Goal: Task Accomplishment & Management: Manage account settings

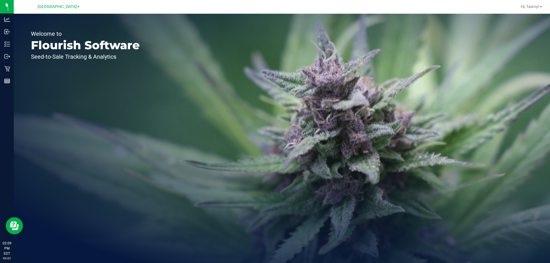
drag, startPoint x: 233, startPoint y: 162, endPoint x: 183, endPoint y: 1, distance: 168.9
click at [233, 162] on div "Welcome to Flourish Software Seed-to-Sale Tracking & Analytics" at bounding box center [282, 139] width 536 height 250
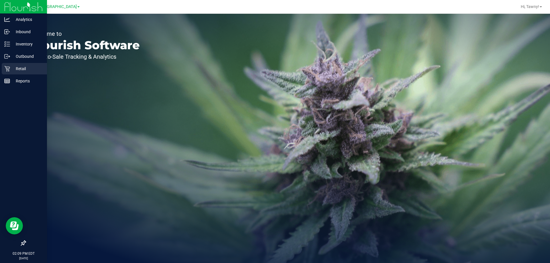
click at [22, 65] on p "Retail" at bounding box center [27, 68] width 34 height 7
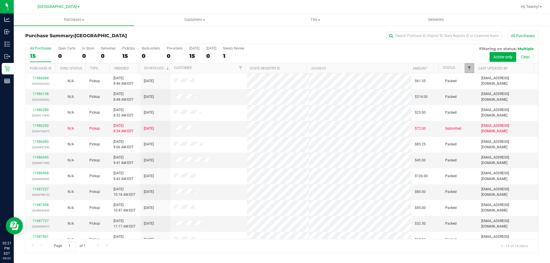
click at [469, 67] on span "Filter" at bounding box center [469, 68] width 5 height 5
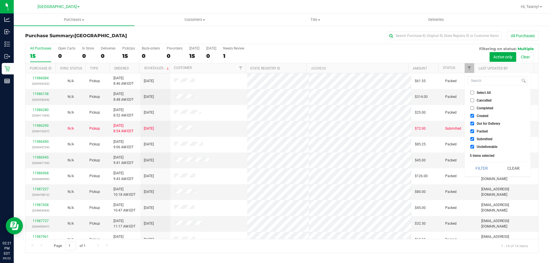
click at [475, 115] on label "Created" at bounding box center [480, 116] width 18 height 4
click at [474, 115] on input "Created" at bounding box center [473, 116] width 4 height 4
checkbox input "false"
click at [478, 125] on span "Out for Delivery" at bounding box center [488, 123] width 23 height 3
click at [474, 125] on input "Out for Delivery" at bounding box center [473, 124] width 4 height 4
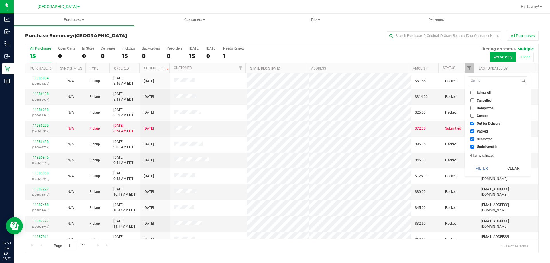
checkbox input "false"
click at [477, 132] on span "Packed" at bounding box center [482, 131] width 11 height 3
click at [474, 132] on input "Packed" at bounding box center [473, 132] width 4 height 4
checkbox input "false"
click at [475, 148] on label "Undeliverable" at bounding box center [484, 147] width 27 height 4
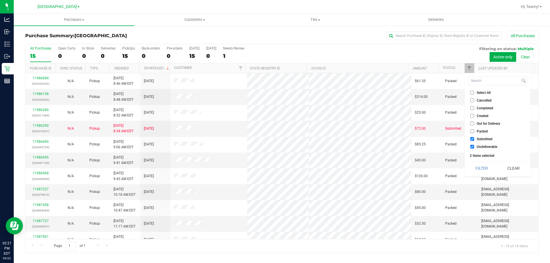
click at [474, 148] on input "Undeliverable" at bounding box center [473, 147] width 4 height 4
checkbox input "false"
click at [481, 165] on button "Filter" at bounding box center [482, 168] width 28 height 13
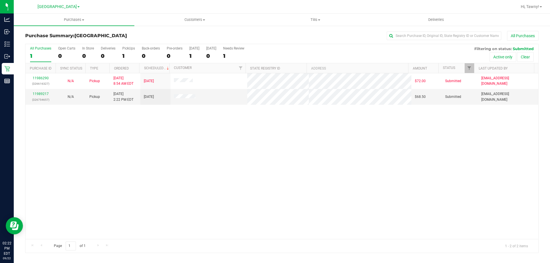
click at [234, 157] on div "11986290 (326616327) N/A Pickup 9/22/2025 8:54 AM EDT 9/22/2025 $72.00 Submitte…" at bounding box center [282, 156] width 513 height 166
click at [42, 93] on link "11989217" at bounding box center [41, 94] width 16 height 4
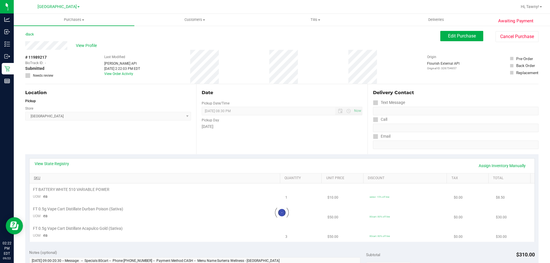
scroll to position [57, 0]
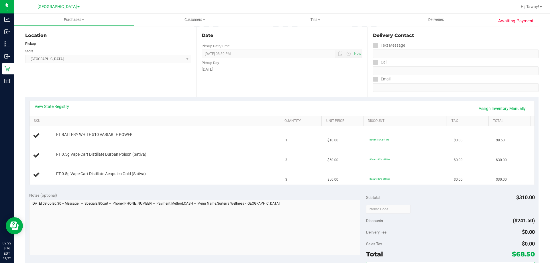
click at [59, 109] on link "View State Registry" at bounding box center [52, 107] width 34 height 6
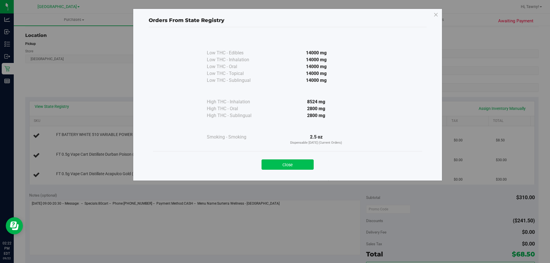
click at [283, 168] on button "Close" at bounding box center [288, 165] width 52 height 10
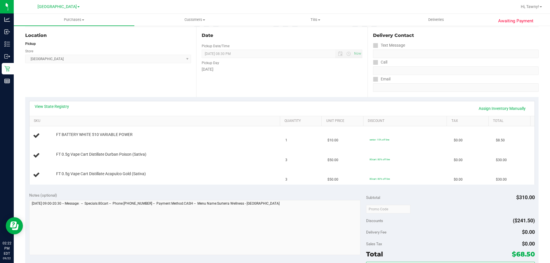
click at [152, 89] on div "Location Pickup Store North Palm Beach WC Select Store Bonita Springs WC Boynto…" at bounding box center [110, 62] width 171 height 70
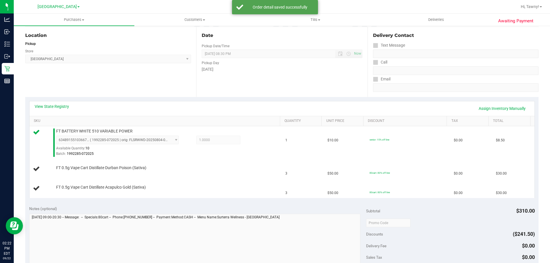
click at [62, 103] on div "View State Registry Assign Inventory Manually" at bounding box center [282, 108] width 505 height 15
click at [62, 110] on div "View State Registry Assign Inventory Manually" at bounding box center [282, 109] width 495 height 10
click at [66, 111] on div "View State Registry Assign Inventory Manually" at bounding box center [282, 109] width 495 height 10
click at [67, 107] on link "View State Registry" at bounding box center [52, 107] width 34 height 6
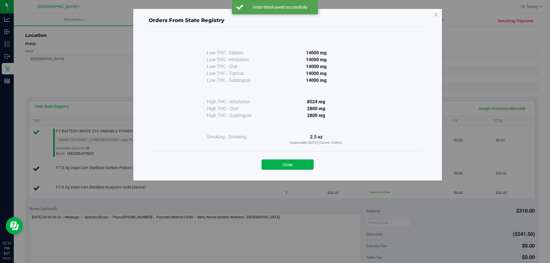
drag, startPoint x: 296, startPoint y: 163, endPoint x: 198, endPoint y: 105, distance: 114.1
click at [295, 163] on button "Close" at bounding box center [288, 165] width 52 height 10
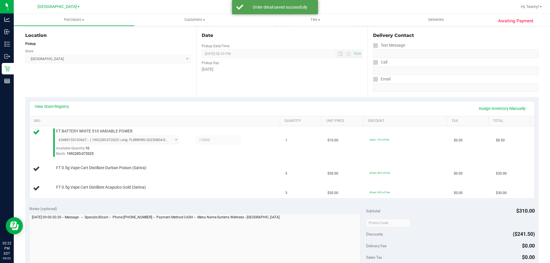
click at [179, 94] on div "Location Pickup Store North Palm Beach WC Select Store Bonita Springs WC Boynto…" at bounding box center [110, 62] width 171 height 70
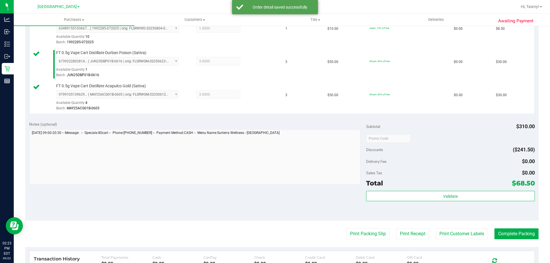
scroll to position [172, 0]
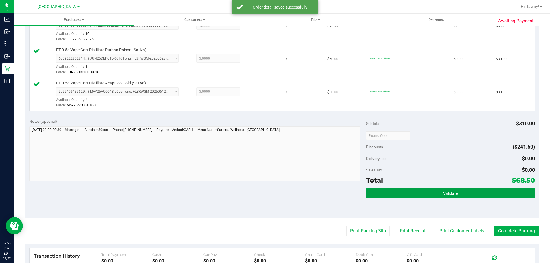
click at [411, 188] on button "Validate" at bounding box center [450, 193] width 169 height 10
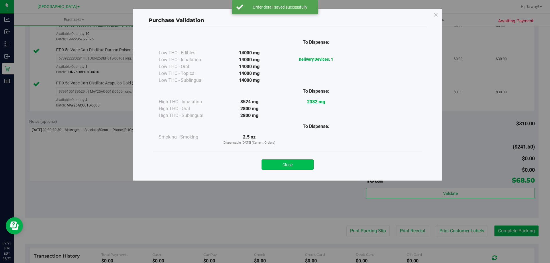
click at [301, 163] on button "Close" at bounding box center [288, 165] width 52 height 10
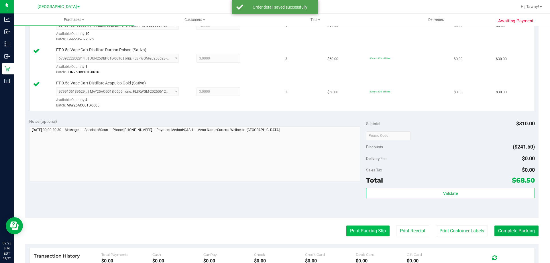
click at [365, 231] on button "Print Packing Slip" at bounding box center [367, 231] width 43 height 11
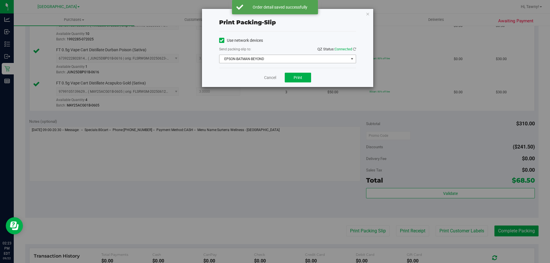
click at [296, 58] on span "EPSON-BATMAN-BEYOND" at bounding box center [284, 59] width 129 height 8
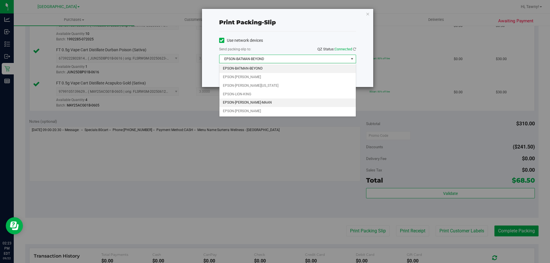
click at [260, 103] on li "EPSON-MEGHA-MAAN" at bounding box center [288, 103] width 136 height 9
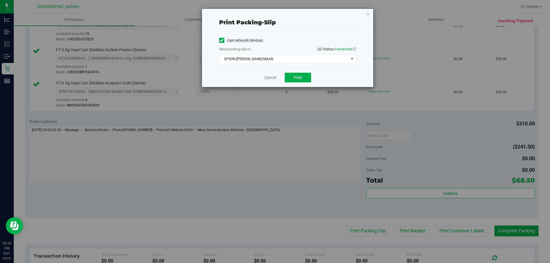
click at [303, 83] on div "Cancel Print" at bounding box center [287, 77] width 137 height 19
click at [306, 80] on button "Print" at bounding box center [298, 78] width 26 height 10
click at [269, 78] on link "Cancel" at bounding box center [270, 78] width 12 height 6
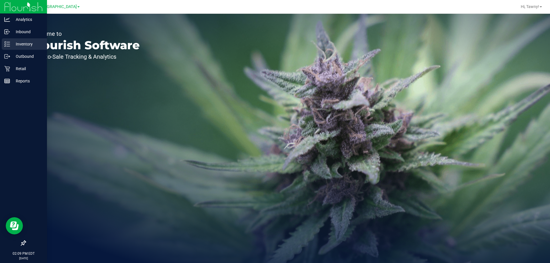
click at [24, 42] on p "Inventory" at bounding box center [27, 44] width 34 height 7
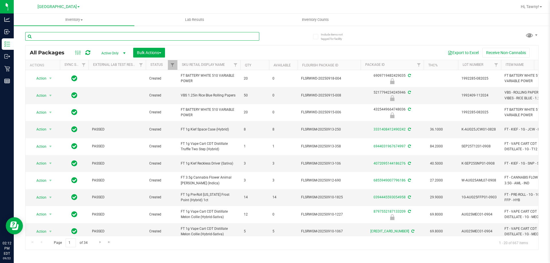
click at [109, 38] on input "text" at bounding box center [142, 36] width 234 height 9
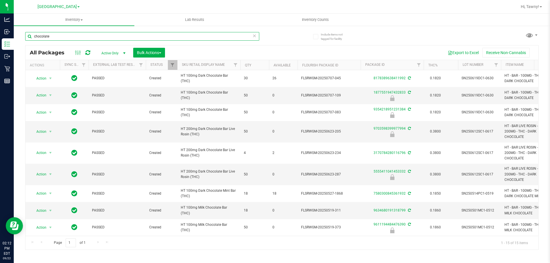
scroll to position [115, 0]
click at [146, 36] on input "chocolate" at bounding box center [142, 36] width 234 height 9
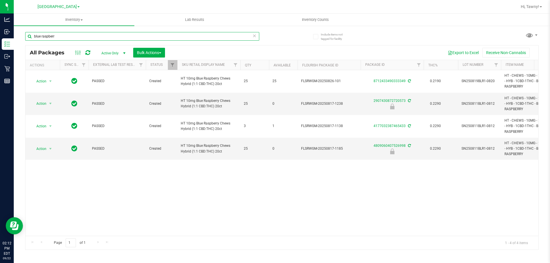
type input "blue raspberr"
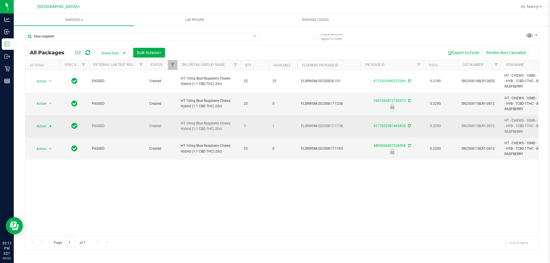
click at [49, 128] on span "select" at bounding box center [50, 126] width 5 height 5
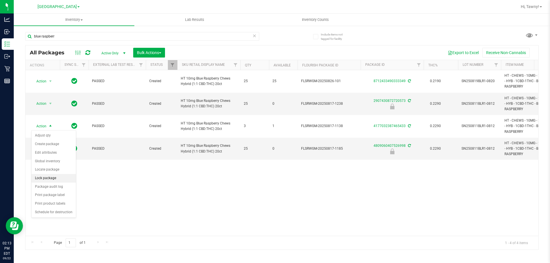
click at [54, 175] on li "Lock package" at bounding box center [54, 178] width 44 height 9
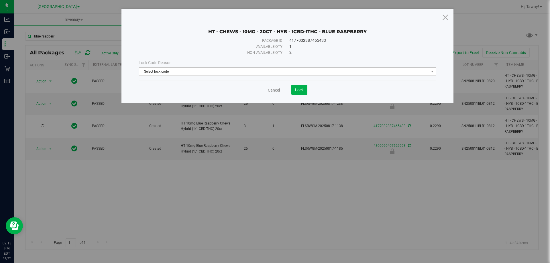
click at [278, 70] on span "Select lock code" at bounding box center [284, 72] width 290 height 8
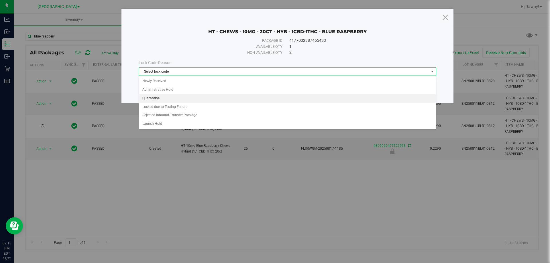
click at [177, 98] on li "Quarantine" at bounding box center [287, 98] width 297 height 9
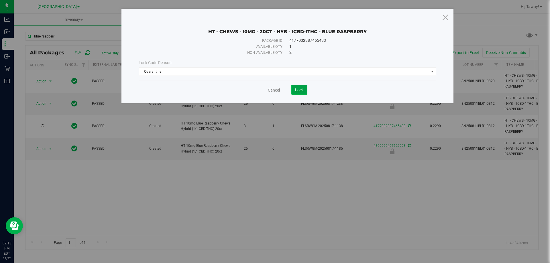
click at [295, 91] on span "Lock" at bounding box center [299, 90] width 9 height 5
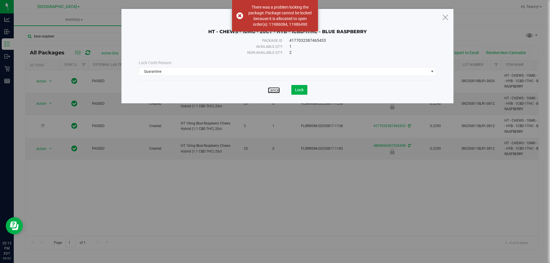
click at [275, 89] on link "Cancel" at bounding box center [274, 90] width 12 height 6
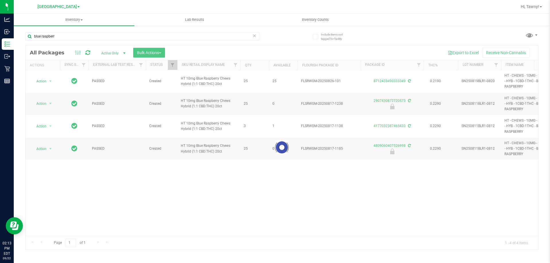
click at [266, 185] on div at bounding box center [282, 148] width 513 height 204
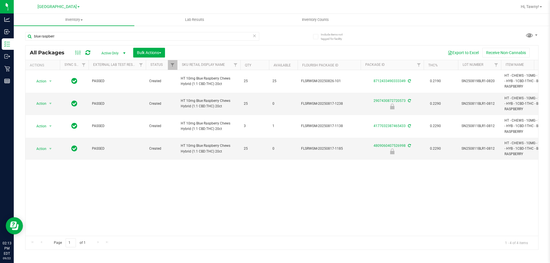
click at [139, 199] on div "Action Action Adjust qty Create package Edit attributes Global inventory Locate…" at bounding box center [282, 153] width 513 height 166
click at [105, 40] on input "blue raspberr" at bounding box center [142, 36] width 234 height 9
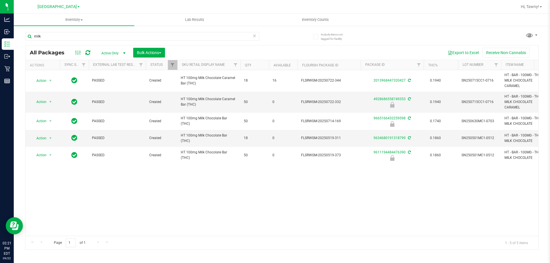
click at [271, 182] on div "Action Action Adjust qty Create package Edit attributes Global inventory Locate…" at bounding box center [282, 153] width 513 height 166
click at [318, 230] on div "Action Action Adjust qty Create package Edit attributes Global inventory Locate…" at bounding box center [282, 153] width 513 height 166
click at [155, 192] on div "Action Action Adjust qty Create package Edit attributes Global inventory Locate…" at bounding box center [282, 153] width 513 height 166
click at [182, 194] on div "Action Action Adjust qty Create package Edit attributes Global inventory Locate…" at bounding box center [282, 153] width 513 height 166
click at [251, 195] on div "Action Action Adjust qty Create package Edit attributes Global inventory Locate…" at bounding box center [282, 153] width 513 height 166
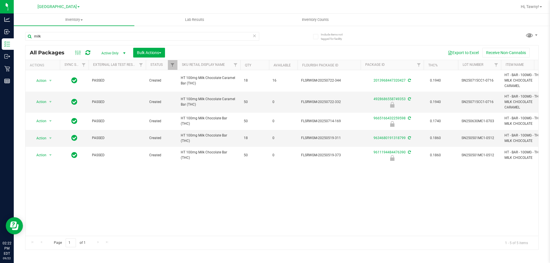
click at [276, 196] on div "Action Action Adjust qty Create package Edit attributes Global inventory Locate…" at bounding box center [282, 153] width 513 height 166
click at [66, 37] on input "milk" at bounding box center [142, 36] width 234 height 9
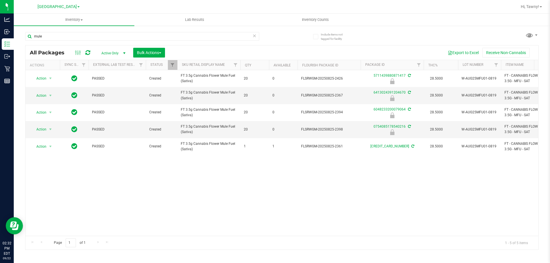
click at [213, 191] on div "Action Action Edit attributes Global inventory Locate package Package audit log…" at bounding box center [282, 153] width 513 height 166
click at [297, 201] on div "Action Action Edit attributes Global inventory Locate package Package audit log…" at bounding box center [282, 153] width 513 height 166
click at [252, 187] on div "Action Action Edit attributes Global inventory Locate package Package audit log…" at bounding box center [282, 153] width 513 height 166
click at [132, 190] on div "Action Action Edit attributes Global inventory Locate package Package audit log…" at bounding box center [282, 153] width 513 height 166
click at [110, 36] on input "mule" at bounding box center [142, 36] width 234 height 9
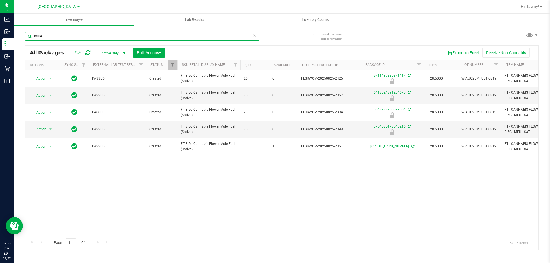
click at [110, 36] on input "mule" at bounding box center [142, 36] width 234 height 9
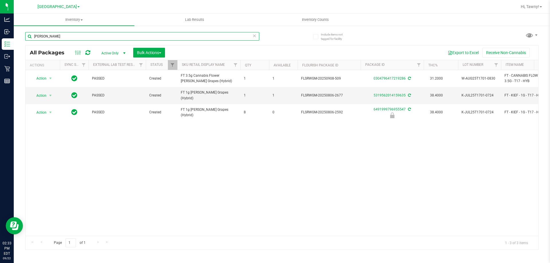
click at [89, 35] on input "gaspar" at bounding box center [142, 36] width 234 height 9
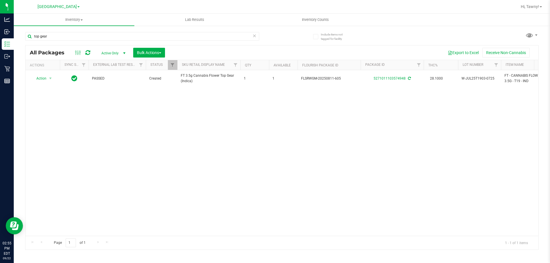
drag, startPoint x: 196, startPoint y: 148, endPoint x: 200, endPoint y: 7, distance: 141.1
click at [198, 146] on div "Action Action Adjust qty Create package Edit attributes Global inventory Locate…" at bounding box center [282, 153] width 513 height 166
click at [109, 38] on input "top gear" at bounding box center [142, 36] width 234 height 9
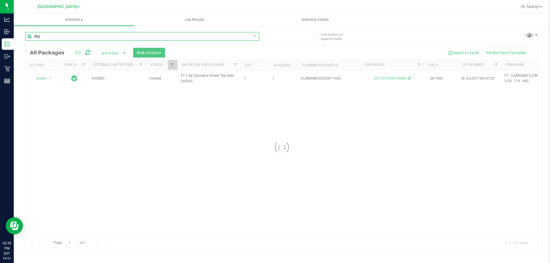
type input "dbp"
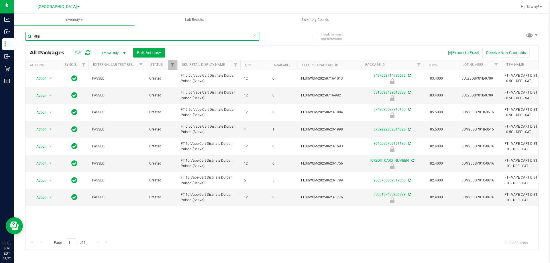
click at [69, 34] on input "dbp" at bounding box center [142, 36] width 234 height 9
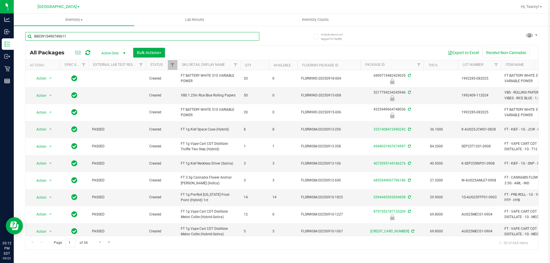
type input "8803915490749611"
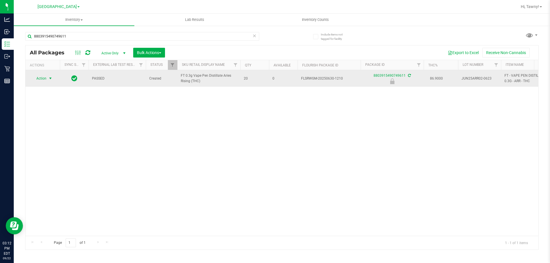
click at [46, 78] on span "Action" at bounding box center [38, 79] width 15 height 8
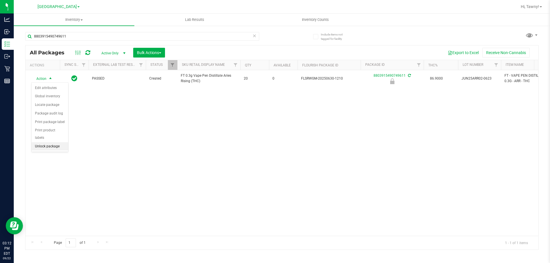
click at [51, 142] on li "Unlock package" at bounding box center [50, 146] width 37 height 9
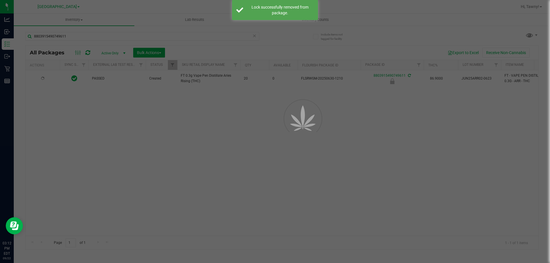
click at [236, 138] on div at bounding box center [275, 131] width 550 height 263
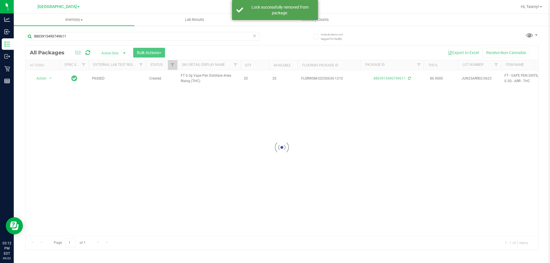
click at [242, 118] on div at bounding box center [282, 148] width 513 height 204
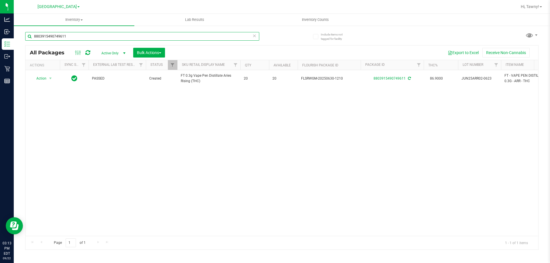
click at [125, 38] on input "8803915490749611" at bounding box center [142, 36] width 234 height 9
paste input "FT 0.5g Pre-Roll White Hot Guava 14 x Black Velvet (Hybrid) 5ct"
type input "FT 0.5g Pre-Roll White Hot Guava 14 x Black Velvet (Hybrid) 5ct"
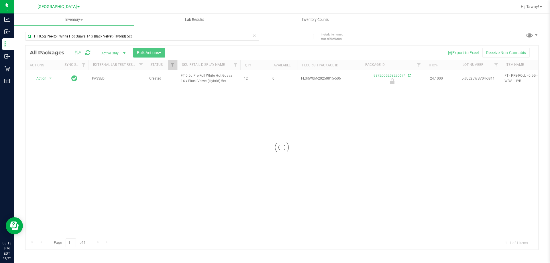
click at [302, 141] on div at bounding box center [282, 148] width 513 height 204
click at [302, 141] on div "Loading... Action Action Edit attributes Global inventory Locate package Packag…" at bounding box center [282, 153] width 513 height 166
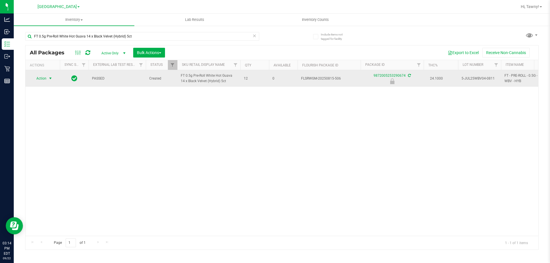
click at [45, 80] on span "Action" at bounding box center [38, 79] width 15 height 8
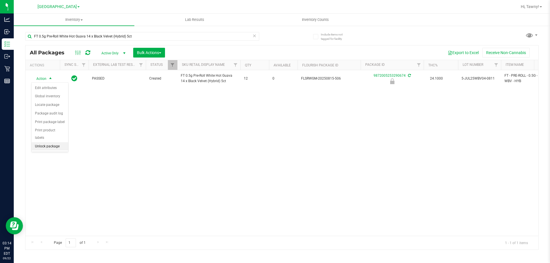
click at [51, 142] on li "Unlock package" at bounding box center [50, 146] width 37 height 9
click at [201, 155] on div "Action Action Adjust qty Create package Edit attributes Global inventory Locate…" at bounding box center [282, 153] width 513 height 166
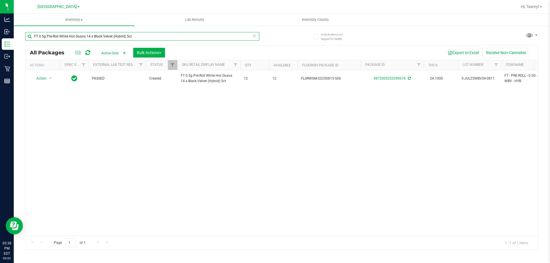
click at [80, 37] on input "FT 0.5g Pre-Roll White Hot Guava 14 x Black Velvet (Hybrid) 5ct" at bounding box center [142, 36] width 234 height 9
paste input "SN250728DC1-0804"
type input "SN250728DC1-0804"
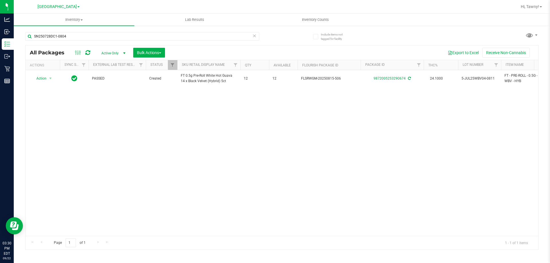
click at [119, 140] on div "Action Action Adjust qty Create package Edit attributes Global inventory Locate…" at bounding box center [282, 153] width 513 height 166
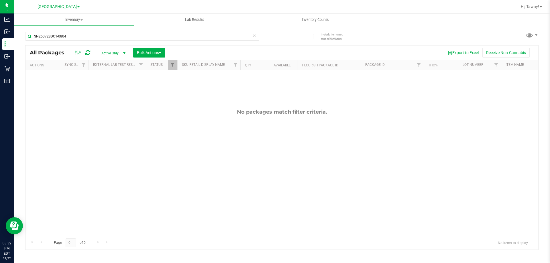
click at [253, 39] on span at bounding box center [254, 35] width 4 height 7
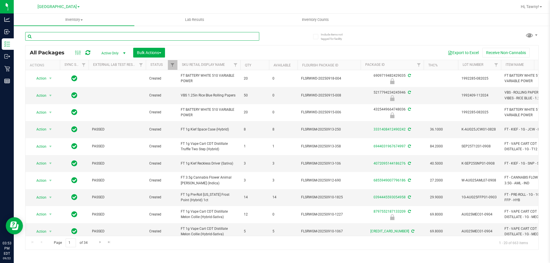
click at [85, 37] on input "text" at bounding box center [142, 36] width 234 height 9
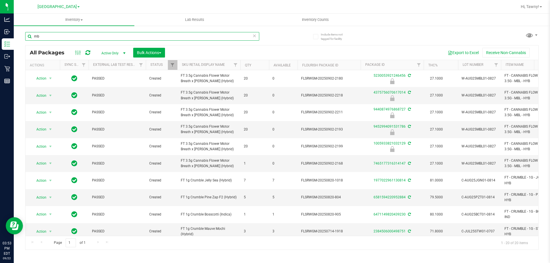
type input "m"
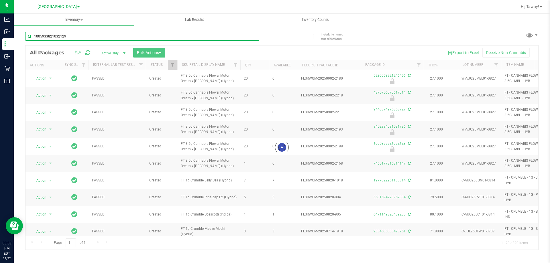
type input "1005933821032129"
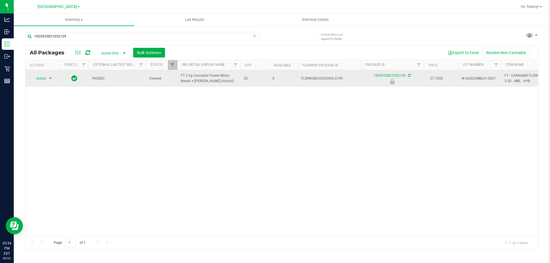
click at [45, 78] on span "Action" at bounding box center [38, 79] width 15 height 8
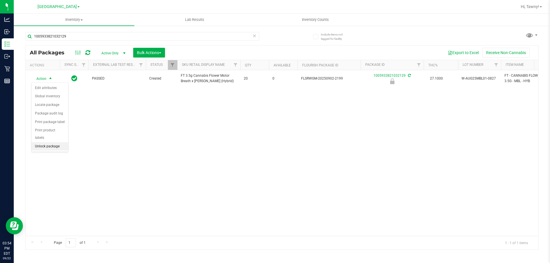
click at [46, 142] on li "Unlock package" at bounding box center [50, 146] width 37 height 9
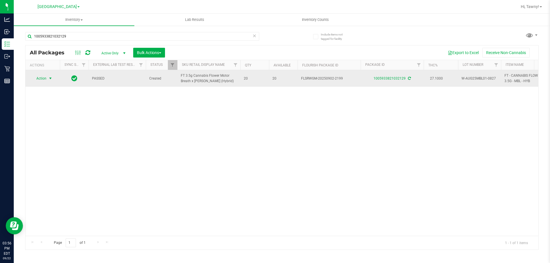
click at [45, 77] on span "Action" at bounding box center [38, 79] width 15 height 8
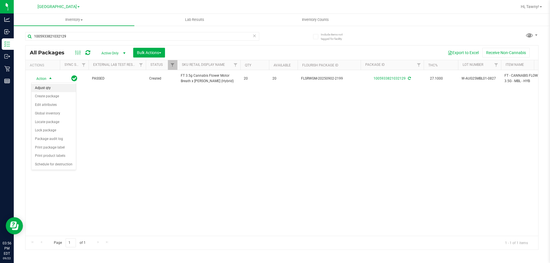
click at [55, 86] on li "Adjust qty" at bounding box center [54, 88] width 44 height 9
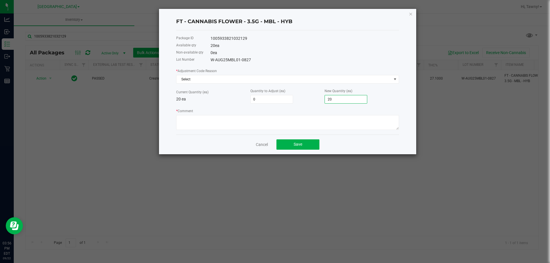
click at [356, 99] on input "20" at bounding box center [346, 99] width 42 height 8
type input "-19"
type input "1"
type input "-1"
type input "19"
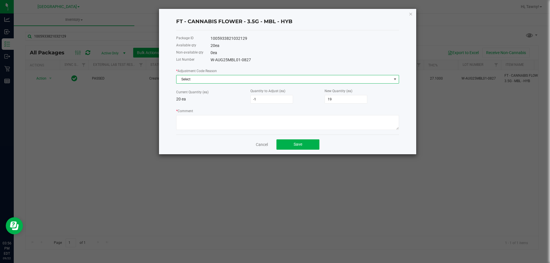
click at [223, 82] on span "Select" at bounding box center [284, 79] width 215 height 8
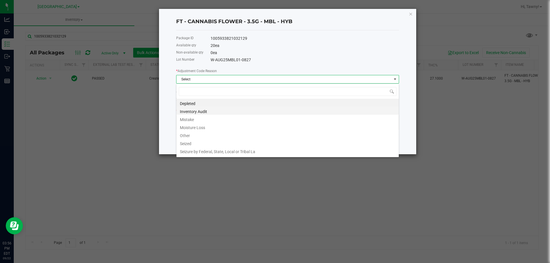
click at [207, 114] on li "Inventory Audit" at bounding box center [288, 111] width 222 height 8
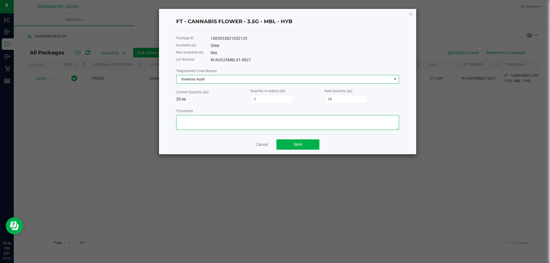
click at [321, 118] on textarea "* Comment" at bounding box center [287, 122] width 223 height 15
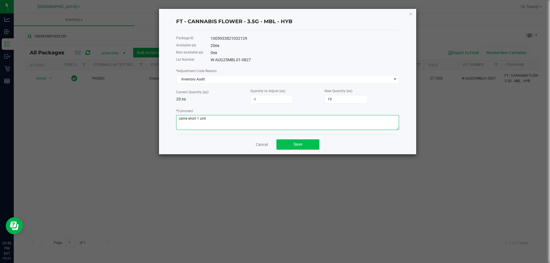
type textarea "came short 1 unit"
click at [303, 144] on button "Save" at bounding box center [298, 145] width 43 height 10
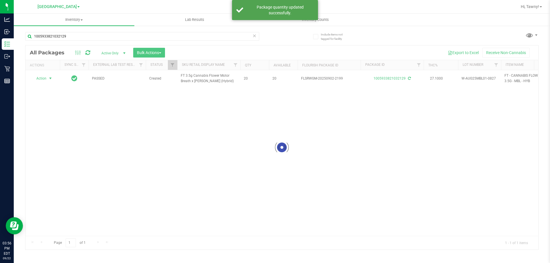
click at [313, 158] on div at bounding box center [282, 148] width 513 height 204
click at [313, 158] on div "Action Action Edit attributes Global inventory Lock package Package audit log P…" at bounding box center [282, 153] width 513 height 166
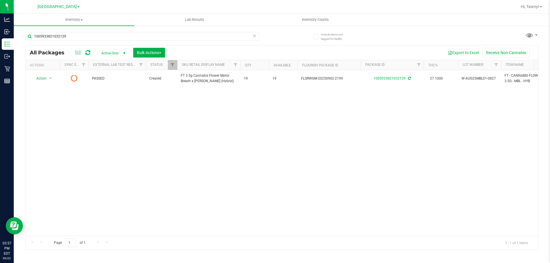
click at [161, 162] on div "Action Action Edit attributes Global inventory Lock package Package audit log P…" at bounding box center [282, 153] width 513 height 166
click at [124, 38] on input "1005933821032129" at bounding box center [142, 36] width 234 height 9
click at [167, 159] on div "Action Action Edit attributes Global inventory Lock package Package audit log P…" at bounding box center [282, 153] width 513 height 166
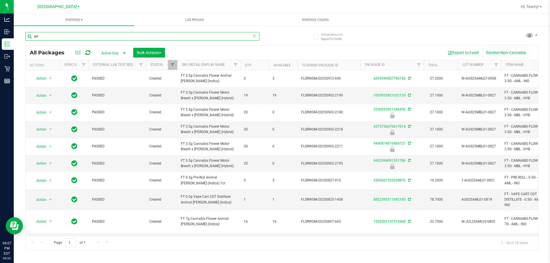
click at [56, 38] on input "arr" at bounding box center [142, 36] width 234 height 9
type input "pkt"
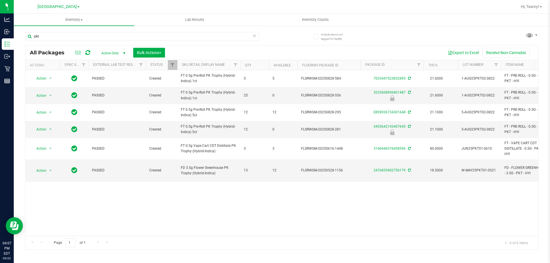
drag, startPoint x: 168, startPoint y: 199, endPoint x: 167, endPoint y: 210, distance: 11.2
click at [167, 200] on div "Action Action Adjust qty Create package Edit attributes Global inventory Locate…" at bounding box center [282, 153] width 513 height 166
click at [162, 210] on div "Action Action Adjust qty Create package Edit attributes Global inventory Locate…" at bounding box center [282, 153] width 513 height 166
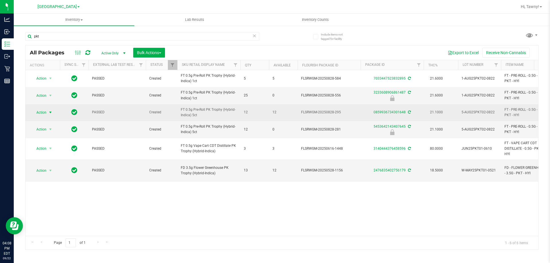
click at [47, 111] on span "select" at bounding box center [50, 113] width 7 height 8
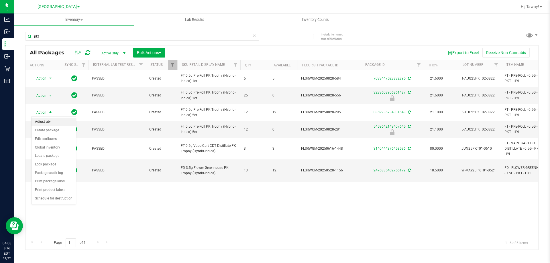
click at [48, 119] on li "Adjust qty" at bounding box center [54, 122] width 44 height 9
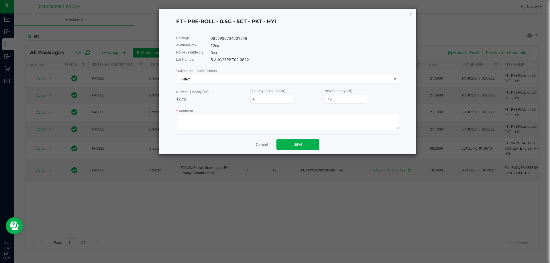
drag, startPoint x: 329, startPoint y: 107, endPoint x: 296, endPoint y: 105, distance: 33.3
click at [300, 105] on div "* Adjustment Code Reason Select Current Quantity (ea) 12 ea Quantity to Adjust …" at bounding box center [287, 99] width 223 height 62
click at [334, 115] on textarea "* Comment" at bounding box center [287, 122] width 223 height 15
click at [344, 99] on input "12" at bounding box center [346, 99] width 42 height 8
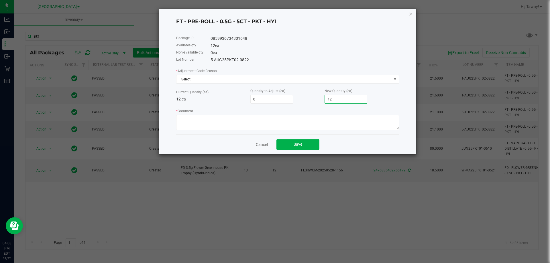
type input "-11"
type input "1"
type input "-1"
type input "11"
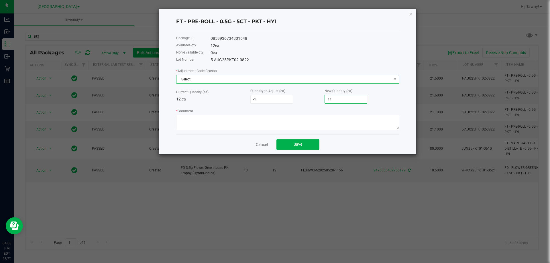
click at [331, 78] on span "Select" at bounding box center [284, 79] width 215 height 8
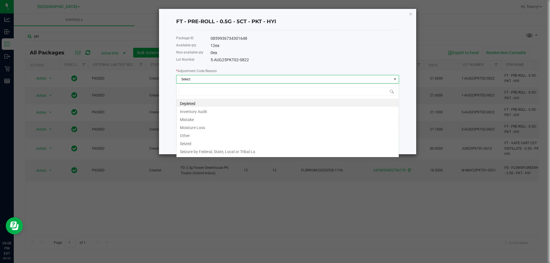
scroll to position [9, 223]
click at [221, 112] on li "Inventory Audit" at bounding box center [288, 111] width 222 height 8
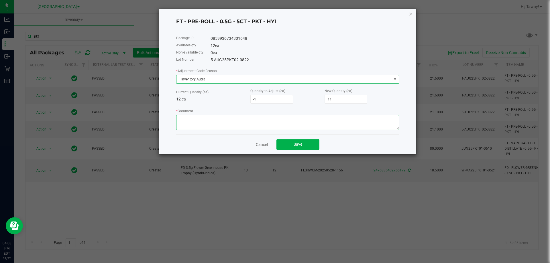
click at [238, 116] on textarea "* Comment" at bounding box center [287, 122] width 223 height 15
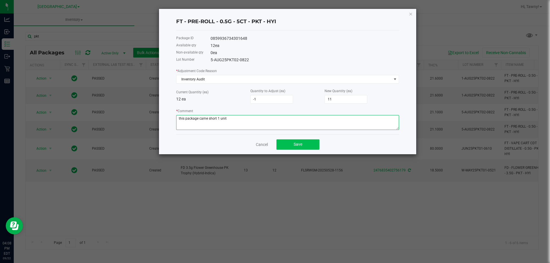
type textarea "this package came short 1 unit"
click at [303, 146] on button "Save" at bounding box center [298, 145] width 43 height 10
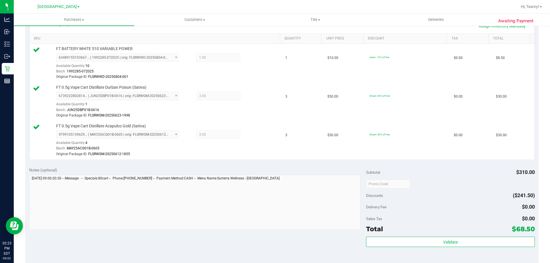
scroll to position [172, 0]
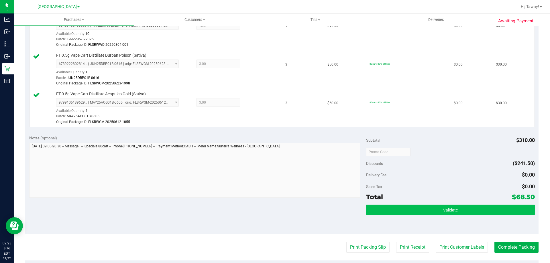
drag, startPoint x: 459, startPoint y: 199, endPoint x: 459, endPoint y: 205, distance: 6.1
click at [459, 201] on div "Total $68.50" at bounding box center [450, 197] width 169 height 10
drag, startPoint x: 459, startPoint y: 205, endPoint x: 458, endPoint y: 208, distance: 3.1
click at [460, 208] on button "Validate" at bounding box center [450, 210] width 169 height 10
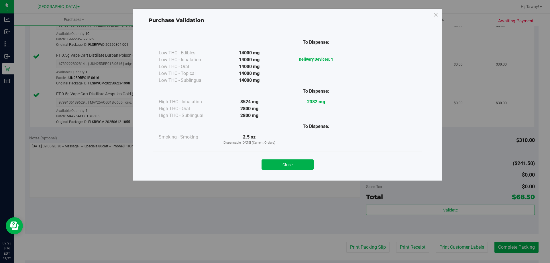
click at [294, 158] on div "Close" at bounding box center [287, 163] width 261 height 14
click at [294, 162] on button "Close" at bounding box center [288, 165] width 52 height 10
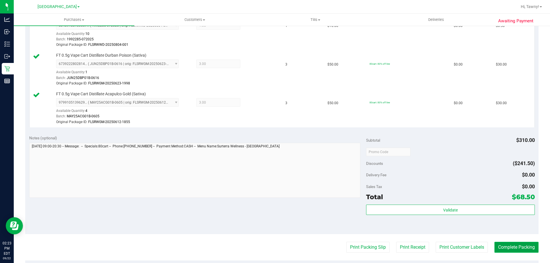
click at [500, 244] on button "Complete Packing" at bounding box center [517, 247] width 44 height 11
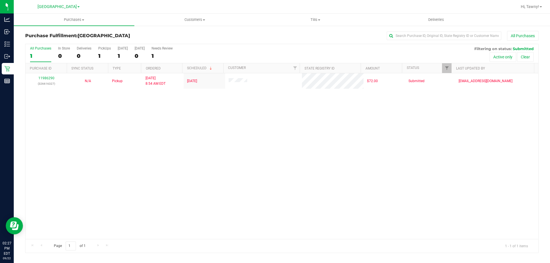
click at [146, 110] on div "11986290 (326616327) N/A Pickup [DATE] 8:54 AM EDT 9/22/2025 $72.00 Submitted […" at bounding box center [282, 156] width 513 height 166
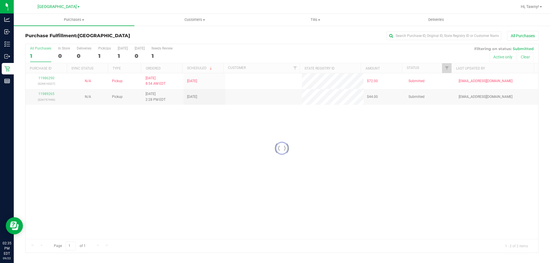
drag, startPoint x: 170, startPoint y: 74, endPoint x: 247, endPoint y: 195, distance: 143.9
click at [249, 203] on div "Loading... 11986290 (326616327) N/A Pickup [DATE] 8:54 AM EDT 9/22/2025 $72.00 …" at bounding box center [282, 156] width 513 height 166
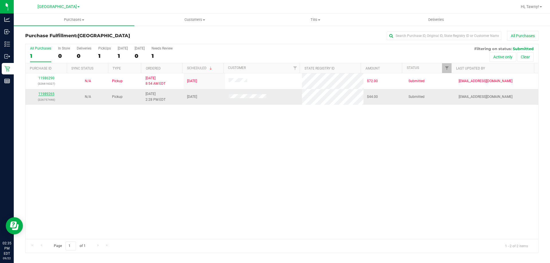
click at [49, 94] on link "11989265" at bounding box center [46, 94] width 16 height 4
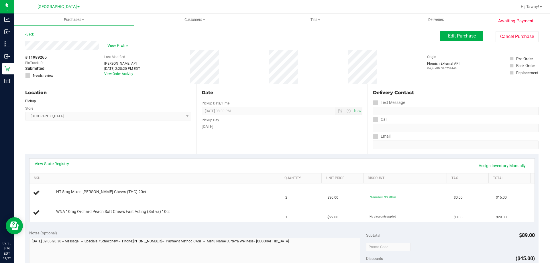
drag, startPoint x: 235, startPoint y: 157, endPoint x: 140, endPoint y: 161, distance: 95.5
click at [235, 157] on div "View State Registry Assign Inventory Manually SKU Quantity Unit Price Discount …" at bounding box center [282, 190] width 514 height 72
click at [63, 166] on link "View State Registry" at bounding box center [52, 164] width 34 height 6
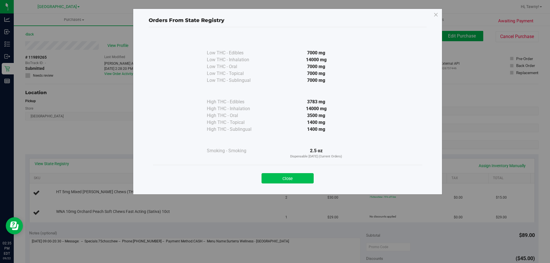
click at [282, 175] on button "Close" at bounding box center [288, 178] width 52 height 10
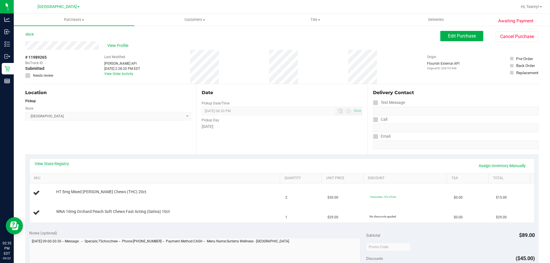
click at [99, 124] on div "Location Pickup Store North Palm Beach WC Select Store Bonita Springs WC Boynto…" at bounding box center [110, 119] width 171 height 70
click at [100, 126] on div "Location Pickup Store North Palm Beach WC Select Store Bonita Springs WC Boynto…" at bounding box center [110, 119] width 171 height 70
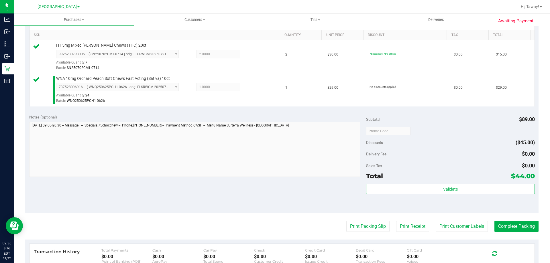
scroll to position [229, 0]
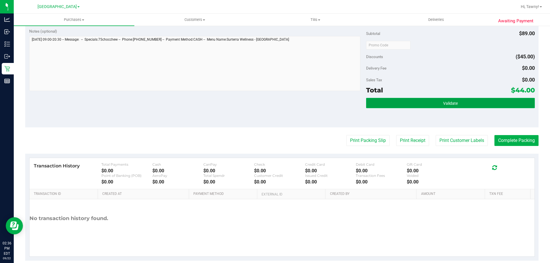
click at [410, 107] on button "Validate" at bounding box center [450, 103] width 169 height 10
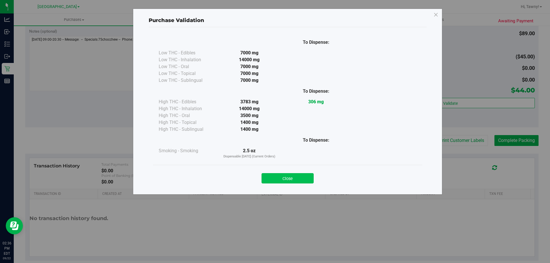
click at [299, 177] on button "Close" at bounding box center [288, 178] width 52 height 10
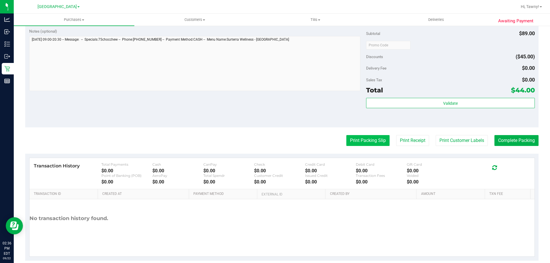
click at [368, 142] on button "Print Packing Slip" at bounding box center [367, 140] width 43 height 11
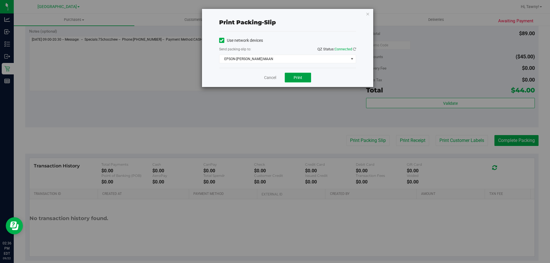
click at [302, 80] on button "Print" at bounding box center [298, 78] width 26 height 10
click at [266, 77] on link "Cancel" at bounding box center [270, 78] width 12 height 6
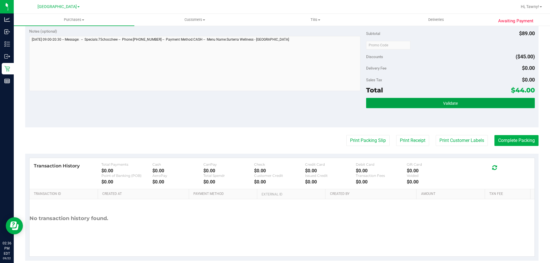
drag, startPoint x: 465, startPoint y: 105, endPoint x: 431, endPoint y: 105, distance: 33.5
click at [465, 105] on button "Validate" at bounding box center [450, 103] width 169 height 10
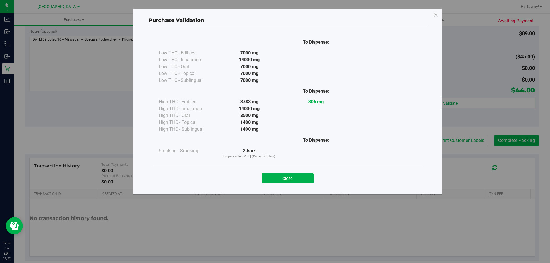
click at [299, 184] on div "Close" at bounding box center [287, 176] width 269 height 23
click at [298, 181] on button "Close" at bounding box center [288, 178] width 52 height 10
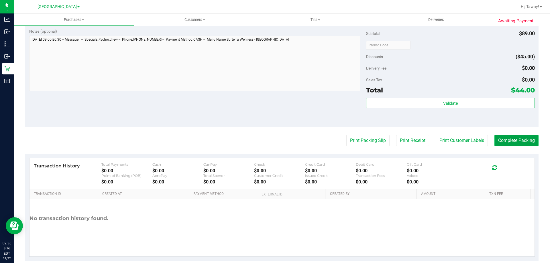
click at [505, 139] on button "Complete Packing" at bounding box center [517, 140] width 44 height 11
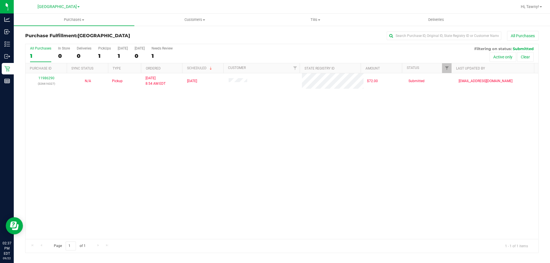
click at [188, 150] on div "11986290 (326616327) N/A Pickup 9/22/2025 8:54 AM EDT 9/22/2025 $72.00 Submitte…" at bounding box center [282, 156] width 513 height 166
click at [165, 189] on div "11986290 (326616327) N/A Pickup 9/22/2025 8:54 AM EDT 9/22/2025 $72.00 Submitte…" at bounding box center [282, 156] width 513 height 166
click at [312, 140] on div "11986290 (326616327) N/A Pickup 9/22/2025 8:54 AM EDT 9/22/2025 $72.00 Submitte…" at bounding box center [282, 156] width 513 height 166
click at [156, 36] on h3 "Purchase Fulfillment: North Palm Beach WC" at bounding box center [110, 35] width 171 height 5
click at [196, 151] on div "Loading... 11986290 (326616327) N/A Pickup 9/22/2025 8:54 AM EDT 9/22/2025 $72.…" at bounding box center [282, 156] width 513 height 166
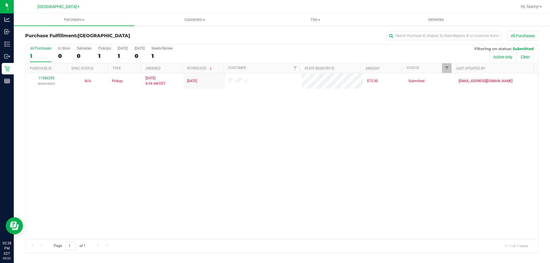
click at [158, 166] on div "11986290 (326616327) N/A Pickup 9/22/2025 8:54 AM EDT 9/22/2025 $72.00 Submitte…" at bounding box center [282, 156] width 513 height 166
click at [147, 130] on div "11986290 (326616327) N/A Pickup 9/22/2025 8:54 AM EDT 9/22/2025 $72.00 Submitte…" at bounding box center [282, 156] width 513 height 166
click at [129, 132] on div "11986290 (326616327) N/A Pickup 9/22/2025 8:54 AM EDT 9/22/2025 $72.00 Submitte…" at bounding box center [282, 156] width 513 height 166
click at [139, 136] on div "11986290 (326616327) N/A Pickup 9/22/2025 8:54 AM EDT 9/22/2025 $72.00 Submitte…" at bounding box center [282, 156] width 513 height 166
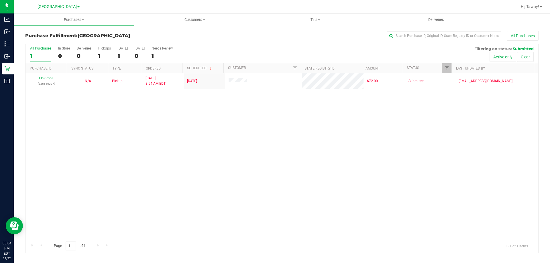
click at [142, 147] on div "11986290 (326616327) N/A Pickup 9/22/2025 8:54 AM EDT 9/22/2025 $72.00 Submitte…" at bounding box center [282, 156] width 513 height 166
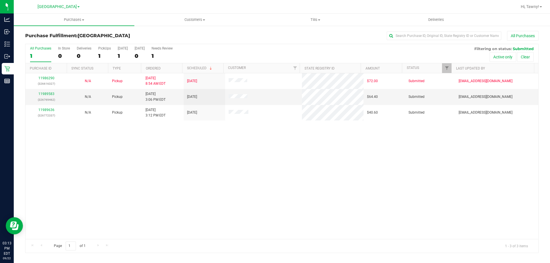
click at [234, 143] on div "11986290 (326616327) N/A Pickup 9/22/2025 8:54 AM EDT 9/22/2025 $72.00 Submitte…" at bounding box center [282, 156] width 513 height 166
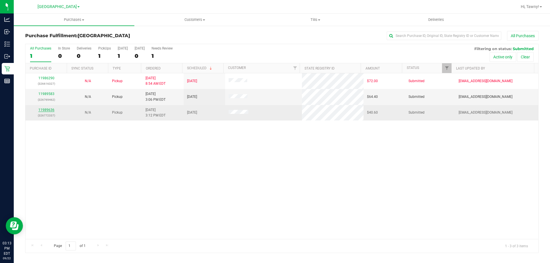
click at [53, 111] on link "11989636" at bounding box center [46, 110] width 16 height 4
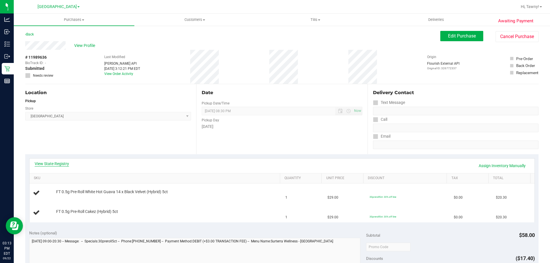
click at [59, 163] on link "View State Registry" at bounding box center [52, 164] width 34 height 6
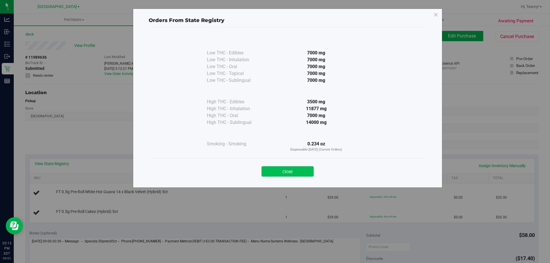
click at [299, 174] on button "Close" at bounding box center [288, 172] width 52 height 10
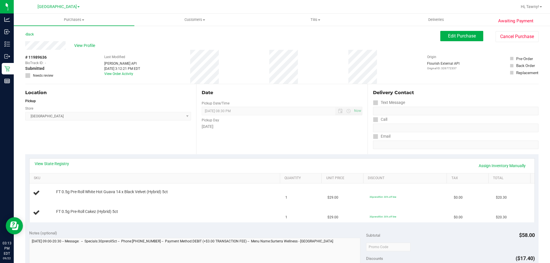
click at [130, 139] on div "Location Pickup Store North Palm Beach WC Select Store Bonita Springs WC Boynto…" at bounding box center [110, 119] width 171 height 70
click at [155, 190] on span "FT 0.5g Pre-Roll White Hot Guava 14 x Black Velvet (Hybrid) 5ct" at bounding box center [112, 191] width 112 height 5
copy div "FT 0.5g Pre-Roll White Hot Guava 14 x Black Velvet (Hybrid) 5ct"
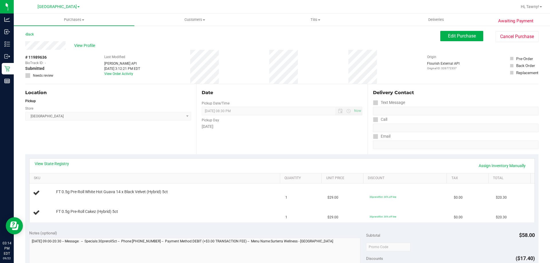
click at [157, 146] on div "Location Pickup Store North Palm Beach WC Select Store Bonita Springs WC Boynto…" at bounding box center [110, 119] width 171 height 70
click at [175, 144] on div "Location Pickup Store North Palm Beach WC Select Store Bonita Springs WC Boynto…" at bounding box center [110, 119] width 171 height 70
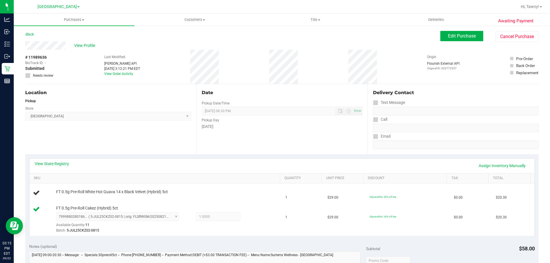
click at [175, 144] on div "Location Pickup Store North Palm Beach WC Select Store Bonita Springs WC Boynto…" at bounding box center [110, 119] width 171 height 70
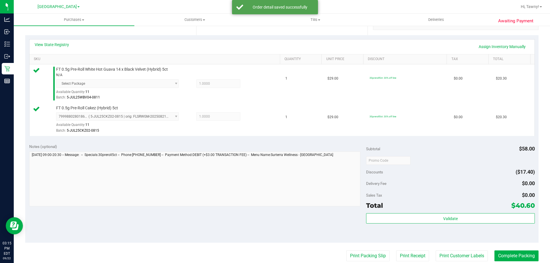
scroll to position [143, 0]
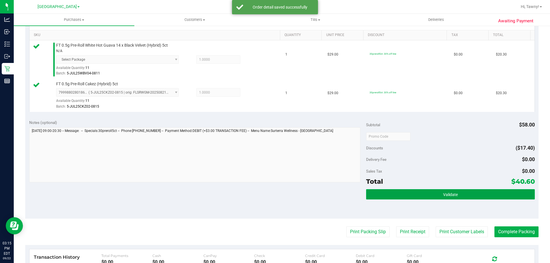
click at [391, 191] on button "Validate" at bounding box center [450, 194] width 169 height 10
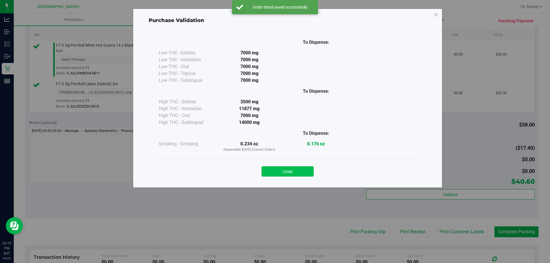
click at [301, 172] on button "Close" at bounding box center [288, 172] width 52 height 10
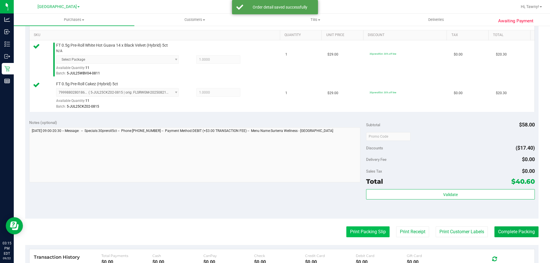
click at [369, 233] on button "Print Packing Slip" at bounding box center [367, 232] width 43 height 11
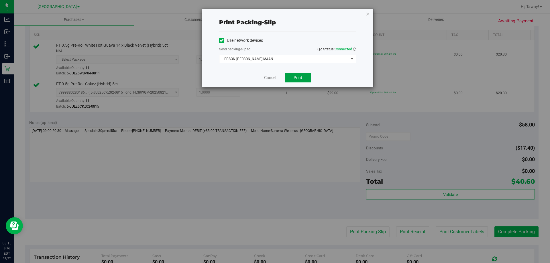
click at [291, 75] on button "Print" at bounding box center [298, 78] width 26 height 10
click at [264, 77] on link "Cancel" at bounding box center [270, 78] width 12 height 6
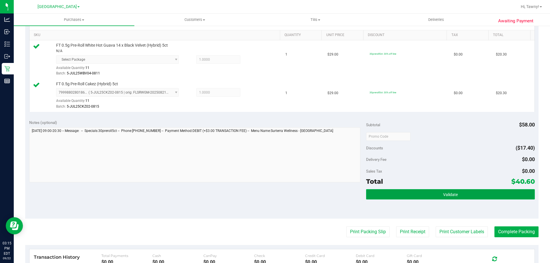
click at [426, 198] on button "Validate" at bounding box center [450, 194] width 169 height 10
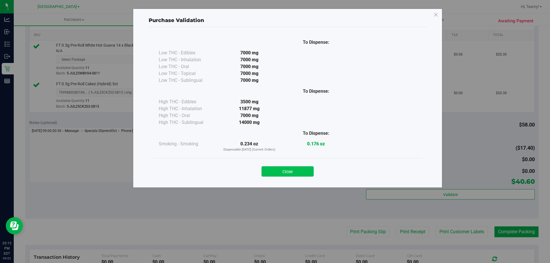
click at [301, 171] on button "Close" at bounding box center [288, 172] width 52 height 10
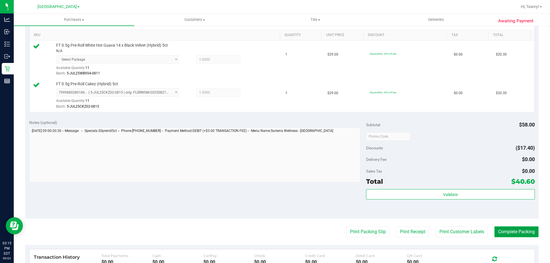
click at [509, 230] on button "Complete Packing" at bounding box center [517, 232] width 44 height 11
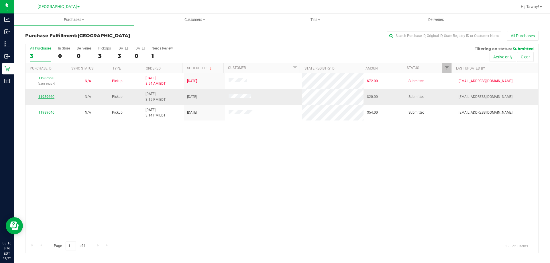
click at [52, 97] on link "11989660" at bounding box center [46, 97] width 16 height 4
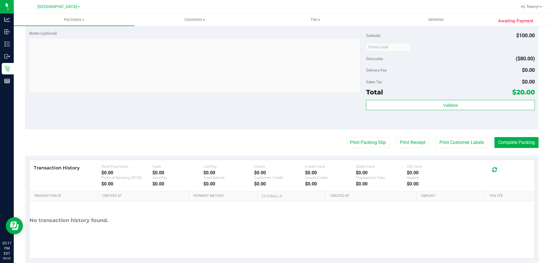
scroll to position [229, 0]
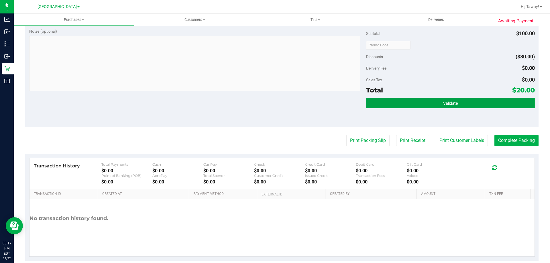
click at [469, 107] on button "Validate" at bounding box center [450, 103] width 169 height 10
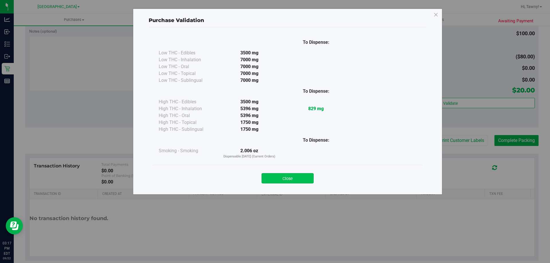
click at [299, 178] on button "Close" at bounding box center [288, 178] width 52 height 10
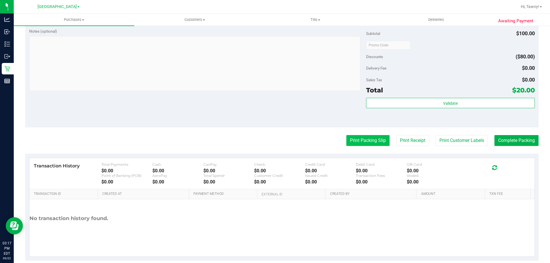
click at [354, 138] on button "Print Packing Slip" at bounding box center [367, 140] width 43 height 11
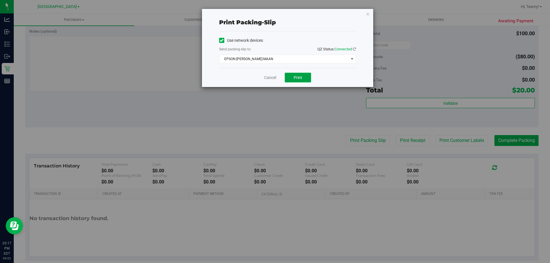
click at [295, 79] on span "Print" at bounding box center [298, 77] width 9 height 5
click at [272, 76] on link "Cancel" at bounding box center [270, 78] width 12 height 6
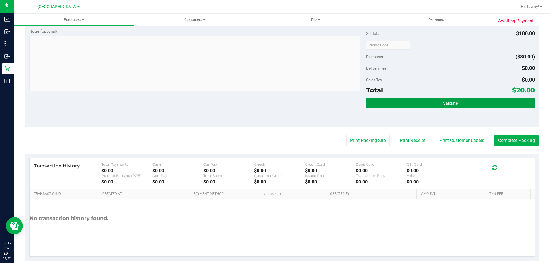
click at [436, 103] on button "Validate" at bounding box center [450, 103] width 169 height 10
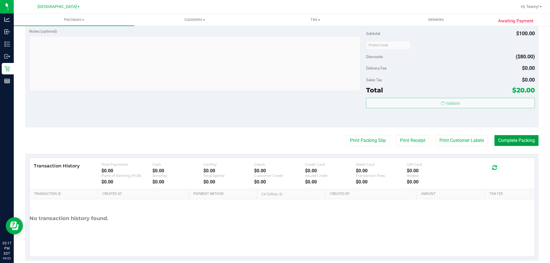
click at [512, 144] on button "Complete Packing" at bounding box center [517, 140] width 44 height 11
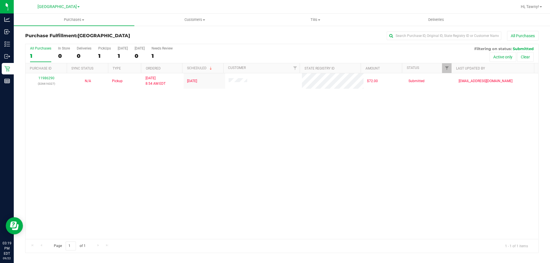
click at [201, 130] on div "11986290 (326616327) N/A Pickup 9/22/2025 8:54 AM EDT 9/22/2025 $72.00 Submitte…" at bounding box center [282, 156] width 513 height 166
drag, startPoint x: 190, startPoint y: 118, endPoint x: 263, endPoint y: 19, distance: 122.5
click at [191, 115] on div "11986290 (326616327) N/A Pickup 9/22/2025 8:54 AM EDT 9/22/2025 $72.00 Submitte…" at bounding box center [282, 156] width 513 height 166
drag, startPoint x: 164, startPoint y: 113, endPoint x: 171, endPoint y: 142, distance: 30.3
click at [164, 114] on div "11986290 (326616327) N/A Pickup 9/22/2025 8:54 AM EDT 9/22/2025 $72.00 Submitte…" at bounding box center [282, 156] width 513 height 166
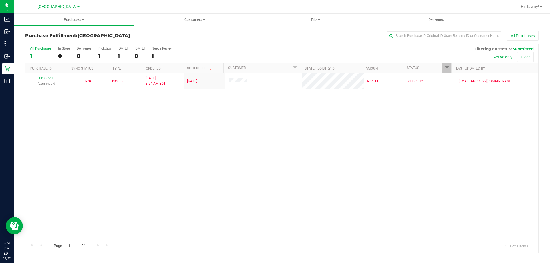
click at [140, 213] on div "11986290 (326616327) N/A Pickup 9/22/2025 8:54 AM EDT 9/22/2025 $72.00 Submitte…" at bounding box center [282, 156] width 513 height 166
click at [145, 100] on div "11986290 (326616327) N/A Pickup 9/22/2025 8:54 AM EDT 9/22/2025 $72.00 Submitte…" at bounding box center [282, 156] width 513 height 166
click at [169, 143] on div "11986290 (326616327) N/A Pickup 9/22/2025 8:54 AM EDT 9/22/2025 $72.00 Submitte…" at bounding box center [282, 156] width 513 height 166
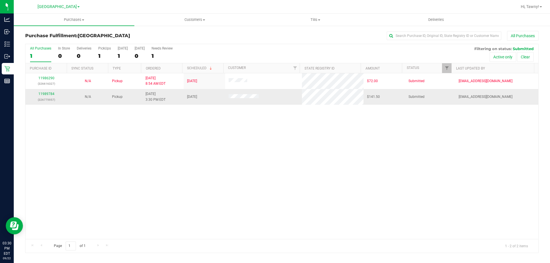
click at [47, 97] on p "(326775957)" at bounding box center [46, 99] width 35 height 5
click at [48, 93] on link "11989784" at bounding box center [46, 94] width 16 height 4
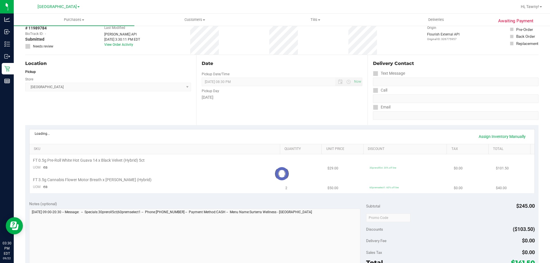
scroll to position [57, 0]
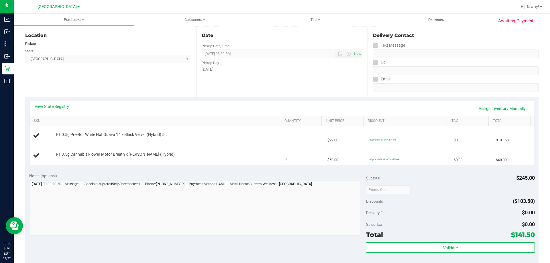
click at [56, 110] on div "View State Registry Assign Inventory Manually" at bounding box center [282, 109] width 495 height 10
click at [64, 107] on link "View State Registry" at bounding box center [52, 107] width 34 height 6
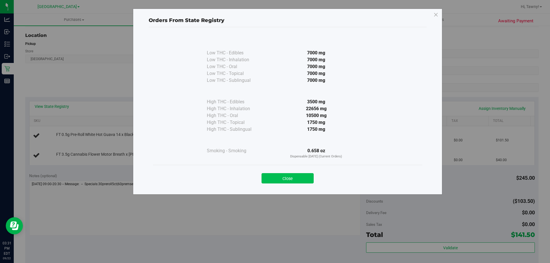
click at [289, 179] on button "Close" at bounding box center [288, 178] width 52 height 10
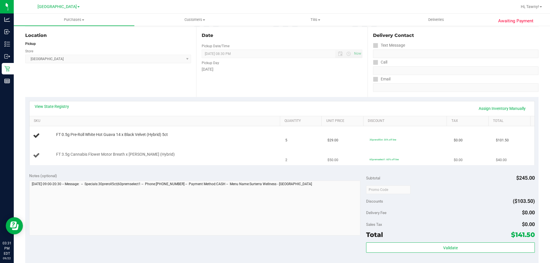
scroll to position [0, 0]
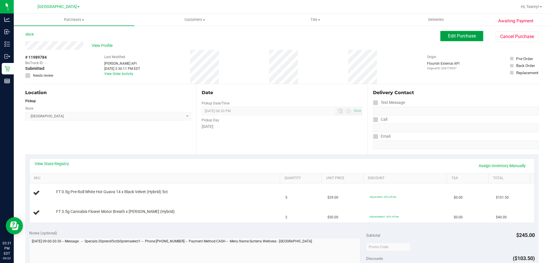
click at [471, 36] on span "Edit Purchase" at bounding box center [462, 35] width 28 height 5
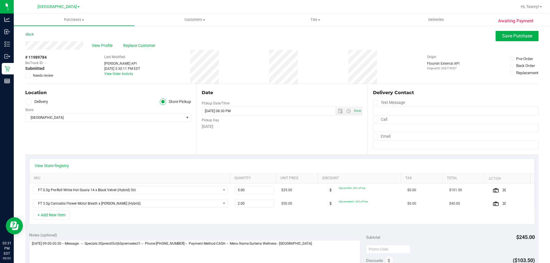
click at [32, 76] on label "Needs review" at bounding box center [39, 75] width 29 height 5
click at [0, 0] on input "Needs review" at bounding box center [0, 0] width 0 height 0
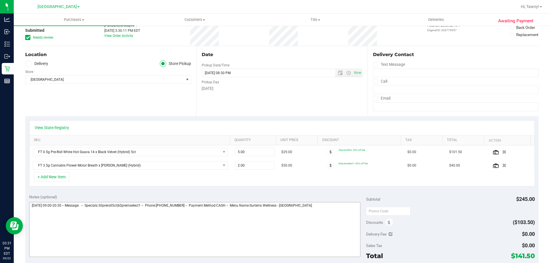
scroll to position [86, 0]
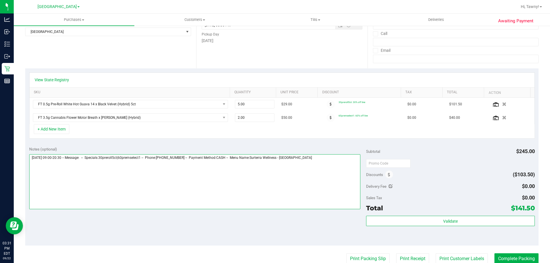
click at [326, 169] on textarea at bounding box center [195, 181] width 332 height 55
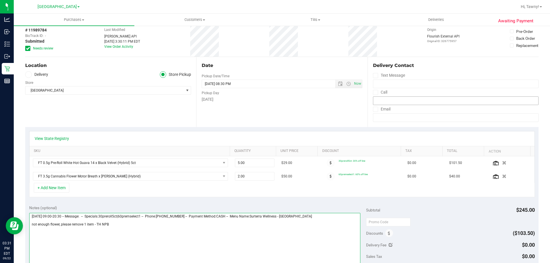
scroll to position [0, 0]
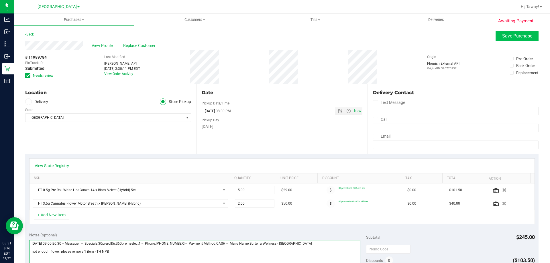
type textarea "Monday 09/22/2025 09:00-20:30 -- Message: -- Specials:30preroll5ct|60premselect…"
click at [502, 36] on span "Save Purchase" at bounding box center [517, 35] width 30 height 5
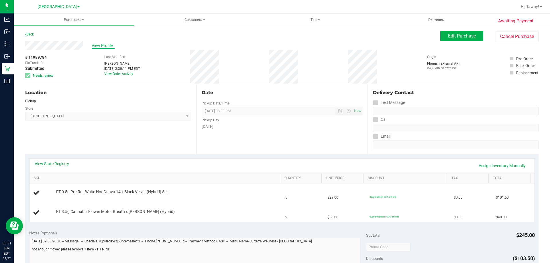
click at [99, 46] on span "View Profile" at bounding box center [103, 46] width 23 height 6
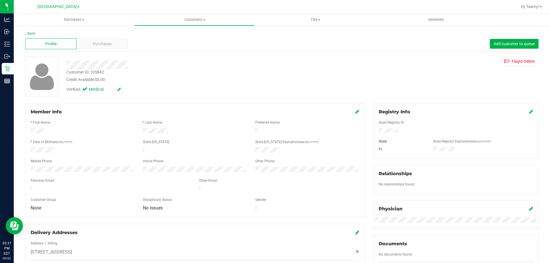
click at [95, 74] on div "Customer ID: 105842" at bounding box center [85, 72] width 38 height 6
copy div "105842"
click at [185, 82] on div "Credit Available: $0.00" at bounding box center [192, 80] width 252 height 6
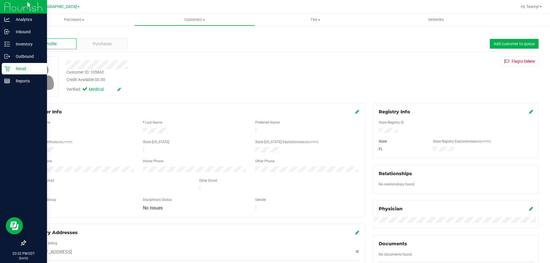
click at [5, 69] on icon at bounding box center [7, 69] width 6 height 6
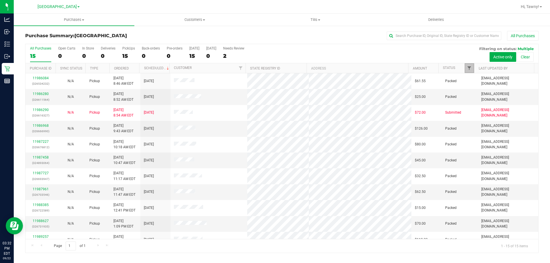
click at [470, 69] on span "Filter" at bounding box center [469, 68] width 5 height 5
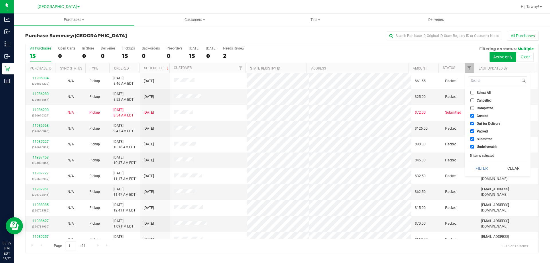
click at [479, 116] on span "Created" at bounding box center [483, 115] width 12 height 3
click at [474, 116] on input "Created" at bounding box center [473, 116] width 4 height 4
checkbox input "false"
click at [478, 125] on span "Out for Delivery" at bounding box center [488, 123] width 23 height 3
click at [474, 125] on input "Out for Delivery" at bounding box center [473, 124] width 4 height 4
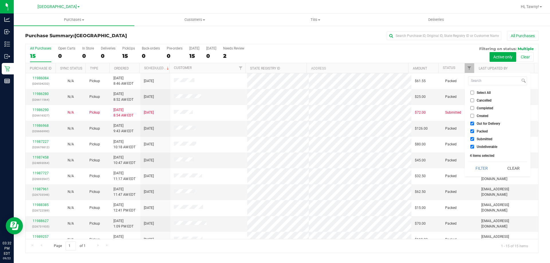
checkbox input "false"
click at [476, 133] on label "Packed" at bounding box center [479, 132] width 17 height 4
click at [474, 133] on input "Packed" at bounding box center [473, 132] width 4 height 4
checkbox input "false"
click at [476, 144] on li "Undeliverable" at bounding box center [497, 147] width 59 height 6
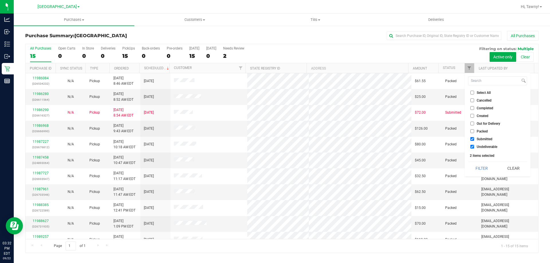
click at [477, 146] on span "Undeliverable" at bounding box center [487, 146] width 21 height 3
click at [474, 146] on input "Undeliverable" at bounding box center [473, 147] width 4 height 4
checkbox input "false"
click at [478, 170] on button "Filter" at bounding box center [482, 168] width 28 height 13
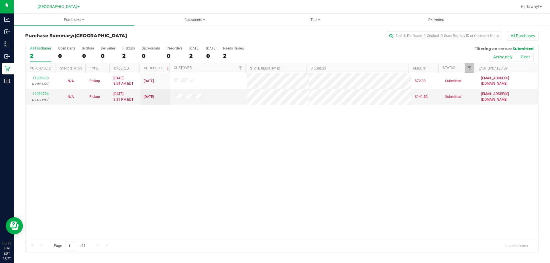
click at [176, 164] on div "11986290 (326616327) N/A Pickup 9/22/2025 8:54 AM EDT 9/22/2025 $72.00 Submitte…" at bounding box center [282, 156] width 513 height 166
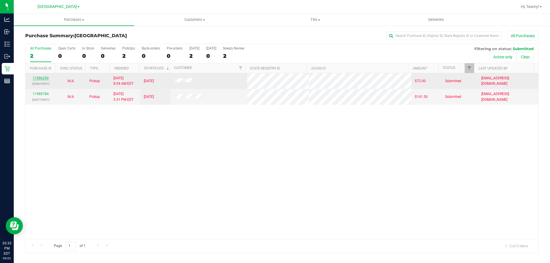
click at [47, 78] on link "11986290" at bounding box center [41, 78] width 16 height 4
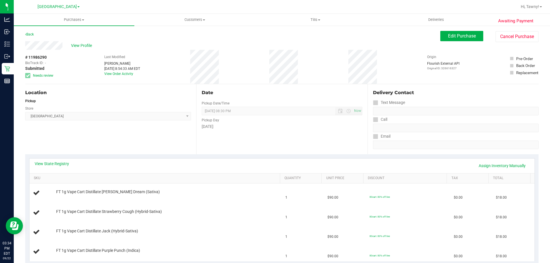
scroll to position [115, 0]
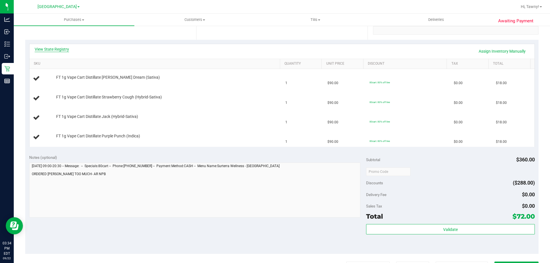
click at [54, 49] on link "View State Registry" at bounding box center [52, 49] width 34 height 6
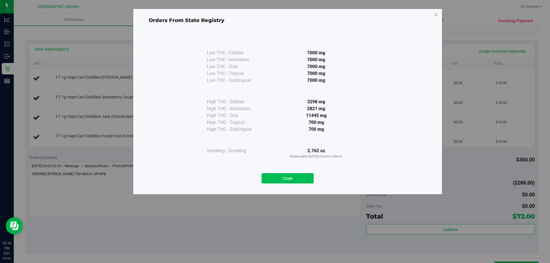
click at [285, 181] on button "Close" at bounding box center [288, 178] width 52 height 10
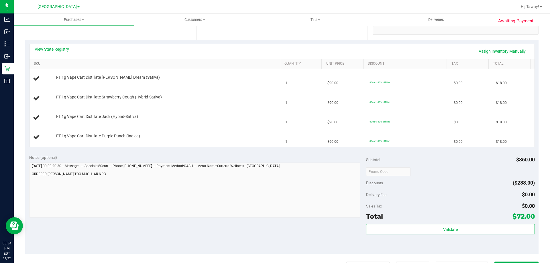
scroll to position [0, 0]
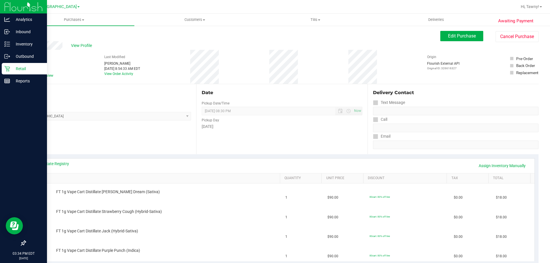
click at [9, 69] on icon at bounding box center [7, 69] width 6 height 6
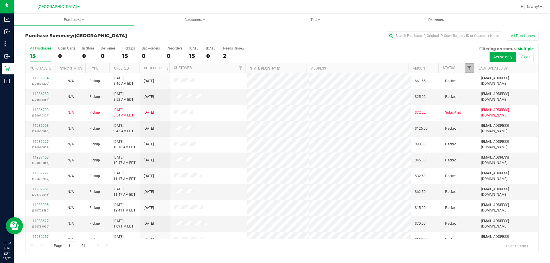
click at [470, 66] on span "Filter" at bounding box center [469, 68] width 5 height 5
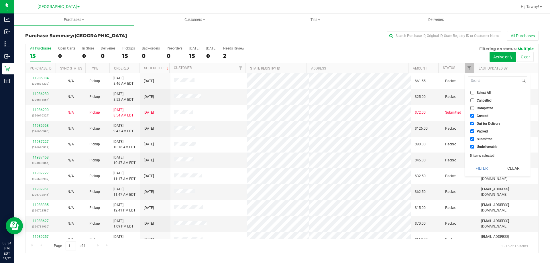
click at [478, 117] on span "Created" at bounding box center [483, 115] width 12 height 3
click at [474, 117] on input "Created" at bounding box center [473, 116] width 4 height 4
checkbox input "false"
click at [481, 125] on span "Out for Delivery" at bounding box center [488, 123] width 23 height 3
click at [474, 125] on input "Out for Delivery" at bounding box center [473, 124] width 4 height 4
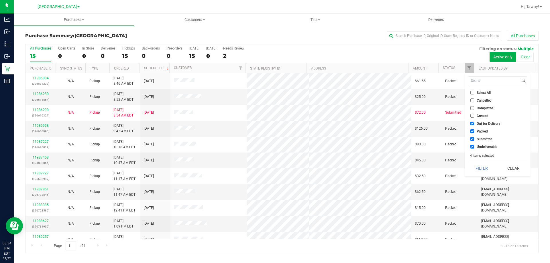
checkbox input "false"
click at [481, 132] on span "Packed" at bounding box center [482, 131] width 11 height 3
click at [474, 132] on input "Packed" at bounding box center [473, 132] width 4 height 4
checkbox input "false"
click at [481, 146] on span "Undeliverable" at bounding box center [487, 146] width 21 height 3
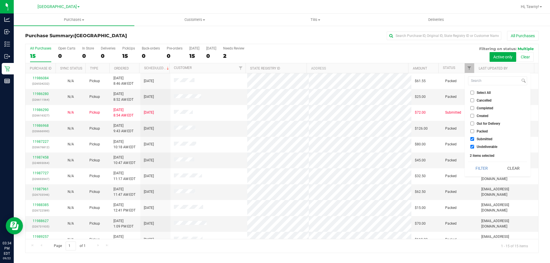
click at [474, 146] on input "Undeliverable" at bounding box center [473, 147] width 4 height 4
checkbox input "false"
click at [478, 161] on div "Select All Cancelled Completed Created Out for Delivery Packed Submitted Undeli…" at bounding box center [498, 124] width 66 height 103
click at [478, 163] on button "Filter" at bounding box center [482, 168] width 28 height 13
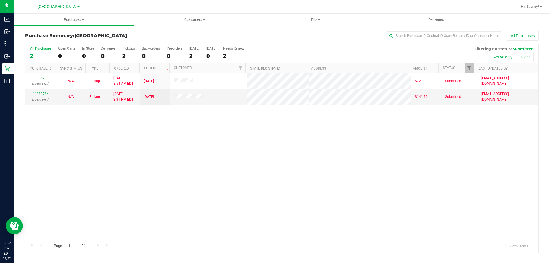
click at [154, 177] on div "11986290 (326616327) N/A Pickup 9/22/2025 8:54 AM EDT 9/22/2025 $72.00 Submitte…" at bounding box center [282, 156] width 513 height 166
click at [40, 94] on link "11989784" at bounding box center [41, 94] width 16 height 4
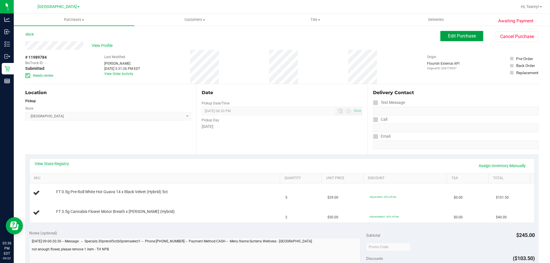
click at [466, 33] on button "Edit Purchase" at bounding box center [461, 36] width 43 height 10
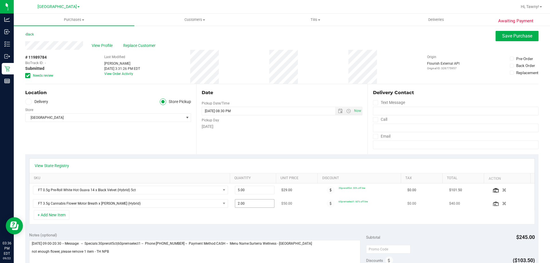
click at [243, 206] on span "2.00 2" at bounding box center [255, 203] width 40 height 9
click at [243, 206] on input "2" at bounding box center [254, 204] width 39 height 8
type input "1"
type input "1.00"
click at [138, 255] on textarea at bounding box center [195, 267] width 332 height 55
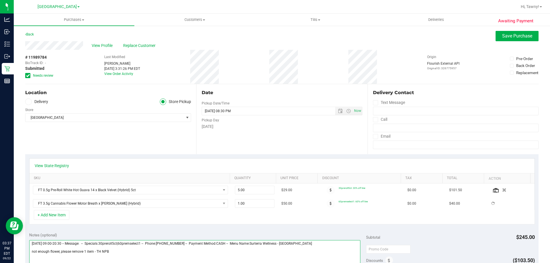
drag, startPoint x: 92, startPoint y: 251, endPoint x: 16, endPoint y: 250, distance: 75.4
click at [16, 250] on div "Awaiting Payment Back Save Purchase View Profile Replace Customer # 11989784 Bi…" at bounding box center [282, 251] width 536 height 452
type textarea "Monday 09/22/2025 09:00-20:30 -- Message: -- Specials:30preroll5ct|60premselect…"
click at [27, 76] on icon at bounding box center [28, 76] width 4 height 0
click at [0, 0] on input "Needs review" at bounding box center [0, 0] width 0 height 0
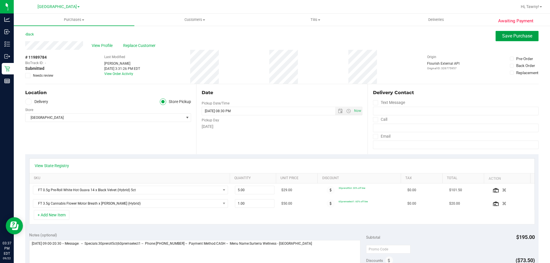
click at [496, 39] on button "Save Purchase" at bounding box center [517, 36] width 43 height 10
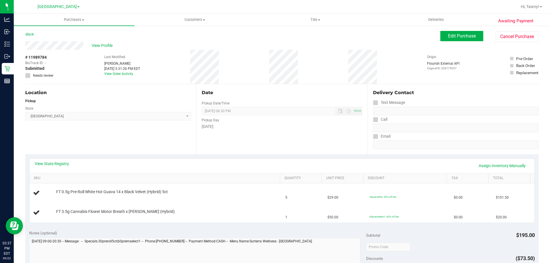
click at [114, 135] on div "Location Pickup Store North Palm Beach WC Select Store Bonita Springs WC Boynto…" at bounding box center [110, 119] width 171 height 70
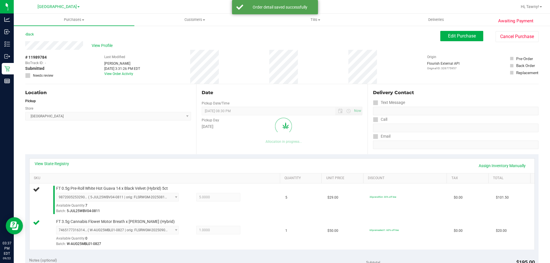
scroll to position [86, 0]
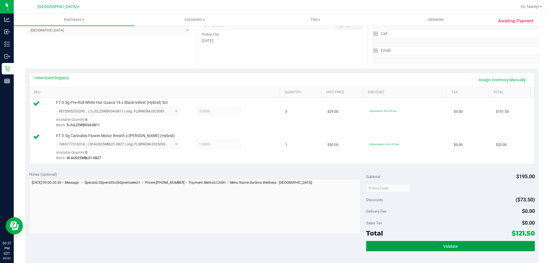
click at [430, 244] on button "Validate" at bounding box center [450, 246] width 169 height 10
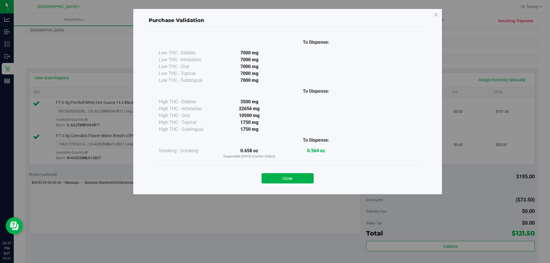
drag, startPoint x: 304, startPoint y: 177, endPoint x: 307, endPoint y: 177, distance: 2.9
click at [303, 178] on button "Close" at bounding box center [288, 178] width 52 height 10
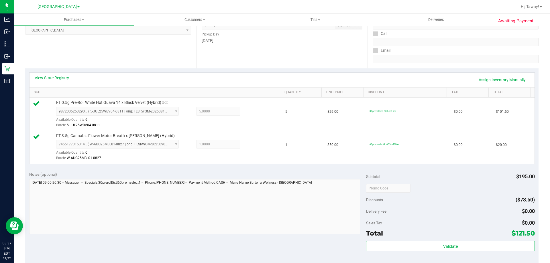
scroll to position [201, 0]
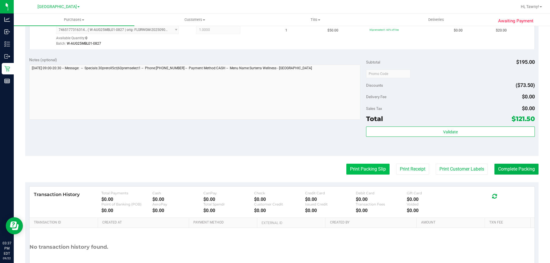
click at [379, 168] on button "Print Packing Slip" at bounding box center [367, 169] width 43 height 11
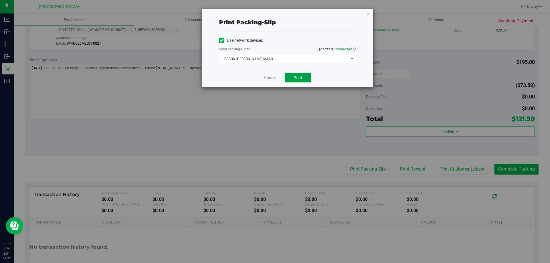
click at [298, 79] on span "Print" at bounding box center [298, 77] width 9 height 5
click at [268, 80] on link "Cancel" at bounding box center [270, 78] width 12 height 6
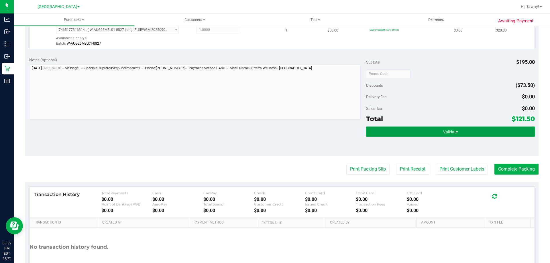
click at [432, 130] on button "Validate" at bounding box center [450, 132] width 169 height 10
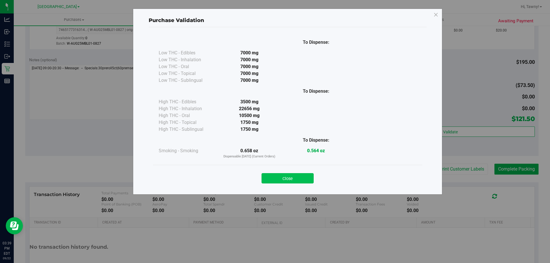
click at [301, 179] on button "Close" at bounding box center [288, 178] width 52 height 10
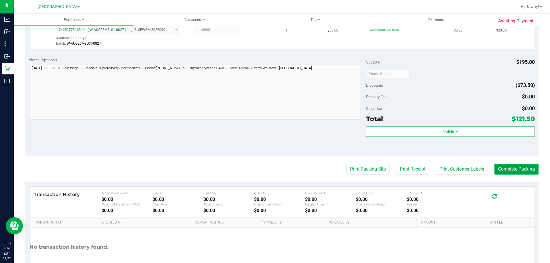
click at [509, 173] on button "Complete Packing" at bounding box center [517, 169] width 44 height 11
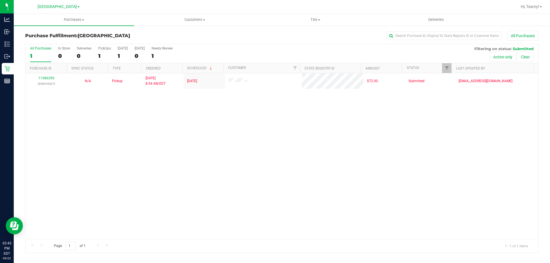
click at [211, 153] on div "11986290 (326616327) N/A Pickup 9/22/2025 8:54 AM EDT 9/22/2025 $72.00 Submitte…" at bounding box center [282, 156] width 513 height 166
click at [138, 120] on div "11986290 (326616327) N/A Pickup 9/22/2025 8:54 AM EDT 9/22/2025 $72.00 Submitte…" at bounding box center [282, 156] width 513 height 166
click at [181, 163] on div "11986290 (326616327) N/A Pickup 9/22/2025 8:54 AM EDT 9/22/2025 $72.00 Submitte…" at bounding box center [282, 156] width 513 height 166
click at [105, 162] on div "11986290 (326616327) N/A Pickup 9/22/2025 8:54 AM EDT 9/22/2025 $72.00 Submitte…" at bounding box center [282, 156] width 513 height 166
click at [126, 152] on div "11986290 (326616327) N/A Pickup 9/22/2025 8:54 AM EDT 9/22/2025 $72.00 Submitte…" at bounding box center [282, 156] width 513 height 166
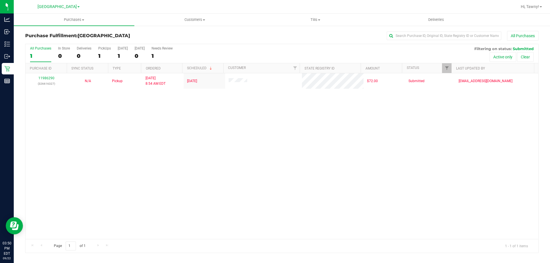
click at [134, 150] on div "11986290 (326616327) N/A Pickup 9/22/2025 8:54 AM EDT 9/22/2025 $72.00 Submitte…" at bounding box center [282, 156] width 513 height 166
click at [153, 116] on div "11986290 (326616327) N/A Pickup 9/22/2025 8:54 AM EDT 9/22/2025 $72.00 Submitte…" at bounding box center [282, 156] width 513 height 166
click at [184, 124] on div "11986290 (326616327) N/A Pickup 9/22/2025 8:54 AM EDT 9/22/2025 $72.00 Submitte…" at bounding box center [282, 156] width 513 height 166
click at [153, 128] on div "11986290 (326616327) N/A Pickup 9/22/2025 8:54 AM EDT 9/22/2025 $72.00 Submitte…" at bounding box center [282, 156] width 513 height 166
click at [149, 127] on div "11986290 (326616327) N/A Pickup 9/22/2025 8:54 AM EDT 9/22/2025 $72.00 Submitte…" at bounding box center [282, 156] width 513 height 166
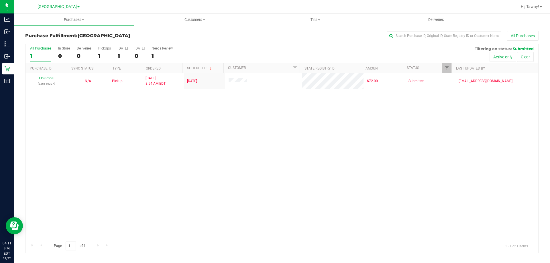
click at [154, 100] on div "11986290 (326616327) N/A Pickup 9/22/2025 8:54 AM EDT 9/22/2025 $72.00 Submitte…" at bounding box center [282, 156] width 513 height 166
click at [158, 137] on div "11986290 (326616327) N/A Pickup 9/22/2025 8:54 AM EDT 9/22/2025 $72.00 Submitte…" at bounding box center [282, 156] width 513 height 166
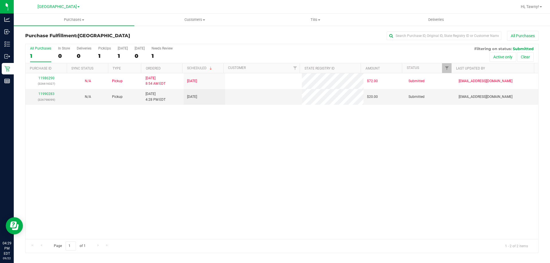
click at [136, 134] on div "11986290 (326616327) N/A Pickup 9/22/2025 8:54 AM EDT 9/22/2025 $72.00 Submitte…" at bounding box center [282, 156] width 513 height 166
click at [48, 95] on link "11990283" at bounding box center [46, 94] width 16 height 4
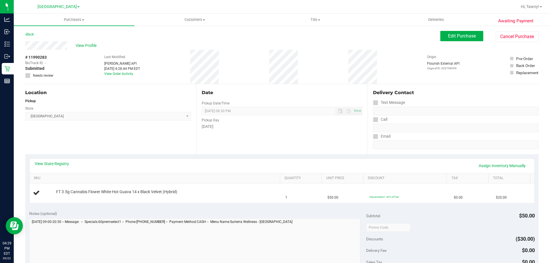
click at [140, 137] on div "Location Pickup Store North Palm Beach WC Select Store Bonita Springs WC Boynto…" at bounding box center [110, 119] width 171 height 70
click at [56, 160] on div "View State Registry Assign Inventory Manually" at bounding box center [282, 166] width 505 height 15
click at [55, 160] on div "View State Registry Assign Inventory Manually" at bounding box center [282, 166] width 505 height 15
click at [257, 143] on div "Date Pickup Date/Time 09/22/2025 Now 09/22/2025 08:30 PM Now Pickup Day Monday" at bounding box center [281, 119] width 171 height 70
click at [60, 161] on link "View State Registry" at bounding box center [52, 164] width 34 height 6
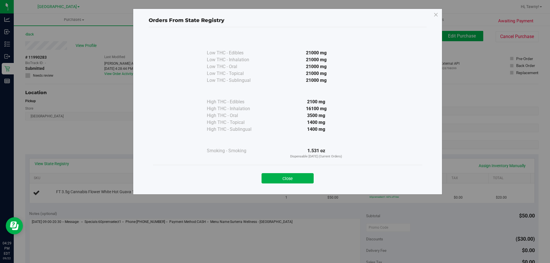
drag, startPoint x: 285, startPoint y: 177, endPoint x: 300, endPoint y: 176, distance: 14.6
click at [285, 177] on button "Close" at bounding box center [288, 178] width 52 height 10
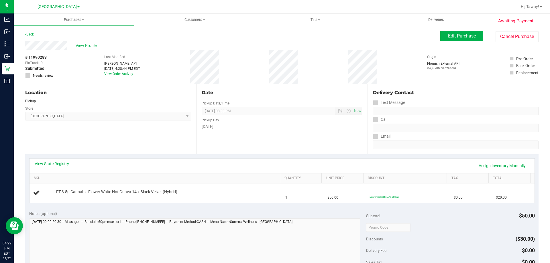
click at [344, 147] on div "Date Pickup Date/Time 09/22/2025 Now 09/22/2025 08:30 PM Now Pickup Day Monday" at bounding box center [281, 119] width 171 height 70
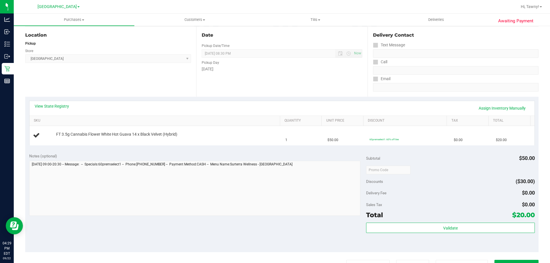
scroll to position [115, 0]
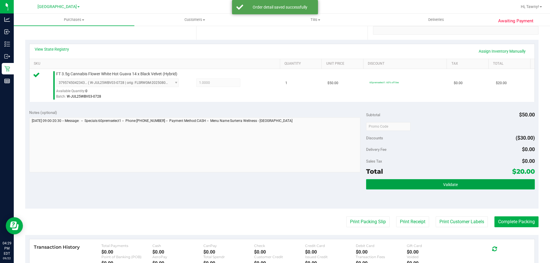
click at [447, 181] on button "Validate" at bounding box center [450, 184] width 169 height 10
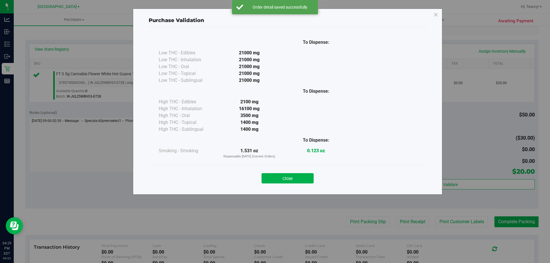
click at [292, 188] on div "To Dispense: Low THC - Edibles 21000 mg" at bounding box center [288, 108] width 278 height 162
drag, startPoint x: 300, startPoint y: 180, endPoint x: 307, endPoint y: 183, distance: 7.7
click at [300, 180] on button "Close" at bounding box center [288, 178] width 52 height 10
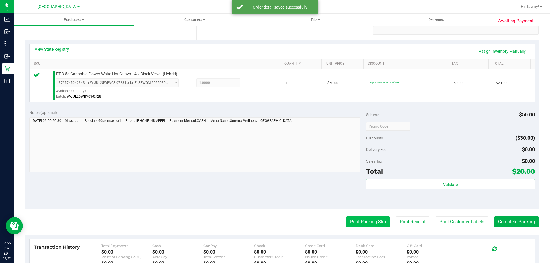
click at [357, 222] on button "Print Packing Slip" at bounding box center [367, 222] width 43 height 11
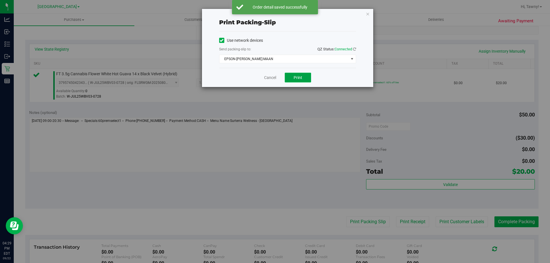
click at [301, 80] on button "Print" at bounding box center [298, 78] width 26 height 10
click at [367, 13] on icon "button" at bounding box center [368, 13] width 4 height 7
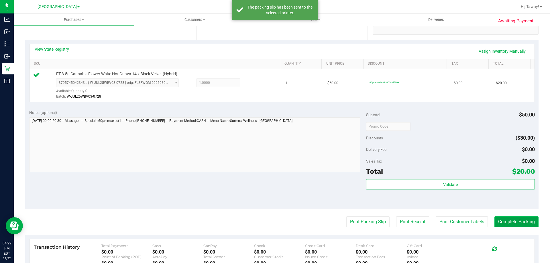
click at [514, 224] on button "Complete Packing" at bounding box center [517, 222] width 44 height 11
click at [470, 171] on div "Total $20.00" at bounding box center [450, 172] width 169 height 10
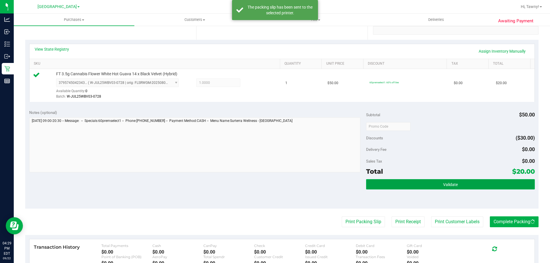
click at [467, 182] on button "Validate" at bounding box center [450, 184] width 169 height 10
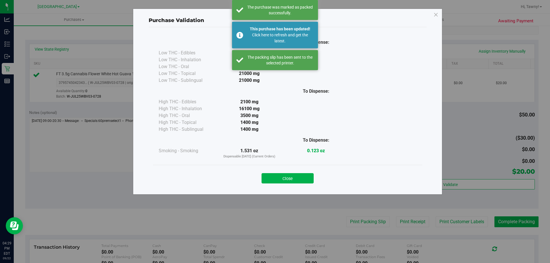
click at [274, 179] on button "Close" at bounding box center [288, 178] width 52 height 10
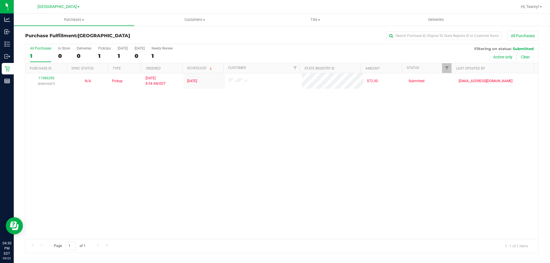
click at [161, 129] on div "11986290 (326616327) N/A Pickup 9/22/2025 8:54 AM EDT 9/22/2025 $72.00 Submitte…" at bounding box center [282, 156] width 513 height 166
click at [174, 115] on div "11986290 (326616327) N/A Pickup 9/22/2025 8:54 AM EDT 9/22/2025 $72.00 Submitte…" at bounding box center [282, 156] width 513 height 166
click at [245, 149] on div "11986290 (326616327) N/A Pickup 9/22/2025 8:54 AM EDT 9/22/2025 $72.00 Submitte…" at bounding box center [282, 156] width 513 height 166
click at [138, 193] on div "11986290 (326616327) N/A Pickup 9/22/2025 8:54 AM EDT 9/22/2025 $72.00 Submitte…" at bounding box center [282, 156] width 513 height 166
click at [192, 106] on div "11986290 (326616327) N/A Pickup 9/22/2025 8:54 AM EDT 9/22/2025 $72.00 Submitte…" at bounding box center [282, 156] width 513 height 166
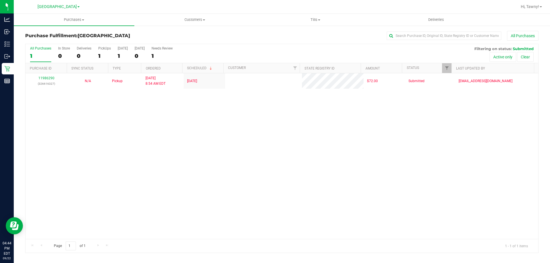
click at [160, 170] on div "11986290 (326616327) N/A Pickup 9/22/2025 8:54 AM EDT 9/22/2025 $72.00 Submitte…" at bounding box center [282, 156] width 513 height 166
click at [139, 116] on div "11986290 (326616327) N/A Pickup 9/22/2025 8:54 AM EDT 9/22/2025 $72.00 Submitte…" at bounding box center [282, 156] width 513 height 166
click at [148, 162] on div "11986290 (326616327) N/A Pickup 9/22/2025 8:54 AM EDT 9/22/2025 $72.00 Submitte…" at bounding box center [282, 156] width 513 height 166
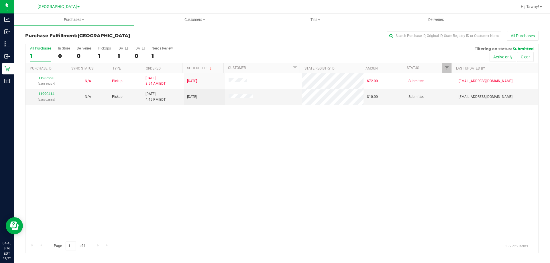
click at [142, 144] on div "11986290 (326616327) N/A Pickup 9/22/2025 8:54 AM EDT 9/22/2025 $72.00 Submitte…" at bounding box center [282, 156] width 513 height 166
click at [43, 94] on link "11990414" at bounding box center [46, 94] width 16 height 4
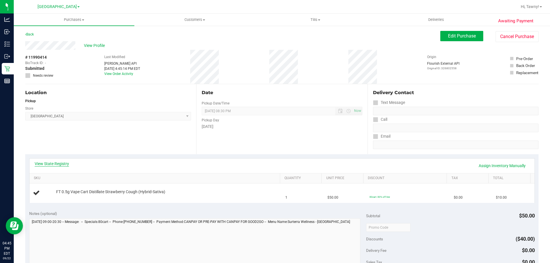
click at [59, 163] on link "View State Registry" at bounding box center [52, 164] width 34 height 6
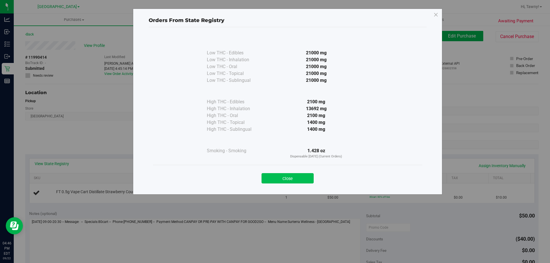
drag, startPoint x: 313, startPoint y: 174, endPoint x: 309, endPoint y: 174, distance: 4.3
click at [310, 174] on div "Close" at bounding box center [287, 177] width 261 height 14
click at [303, 175] on button "Close" at bounding box center [288, 178] width 52 height 10
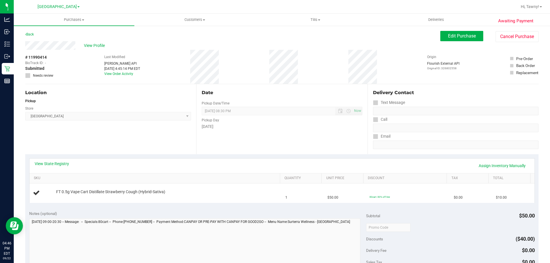
click at [192, 138] on div "Location Pickup Store North Palm Beach WC Select Store Bonita Springs WC Boynto…" at bounding box center [110, 119] width 171 height 70
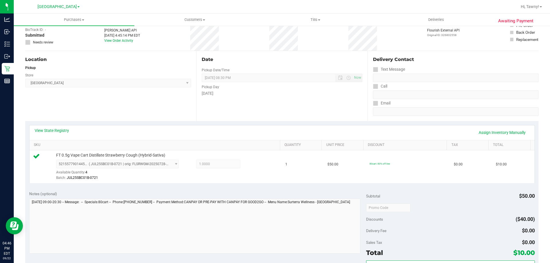
scroll to position [115, 0]
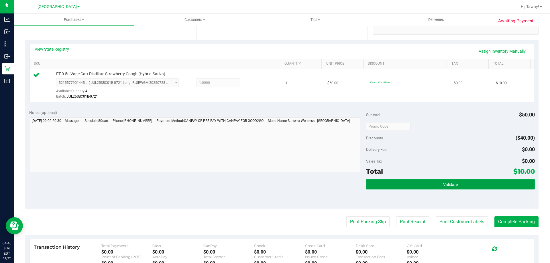
click at [457, 185] on button "Validate" at bounding box center [450, 184] width 169 height 10
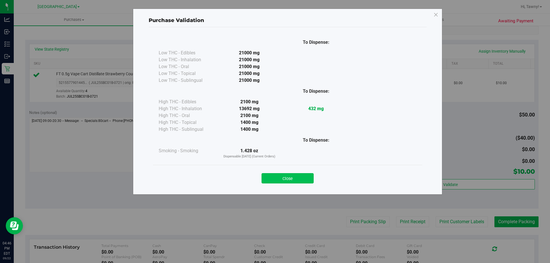
click at [286, 175] on button "Close" at bounding box center [288, 178] width 52 height 10
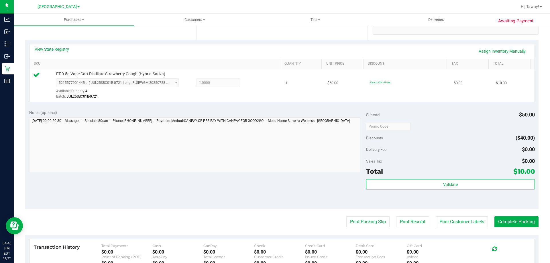
click at [367, 230] on purchase-details "Back Edit Purchase Cancel Purchase View Profile # 11990414 BioTrack ID: - Submi…" at bounding box center [282, 129] width 514 height 426
click at [366, 226] on button "Print Packing Slip" at bounding box center [367, 222] width 43 height 11
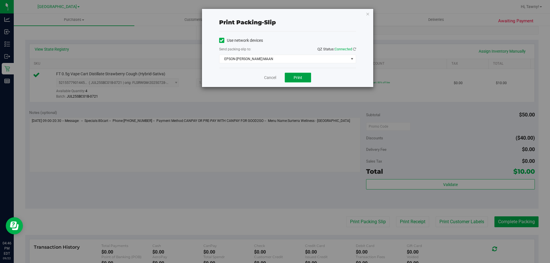
click at [296, 81] on button "Print" at bounding box center [298, 78] width 26 height 10
click at [369, 15] on icon "button" at bounding box center [368, 13] width 4 height 7
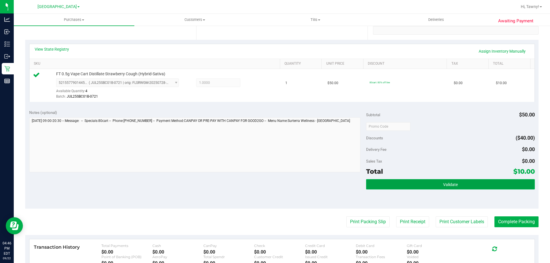
click at [452, 184] on span "Validate" at bounding box center [450, 185] width 15 height 5
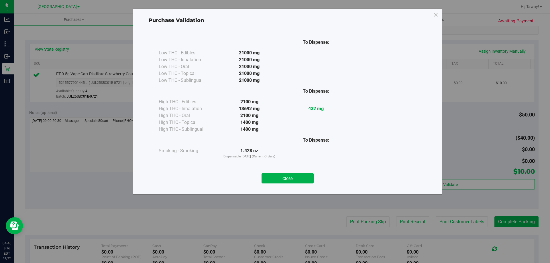
click at [299, 181] on button "Close" at bounding box center [288, 178] width 52 height 10
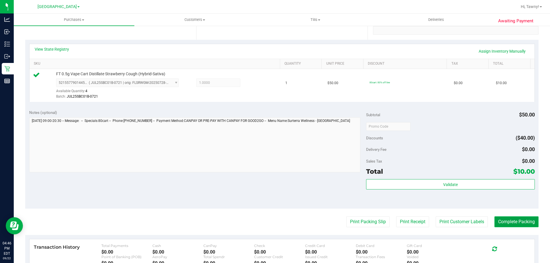
click at [499, 221] on button "Complete Packing" at bounding box center [517, 222] width 44 height 11
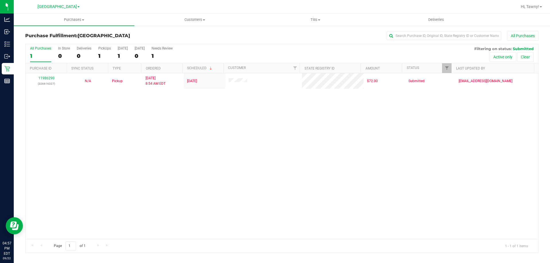
click at [155, 140] on div "11986290 (326616327) N/A Pickup 9/22/2025 8:54 AM EDT 9/22/2025 $72.00 Submitte…" at bounding box center [282, 156] width 513 height 166
click at [190, 106] on div "11986290 (326616327) N/A Pickup 9/22/2025 8:54 AM EDT 9/22/2025 $72.00 Submitte…" at bounding box center [282, 156] width 513 height 166
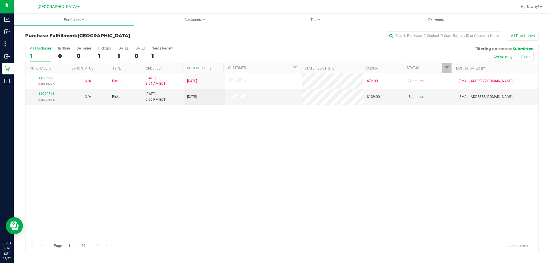
click at [181, 113] on div "11986290 (326616327) N/A Pickup 9/22/2025 8:54 AM EDT 9/22/2025 $72.00 Submitte…" at bounding box center [282, 156] width 513 height 166
click at [53, 92] on link "11990541" at bounding box center [46, 94] width 16 height 4
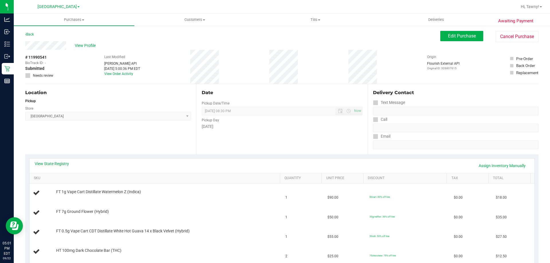
scroll to position [57, 0]
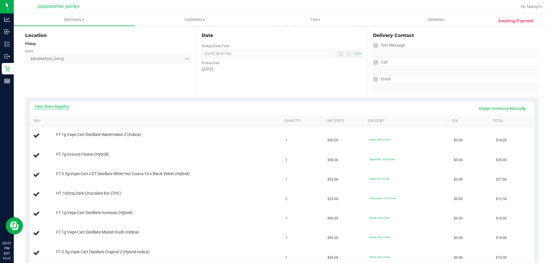
click at [58, 107] on link "View State Registry" at bounding box center [52, 107] width 34 height 6
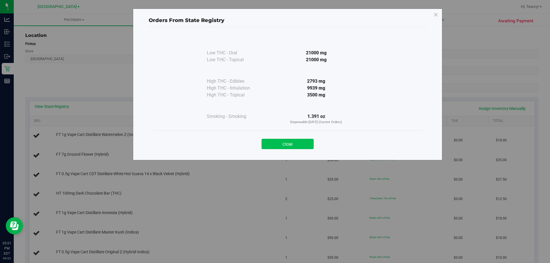
click at [305, 142] on button "Close" at bounding box center [288, 144] width 52 height 10
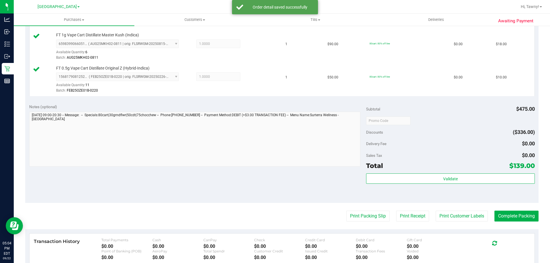
scroll to position [373, 0]
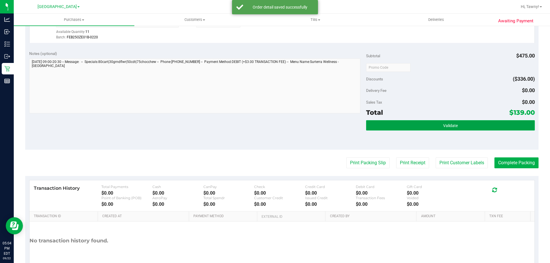
click at [450, 122] on button "Validate" at bounding box center [450, 125] width 169 height 10
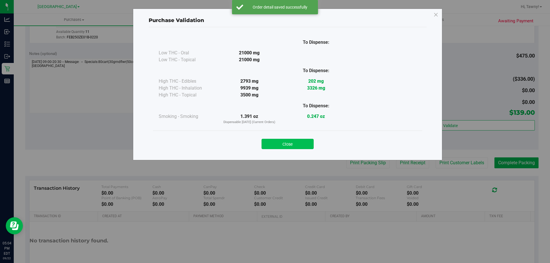
click at [309, 146] on button "Close" at bounding box center [288, 144] width 52 height 10
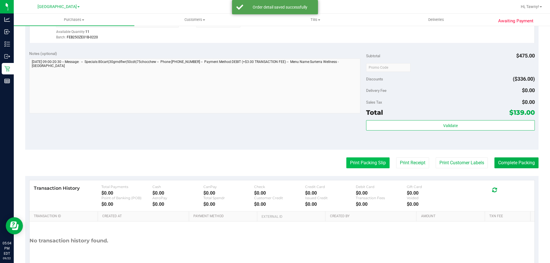
click at [366, 162] on button "Print Packing Slip" at bounding box center [367, 163] width 43 height 11
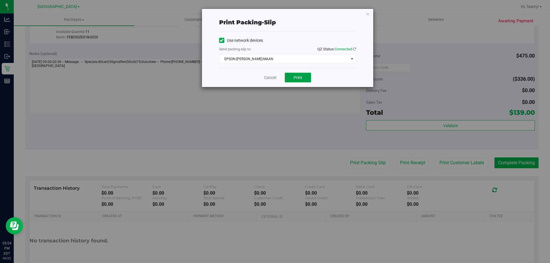
click at [290, 74] on button "Print" at bounding box center [298, 78] width 26 height 10
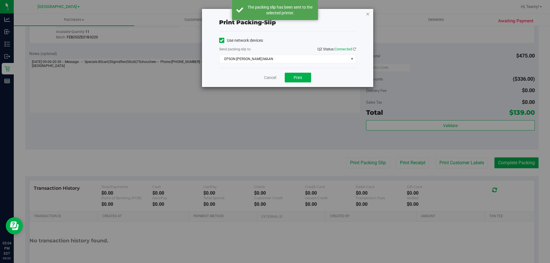
click at [369, 14] on icon "button" at bounding box center [368, 13] width 4 height 7
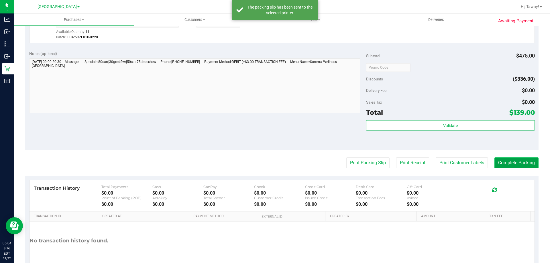
click at [527, 164] on button "Complete Packing" at bounding box center [517, 163] width 44 height 11
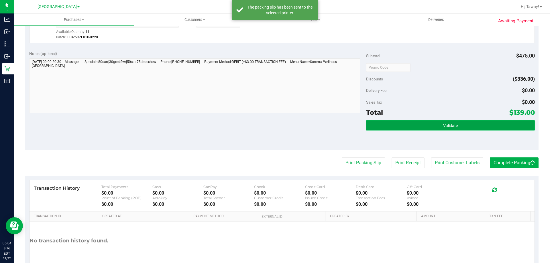
click at [485, 128] on button "Validate" at bounding box center [450, 125] width 169 height 10
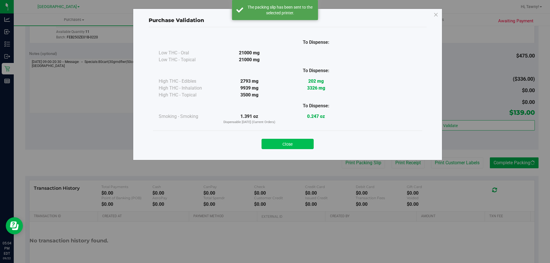
click at [297, 143] on button "Close" at bounding box center [288, 144] width 52 height 10
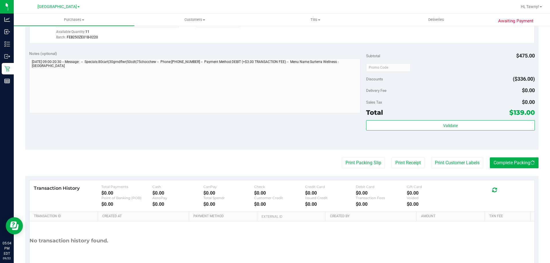
click at [422, 108] on div "Total $139.00" at bounding box center [450, 112] width 169 height 10
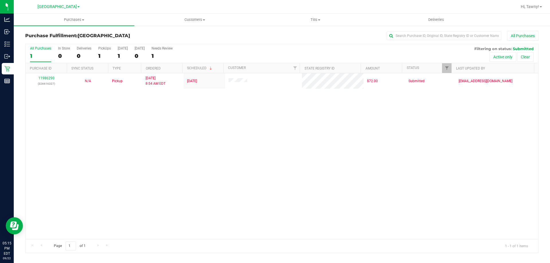
click at [132, 173] on div "11986290 (326616327) N/A Pickup 9/22/2025 8:54 AM EDT 9/22/2025 $72.00 Submitte…" at bounding box center [282, 156] width 513 height 166
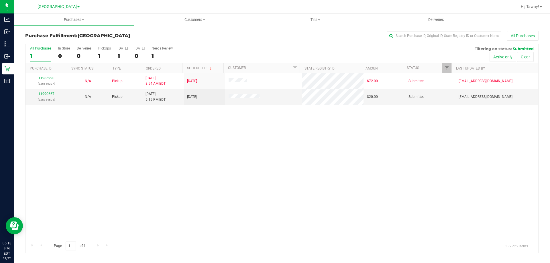
click at [167, 130] on div "11986290 (326616327) N/A Pickup 9/22/2025 8:54 AM EDT 9/22/2025 $72.00 Submitte…" at bounding box center [282, 156] width 513 height 166
click at [50, 93] on link "11990667" at bounding box center [46, 94] width 16 height 4
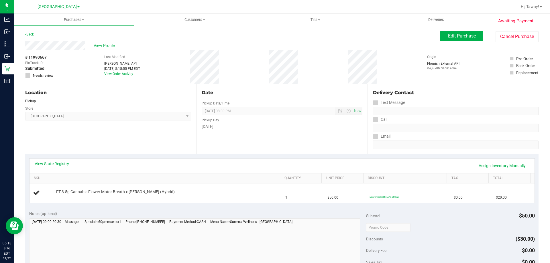
click at [92, 134] on div "Location Pickup Store North Palm Beach WC Select Store Bonita Springs WC Boynto…" at bounding box center [110, 119] width 171 height 70
click at [68, 164] on link "View State Registry" at bounding box center [52, 164] width 34 height 6
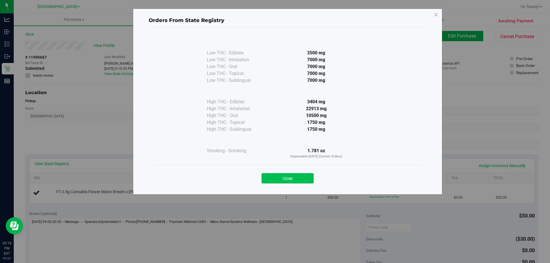
click at [293, 179] on button "Close" at bounding box center [288, 178] width 52 height 10
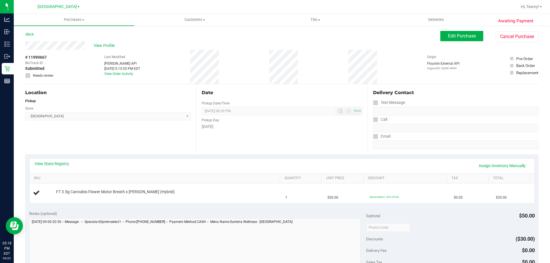
click at [310, 149] on div "Date Pickup Date/Time 09/22/2025 Now 09/22/2025 08:30 PM Now Pickup Day Monday" at bounding box center [281, 119] width 171 height 70
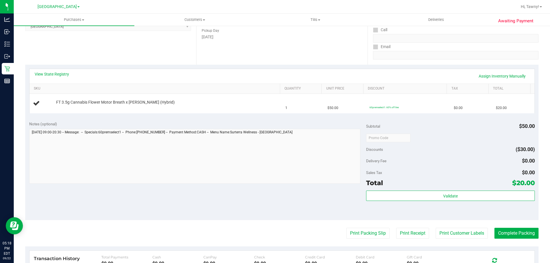
scroll to position [115, 0]
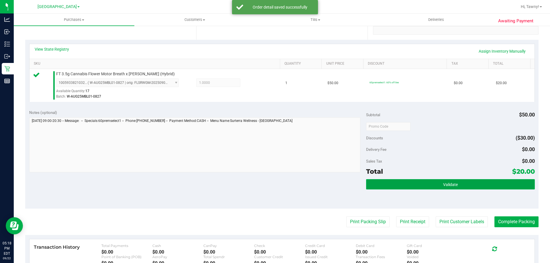
click at [446, 179] on button "Validate" at bounding box center [450, 184] width 169 height 10
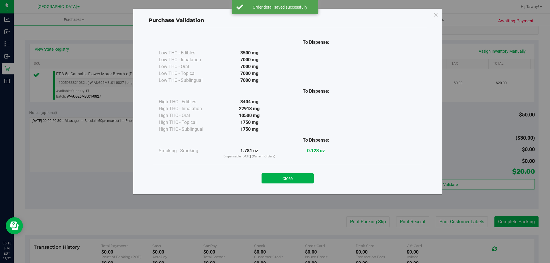
drag, startPoint x: 288, startPoint y: 181, endPoint x: 352, endPoint y: 213, distance: 71.6
click at [289, 180] on button "Close" at bounding box center [288, 178] width 52 height 10
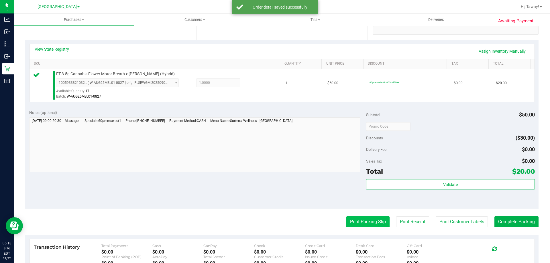
click at [353, 220] on button "Print Packing Slip" at bounding box center [367, 222] width 43 height 11
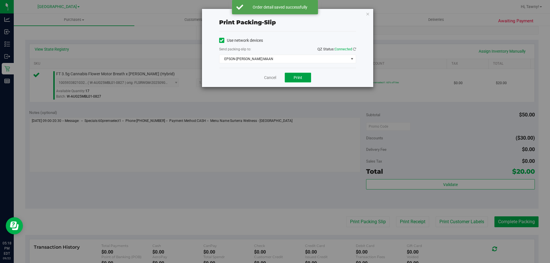
click at [306, 81] on button "Print" at bounding box center [298, 78] width 26 height 10
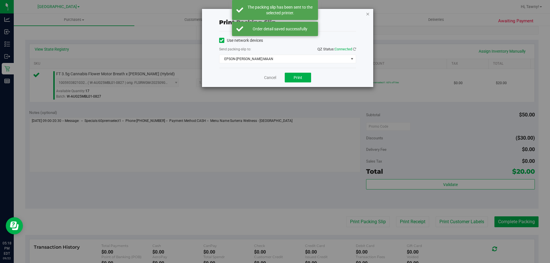
click at [369, 15] on icon "button" at bounding box center [368, 13] width 4 height 7
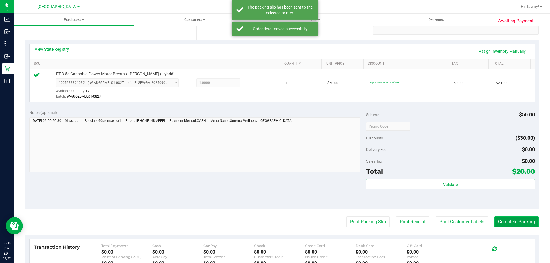
click at [515, 221] on button "Complete Packing" at bounding box center [517, 222] width 44 height 11
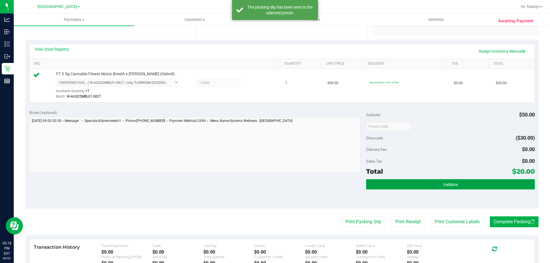
click at [487, 185] on button "Validate" at bounding box center [450, 184] width 169 height 10
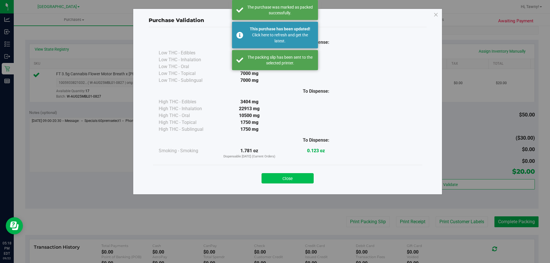
click at [295, 180] on button "Close" at bounding box center [288, 178] width 52 height 10
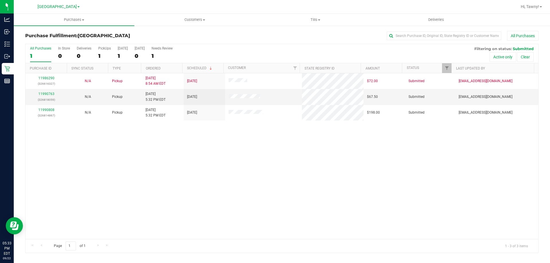
drag, startPoint x: 211, startPoint y: 184, endPoint x: 215, endPoint y: 182, distance: 4.1
click at [211, 184] on div "11986290 (326616327) N/A Pickup 9/22/2025 8:54 AM EDT 9/22/2025 $72.00 Submitte…" at bounding box center [282, 156] width 513 height 166
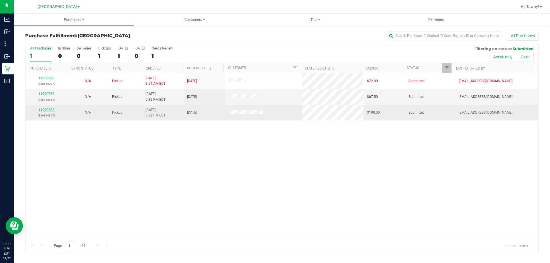
click at [48, 108] on link "11990808" at bounding box center [46, 110] width 16 height 4
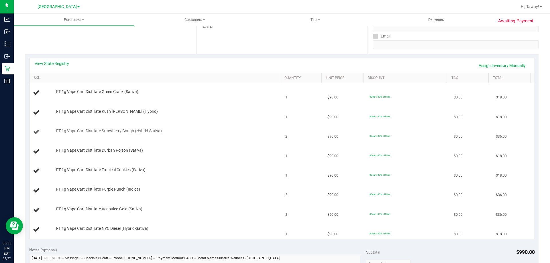
scroll to position [115, 0]
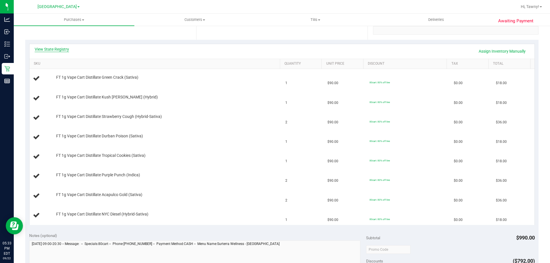
click at [56, 48] on link "View State Registry" at bounding box center [52, 49] width 34 height 6
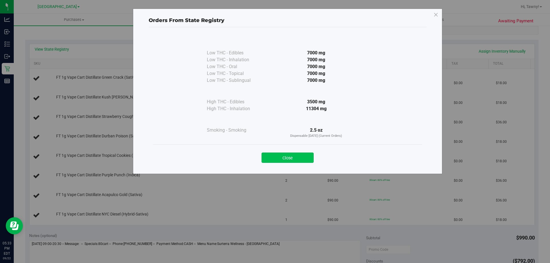
click at [301, 160] on button "Close" at bounding box center [288, 158] width 52 height 10
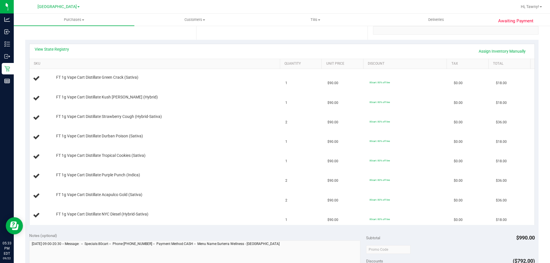
click at [112, 47] on div "View State Registry Assign Inventory Manually" at bounding box center [282, 51] width 495 height 10
click at [115, 47] on div "View State Registry Assign Inventory Manually" at bounding box center [282, 51] width 495 height 10
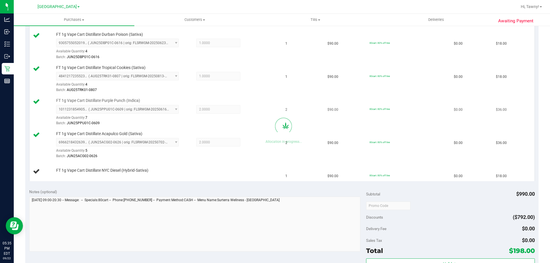
scroll to position [315, 0]
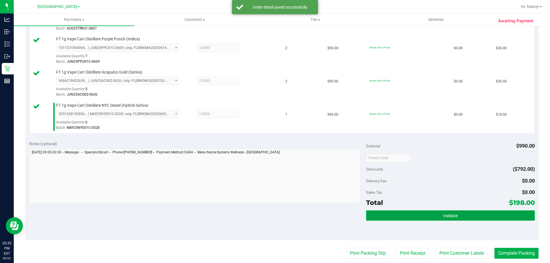
click at [409, 211] on button "Validate" at bounding box center [450, 216] width 169 height 10
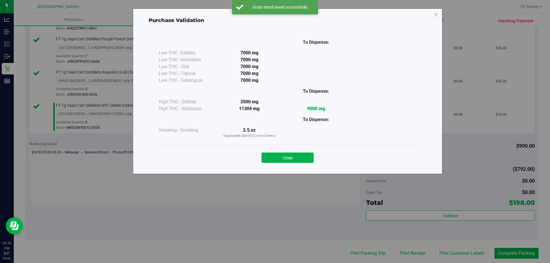
click at [298, 151] on div "Close" at bounding box center [287, 156] width 261 height 14
click at [293, 158] on button "Close" at bounding box center [288, 158] width 52 height 10
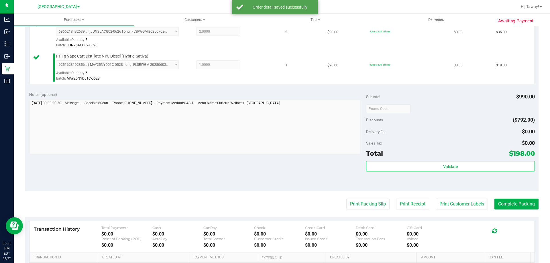
scroll to position [430, 0]
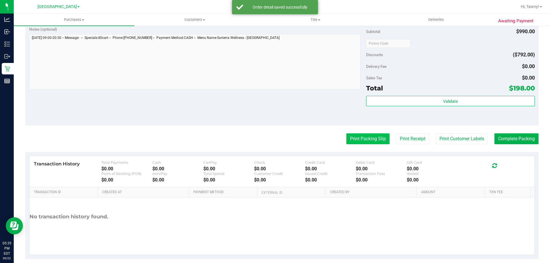
click at [375, 138] on button "Print Packing Slip" at bounding box center [367, 139] width 43 height 11
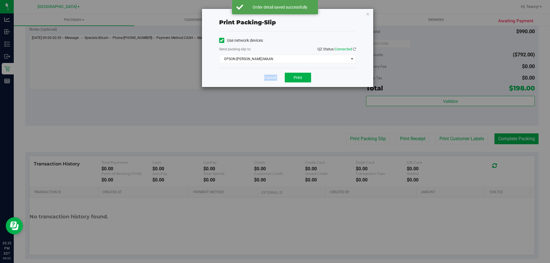
click at [292, 69] on div "Print packing-slip Use network devices Send packing-slip to: QZ Status: Connect…" at bounding box center [287, 48] width 171 height 78
click at [297, 79] on span "Print" at bounding box center [298, 77] width 9 height 5
click at [314, 34] on div "Use network devices Send packing-slip to: QZ Status: Connected EPSON-MEGHA-MAAN…" at bounding box center [287, 50] width 137 height 36
click at [369, 14] on icon "button" at bounding box center [368, 13] width 4 height 7
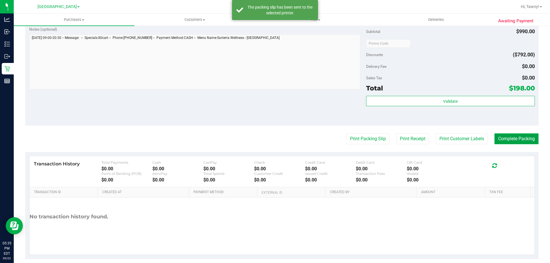
click at [513, 143] on button "Complete Packing" at bounding box center [517, 139] width 44 height 11
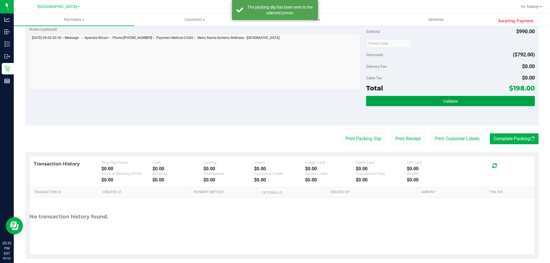
click at [485, 106] on button "Validate" at bounding box center [450, 101] width 169 height 10
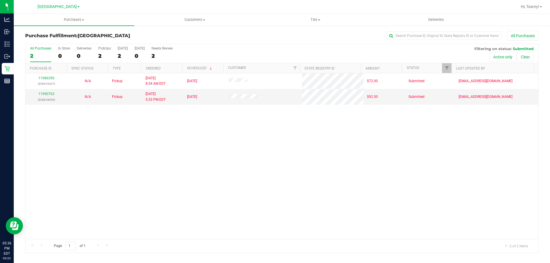
click at [179, 149] on div "11986290 (326616327) N/A Pickup 9/22/2025 8:54 AM EDT 9/22/2025 $72.00 Submitte…" at bounding box center [282, 156] width 513 height 166
click at [197, 132] on div "11986290 (326616327) N/A Pickup 9/22/2025 8:54 AM EDT 9/22/2025 $72.00 Submitte…" at bounding box center [282, 156] width 513 height 166
click at [169, 131] on div "11986290 (326616327) N/A Pickup 9/22/2025 8:54 AM EDT 9/22/2025 $72.00 Submitte…" at bounding box center [282, 156] width 513 height 166
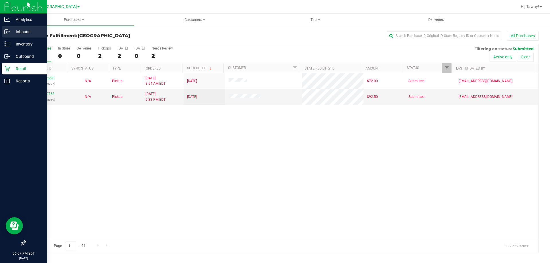
click at [3, 30] on div "Inbound" at bounding box center [24, 31] width 45 height 11
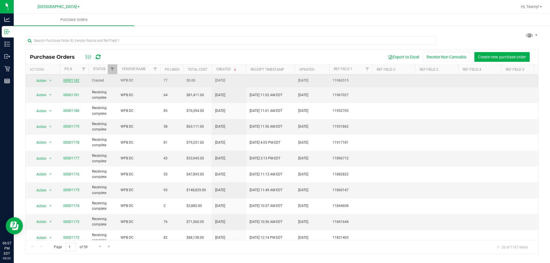
click at [73, 80] on link "00001182" at bounding box center [71, 81] width 16 height 4
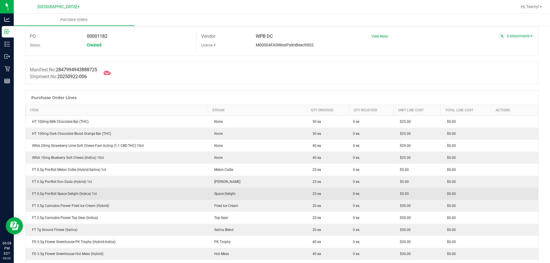
scroll to position [57, 0]
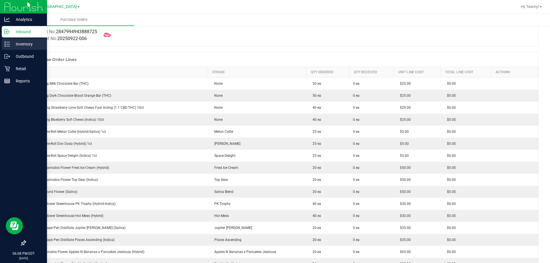
click at [12, 41] on p "Inventory" at bounding box center [27, 44] width 34 height 7
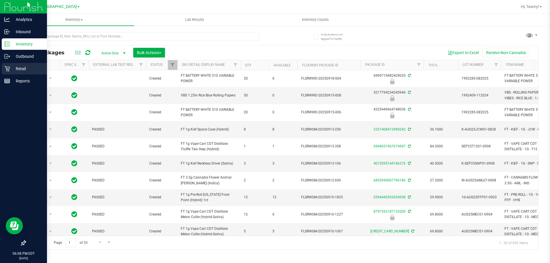
click at [13, 68] on p "Retail" at bounding box center [27, 68] width 34 height 7
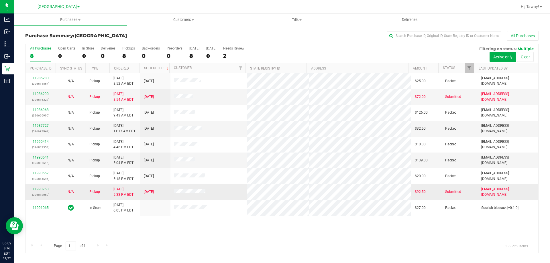
click at [41, 192] on div "11990763 (326818059)" at bounding box center [40, 192] width 23 height 11
click at [42, 189] on link "11990763" at bounding box center [41, 189] width 16 height 4
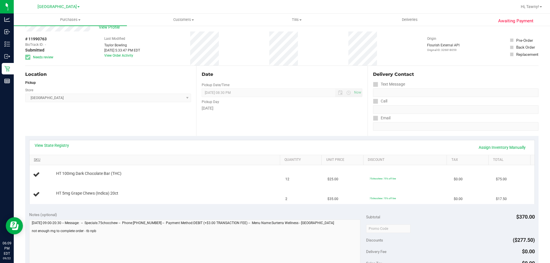
scroll to position [29, 0]
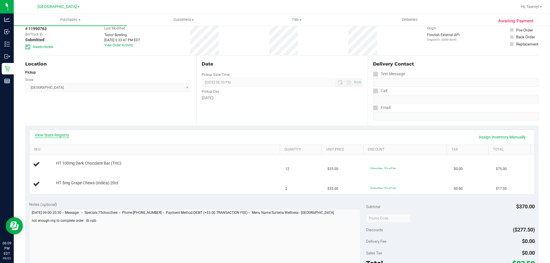
click at [57, 133] on link "View State Registry" at bounding box center [52, 135] width 34 height 6
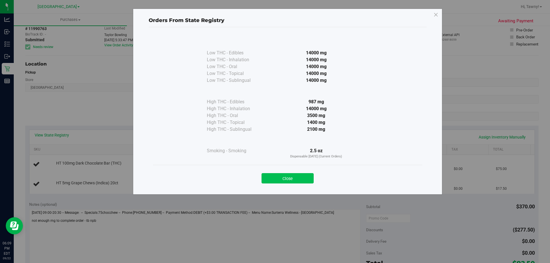
click at [281, 176] on button "Close" at bounding box center [288, 178] width 52 height 10
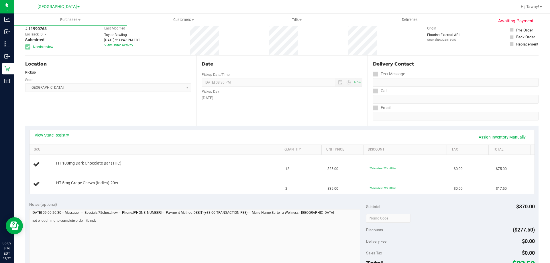
click at [61, 134] on link "View State Registry" at bounding box center [52, 135] width 34 height 6
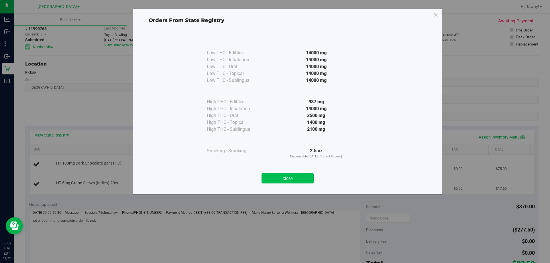
click at [287, 180] on button "Close" at bounding box center [288, 178] width 52 height 10
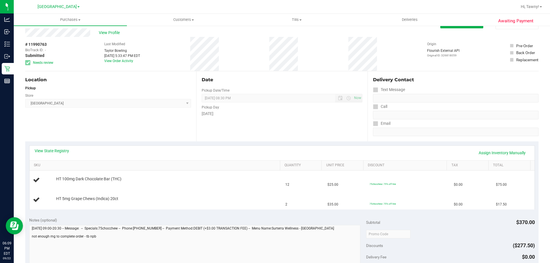
scroll to position [0, 0]
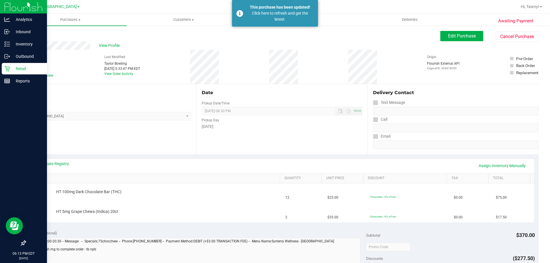
click at [6, 71] on icon at bounding box center [7, 69] width 6 height 6
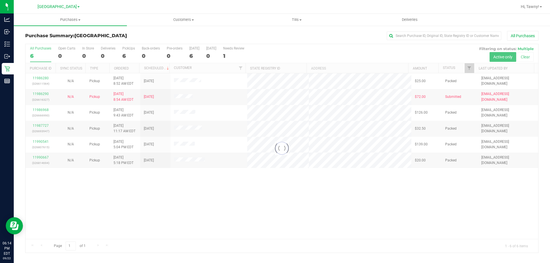
click at [311, 197] on div at bounding box center [282, 148] width 513 height 209
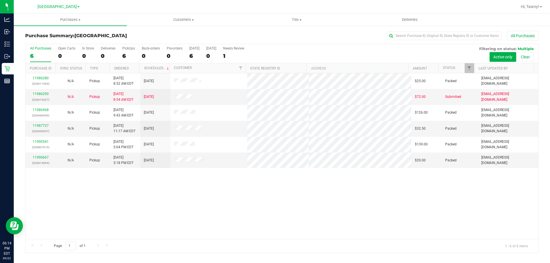
click at [318, 198] on div "11986280 (326611564) N/A Pickup 9/22/2025 8:52 AM EDT 9/22/2025 $25.00 Packed a…" at bounding box center [282, 156] width 513 height 166
click at [466, 66] on link "Filter" at bounding box center [469, 68] width 9 height 10
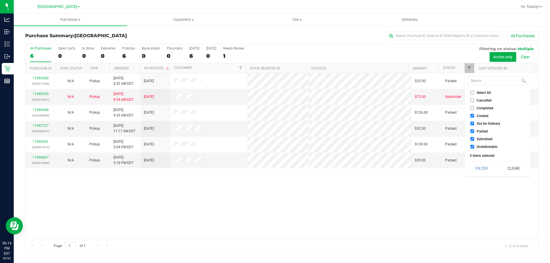
click at [477, 113] on li "Created" at bounding box center [497, 116] width 59 height 6
click at [483, 122] on span "Out for Delivery" at bounding box center [488, 123] width 23 height 3
click at [474, 122] on input "Out for Delivery" at bounding box center [473, 124] width 4 height 4
checkbox input "false"
click at [484, 116] on span "Created" at bounding box center [483, 115] width 12 height 3
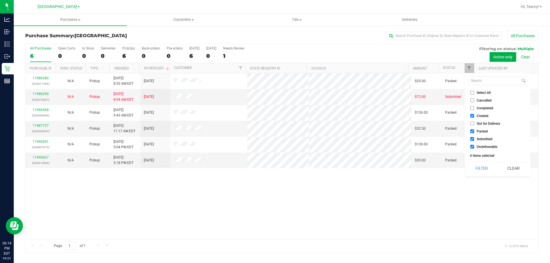
click at [474, 116] on input "Created" at bounding box center [473, 116] width 4 height 4
checkbox input "false"
click at [481, 131] on span "Packed" at bounding box center [482, 131] width 11 height 3
click at [474, 131] on input "Packed" at bounding box center [473, 132] width 4 height 4
checkbox input "false"
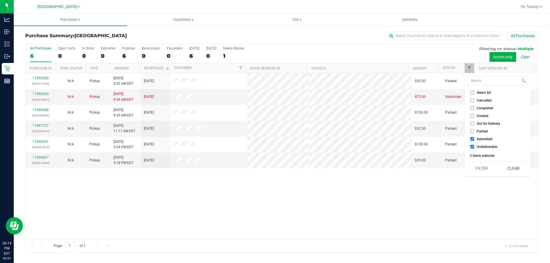
click at [481, 144] on li "Undeliverable" at bounding box center [497, 147] width 59 height 6
click at [483, 150] on li "Undeliverable" at bounding box center [497, 147] width 59 height 6
click at [483, 149] on li "Undeliverable" at bounding box center [497, 147] width 59 height 6
click at [484, 148] on span "Undeliverable" at bounding box center [487, 146] width 21 height 3
click at [474, 148] on input "Undeliverable" at bounding box center [473, 147] width 4 height 4
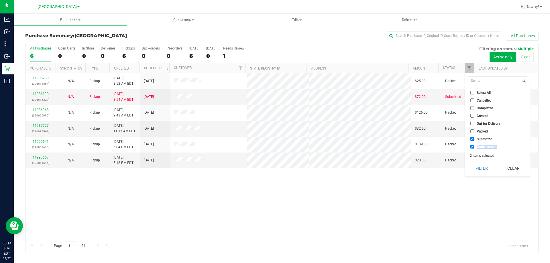
checkbox input "false"
click at [483, 165] on button "Filter" at bounding box center [482, 168] width 28 height 13
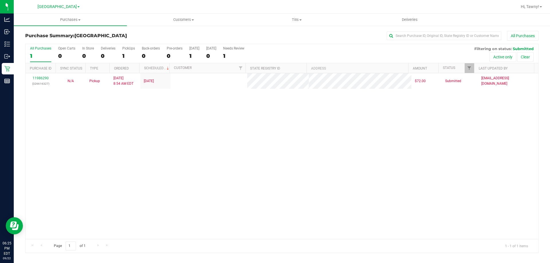
click at [238, 164] on div "11986290 (326616327) N/A Pickup 9/22/2025 8:54 AM EDT 9/22/2025 $72.00 Submitte…" at bounding box center [282, 156] width 513 height 166
click at [135, 164] on div "11986290 (326616327) N/A Pickup 9/22/2025 8:54 AM EDT 9/22/2025 $72.00 Submitte…" at bounding box center [282, 156] width 513 height 166
click at [240, 150] on div "11986290 (326616327) N/A Pickup 9/22/2025 8:54 AM EDT 9/22/2025 $72.00 Submitte…" at bounding box center [282, 156] width 513 height 166
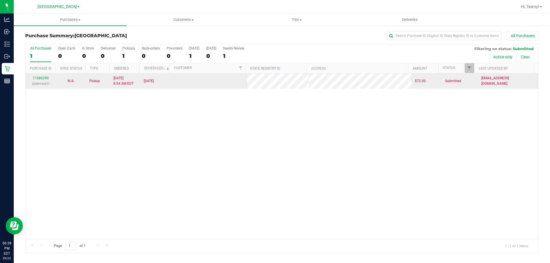
click at [195, 100] on div "11986290 (326616327) N/A Pickup 9/22/2025 8:54 AM EDT 9/22/2025 $72.00 Submitte…" at bounding box center [282, 156] width 513 height 166
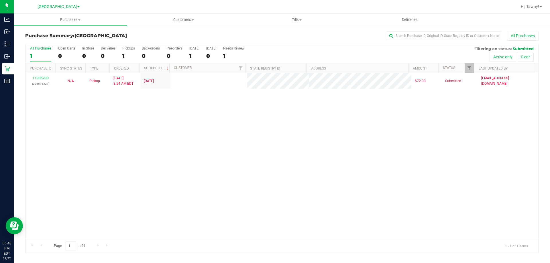
click at [167, 154] on div "11986290 (326616327) N/A Pickup 9/22/2025 8:54 AM EDT 9/22/2025 $72.00 Submitte…" at bounding box center [282, 156] width 513 height 166
click at [232, 174] on div "11986290 (326616327) N/A Pickup 9/22/2025 8:54 AM EDT 9/22/2025 $72.00 Submitte…" at bounding box center [282, 156] width 513 height 166
click at [177, 19] on span "Customers" at bounding box center [183, 19] width 113 height 5
click at [172, 33] on li "All customers" at bounding box center [183, 34] width 113 height 7
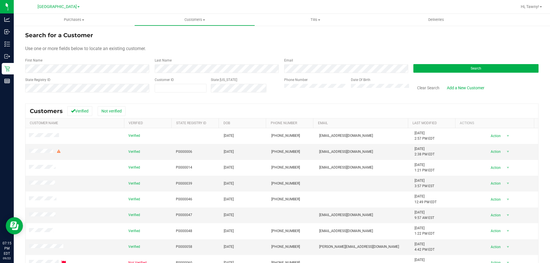
drag, startPoint x: 83, startPoint y: 80, endPoint x: 83, endPoint y: 83, distance: 3.2
click at [83, 82] on div "State Registry ID" at bounding box center [87, 87] width 125 height 20
click at [83, 83] on div "State Registry ID" at bounding box center [87, 87] width 125 height 20
click at [450, 79] on div "Clear Search Add a New Customer" at bounding box center [474, 87] width 130 height 20
click at [444, 70] on button "Search" at bounding box center [476, 68] width 125 height 9
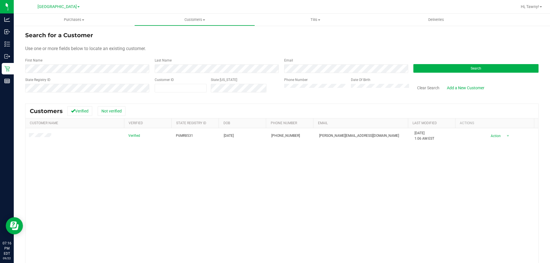
click at [177, 163] on div "Verified P6MR8531 08/07/1992 (561) 267-5919 janine.belcon@gmail.com 11/15/2024 …" at bounding box center [282, 211] width 513 height 166
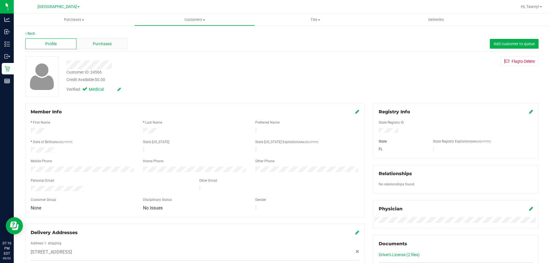
click at [110, 48] on div "Purchases" at bounding box center [102, 43] width 51 height 11
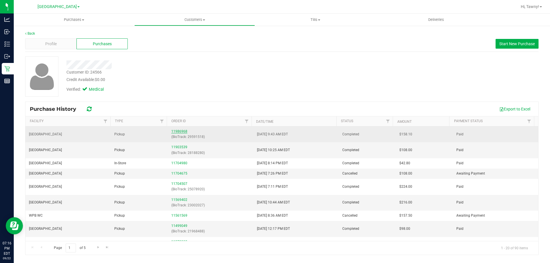
click at [172, 131] on link "11986968" at bounding box center [179, 132] width 16 height 4
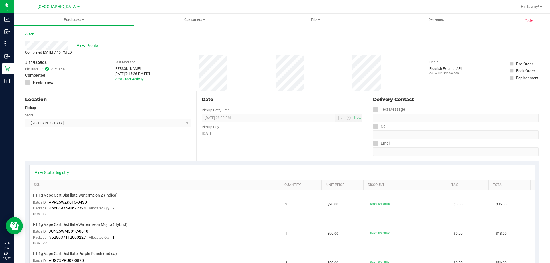
click at [139, 81] on div "Last Modified Tawny Husosky Sep 22, 2025 7:15:26 PM EDT View Order Activity" at bounding box center [133, 73] width 36 height 36
click at [137, 79] on link "View Order Activity" at bounding box center [129, 79] width 29 height 4
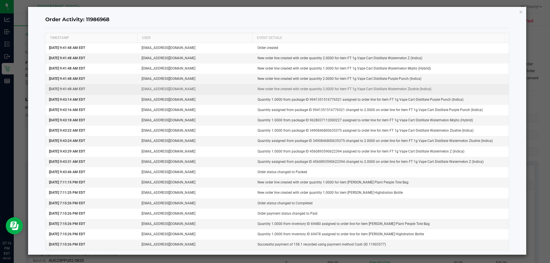
scroll to position [3, 0]
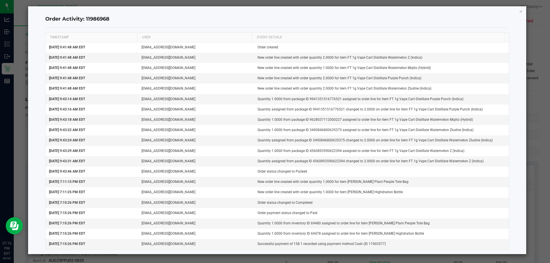
click at [514, 11] on div "Order Activity: 11986968 TIMESTAMP USER EVENT DETAILS Sep 22, 2025 9:41:48 AM E…" at bounding box center [277, 130] width 499 height 248
click at [519, 11] on icon "button" at bounding box center [521, 11] width 4 height 7
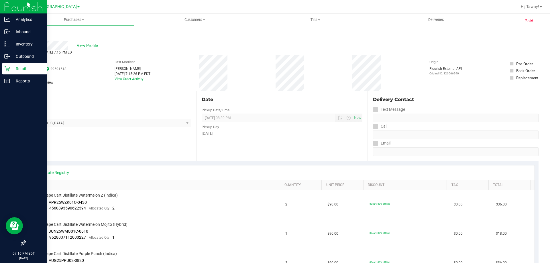
click at [8, 69] on icon at bounding box center [6, 68] width 5 height 5
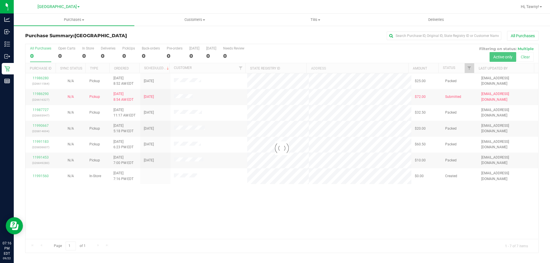
click at [193, 208] on div at bounding box center [282, 148] width 513 height 209
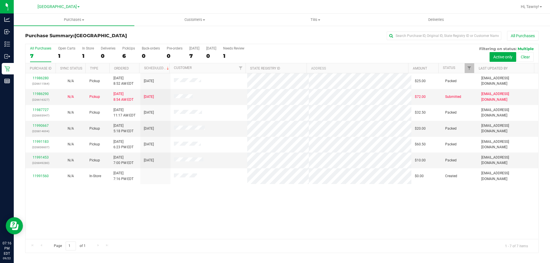
click at [203, 203] on div "11986280 (326611564) N/A Pickup 9/22/2025 8:52 AM EDT 9/22/2025 $25.00 Packed a…" at bounding box center [282, 156] width 513 height 166
click at [169, 217] on div "11986280 (326611564) N/A Pickup 9/22/2025 8:52 AM EDT 9/22/2025 $25.00 Packed a…" at bounding box center [282, 156] width 513 height 166
click at [201, 218] on div "11986280 (326611564) N/A Pickup 9/22/2025 8:52 AM EDT 9/22/2025 $25.00 Packed a…" at bounding box center [282, 156] width 513 height 166
click at [127, 54] on div "6" at bounding box center [128, 56] width 13 height 7
click at [0, 0] on input "PickUps 6" at bounding box center [0, 0] width 0 height 0
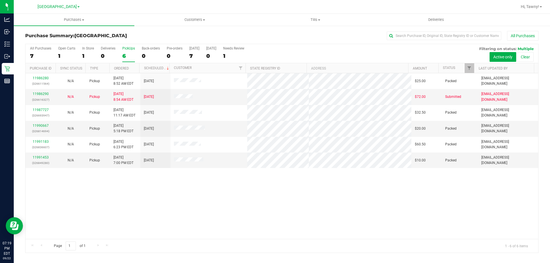
click at [222, 189] on div "11986280 (326611564) N/A Pickup 9/22/2025 8:52 AM EDT 9/22/2025 $25.00 Packed a…" at bounding box center [282, 156] width 513 height 166
click at [220, 220] on div "11986280 (326611564) N/A Pickup 9/22/2025 8:52 AM EDT 9/22/2025 $25.00 Packed a…" at bounding box center [282, 156] width 513 height 166
click at [203, 209] on div "11986280 (326611564) N/A Pickup 9/22/2025 8:52 AM EDT 9/22/2025 $25.00 Packed a…" at bounding box center [282, 156] width 513 height 166
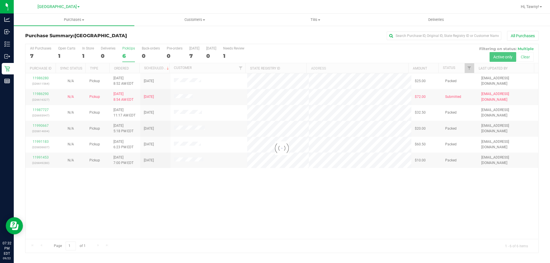
click at [256, 210] on div at bounding box center [282, 148] width 513 height 209
click at [260, 210] on div at bounding box center [282, 148] width 513 height 209
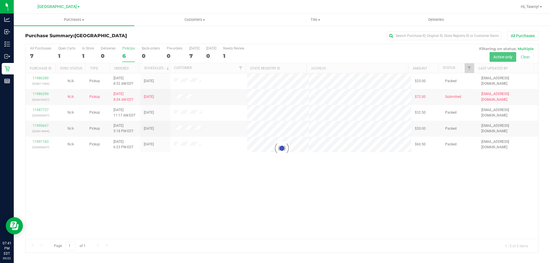
click at [229, 197] on div at bounding box center [282, 148] width 513 height 209
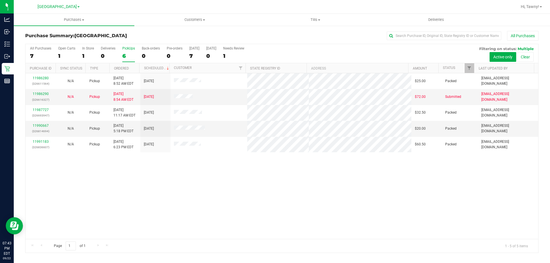
click at [126, 57] on div "6" at bounding box center [128, 56] width 13 height 7
click at [0, 0] on input "PickUps 6" at bounding box center [0, 0] width 0 height 0
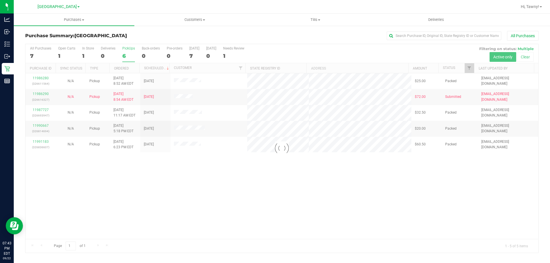
click at [176, 173] on div at bounding box center [282, 148] width 513 height 209
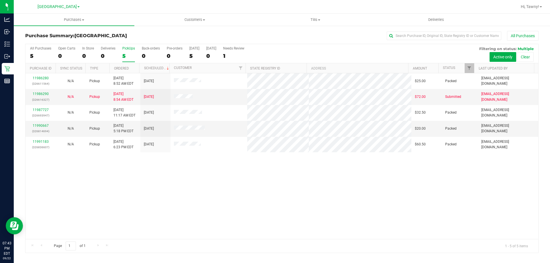
click at [180, 205] on div "11986280 (326611564) N/A Pickup 9/22/2025 8:52 AM EDT 9/22/2025 $25.00 Packed a…" at bounding box center [282, 156] width 513 height 166
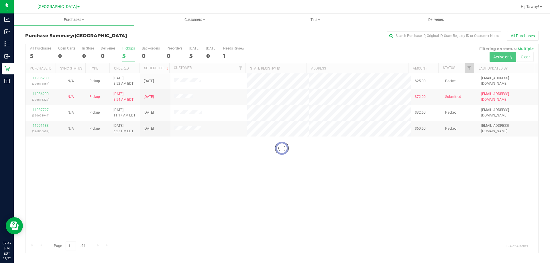
click at [179, 168] on div at bounding box center [282, 148] width 513 height 209
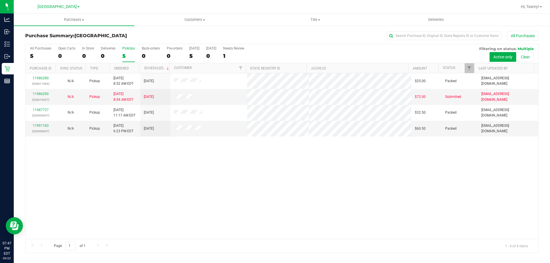
click at [125, 55] on div "5" at bounding box center [128, 56] width 13 height 7
click at [0, 0] on input "PickUps 5" at bounding box center [0, 0] width 0 height 0
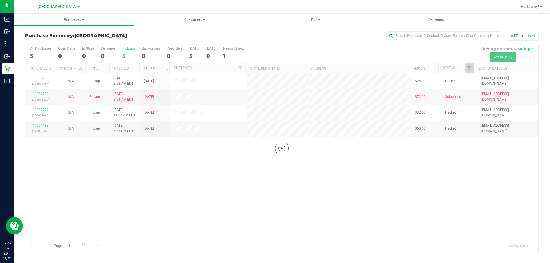
click at [189, 194] on div at bounding box center [282, 148] width 513 height 209
click at [201, 183] on div at bounding box center [282, 148] width 513 height 209
click at [204, 178] on div at bounding box center [282, 148] width 513 height 209
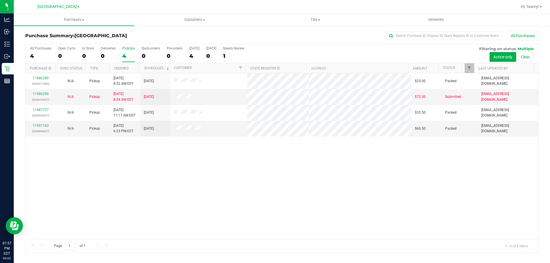
click at [128, 55] on div "4" at bounding box center [128, 56] width 13 height 7
click at [0, 0] on input "PickUps 4" at bounding box center [0, 0] width 0 height 0
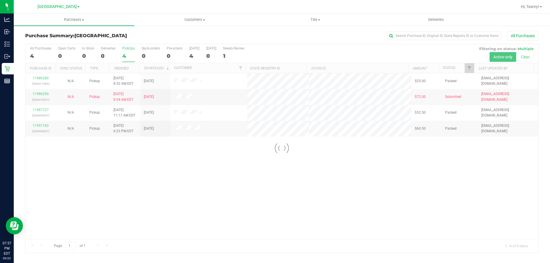
drag, startPoint x: 148, startPoint y: 175, endPoint x: 164, endPoint y: 176, distance: 15.8
click at [149, 176] on div at bounding box center [282, 148] width 513 height 209
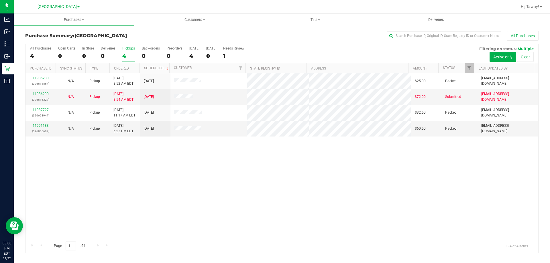
click at [198, 187] on div "11986280 (326611564) N/A Pickup 9/22/2025 8:52 AM EDT 9/22/2025 $25.00 Packed a…" at bounding box center [282, 156] width 513 height 166
click at [210, 194] on div "11986280 (326611564) N/A Pickup 9/22/2025 8:52 AM EDT 9/22/2025 $25.00 Packed a…" at bounding box center [282, 156] width 513 height 166
click at [127, 50] on div "PickUps" at bounding box center [128, 48] width 13 height 4
click at [0, 0] on input "PickUps 4" at bounding box center [0, 0] width 0 height 0
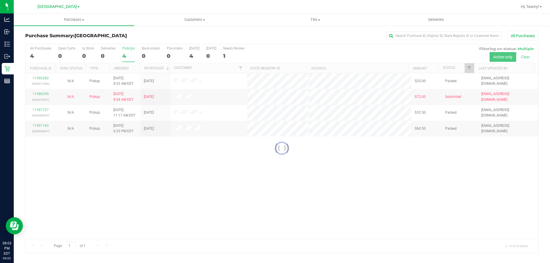
click at [208, 178] on div at bounding box center [282, 148] width 513 height 209
click at [207, 178] on div at bounding box center [282, 148] width 513 height 209
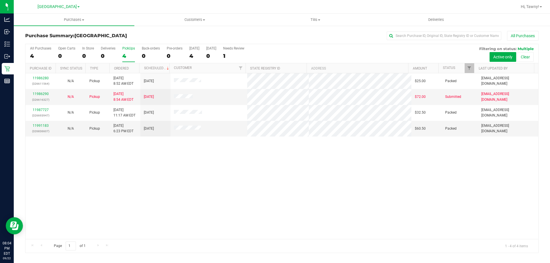
click at [207, 175] on div "11986280 (326611564) N/A Pickup 9/22/2025 8:52 AM EDT 9/22/2025 $25.00 Packed a…" at bounding box center [282, 156] width 513 height 166
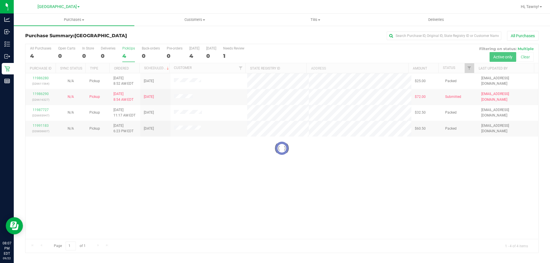
click at [195, 187] on div at bounding box center [282, 148] width 513 height 209
click at [124, 54] on div at bounding box center [282, 148] width 513 height 209
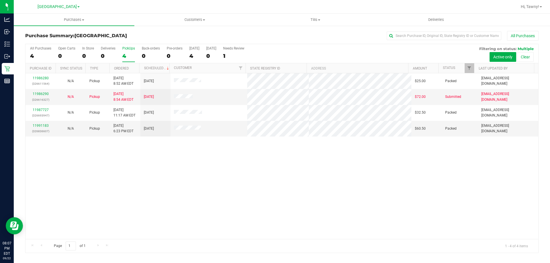
click at [124, 53] on div "4" at bounding box center [128, 56] width 13 height 7
click at [0, 0] on input "PickUps 4" at bounding box center [0, 0] width 0 height 0
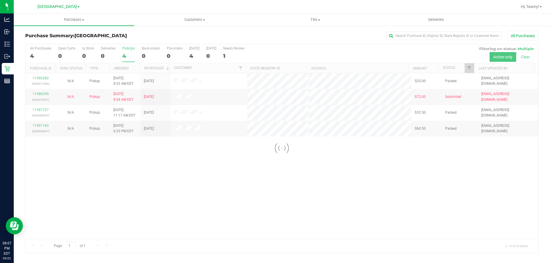
click at [174, 175] on div at bounding box center [282, 148] width 513 height 209
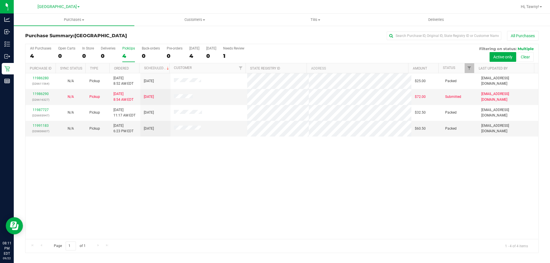
drag, startPoint x: 283, startPoint y: 166, endPoint x: 313, endPoint y: 175, distance: 31.4
click at [307, 173] on div "11986280 (326611564) N/A Pickup 9/22/2025 8:52 AM EDT 9/22/2025 $25.00 Packed a…" at bounding box center [282, 156] width 513 height 166
click at [49, 94] on div "11986290 (326616327)" at bounding box center [40, 96] width 23 height 11
click at [48, 94] on div "11986290 (326616327)" at bounding box center [40, 96] width 23 height 11
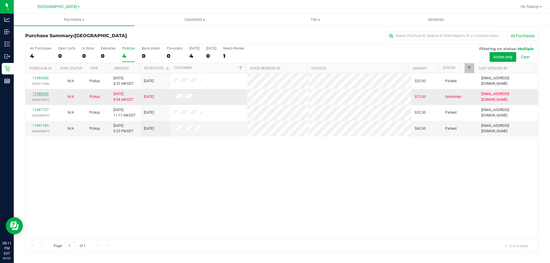
click at [46, 94] on link "11986290" at bounding box center [41, 94] width 16 height 4
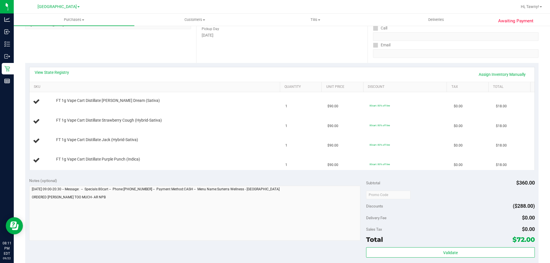
scroll to position [29, 0]
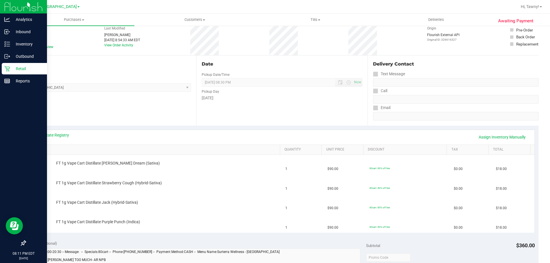
click at [9, 70] on icon at bounding box center [7, 69] width 6 height 6
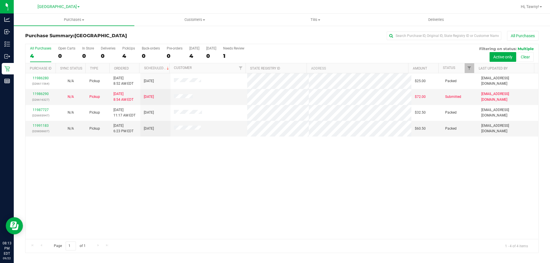
click at [176, 173] on div "11986280 (326611564) N/A Pickup 9/22/2025 8:52 AM EDT 9/22/2025 $25.00 Packed a…" at bounding box center [282, 156] width 513 height 166
click at [131, 59] on div "4" at bounding box center [128, 56] width 13 height 7
click at [0, 0] on input "PickUps 4" at bounding box center [0, 0] width 0 height 0
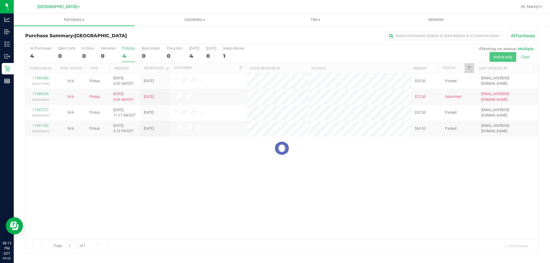
click at [164, 183] on div at bounding box center [282, 148] width 513 height 209
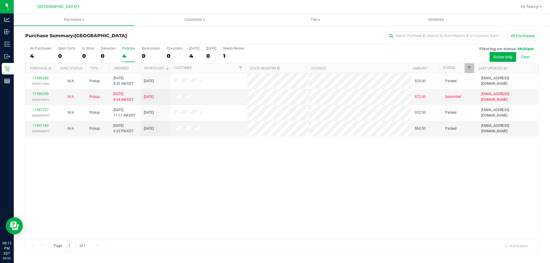
click at [164, 183] on div "11986280 (326611564) N/A Pickup 9/22/2025 8:52 AM EDT 9/22/2025 $25.00 Packed a…" at bounding box center [282, 156] width 513 height 166
click at [181, 191] on div "11986280 (326611564) N/A Pickup 9/22/2025 8:52 AM EDT 9/22/2025 $25.00 Packed a…" at bounding box center [282, 156] width 513 height 166
click at [195, 197] on div "11986280 (326611564) N/A Pickup 9/22/2025 8:52 AM EDT 9/22/2025 $25.00 Packed a…" at bounding box center [282, 156] width 513 height 166
click at [194, 197] on div "11986280 (326611564) N/A Pickup 9/22/2025 8:52 AM EDT 9/22/2025 $25.00 Packed a…" at bounding box center [282, 156] width 513 height 166
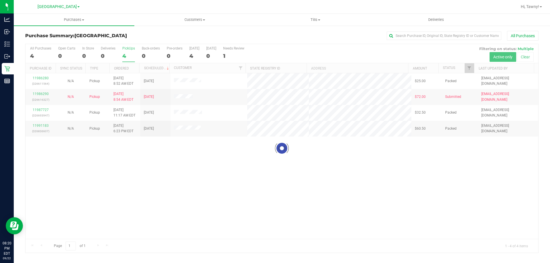
drag, startPoint x: 172, startPoint y: 191, endPoint x: 168, endPoint y: 191, distance: 4.0
click at [169, 191] on div at bounding box center [282, 148] width 513 height 209
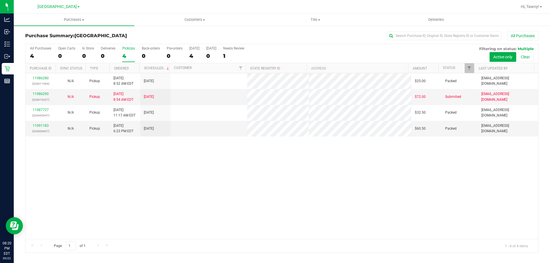
click at [345, 202] on div "11986280 (326611564) N/A Pickup 9/22/2025 8:52 AM EDT 9/22/2025 $25.00 Packed a…" at bounding box center [282, 156] width 513 height 166
click at [44, 92] on link "11986290" at bounding box center [41, 94] width 16 height 4
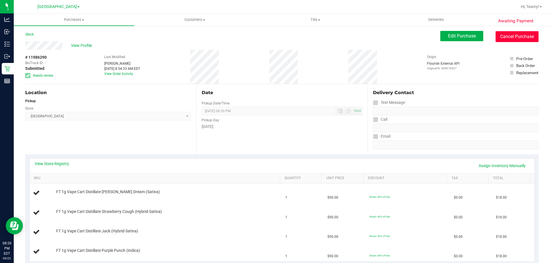
click at [507, 36] on button "Cancel Purchase" at bounding box center [517, 36] width 43 height 11
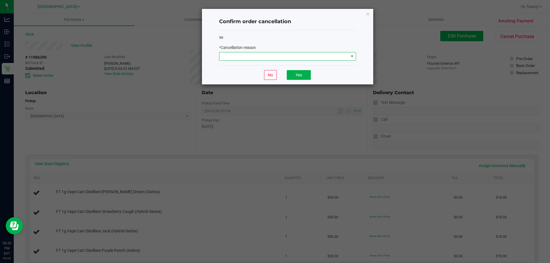
click at [333, 56] on span at bounding box center [284, 56] width 129 height 8
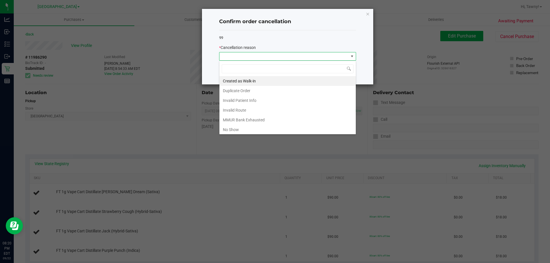
scroll to position [9, 137]
click at [269, 127] on li "No Show" at bounding box center [288, 130] width 136 height 10
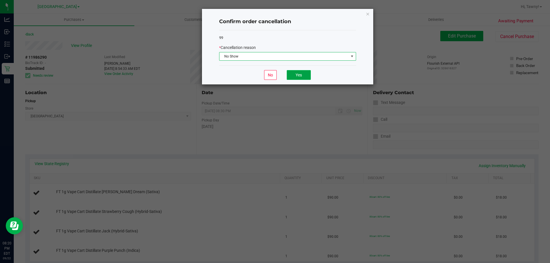
click at [303, 73] on button "Yes" at bounding box center [299, 75] width 24 height 10
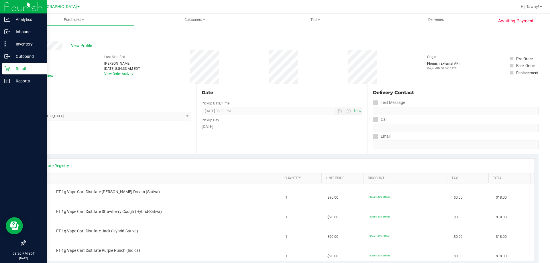
click at [6, 69] on icon at bounding box center [7, 69] width 6 height 6
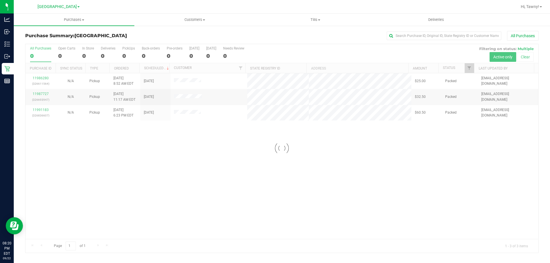
click at [269, 168] on div at bounding box center [282, 148] width 513 height 209
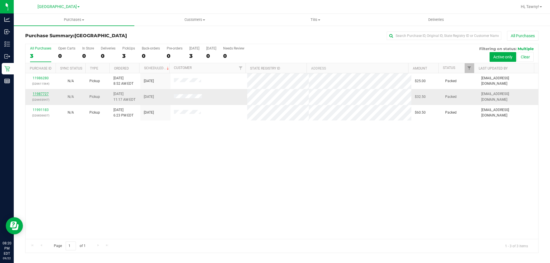
click at [43, 93] on link "11987727" at bounding box center [41, 94] width 16 height 4
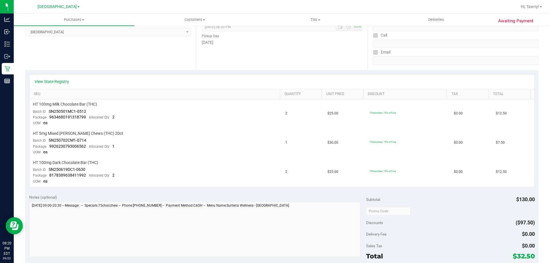
scroll to position [86, 0]
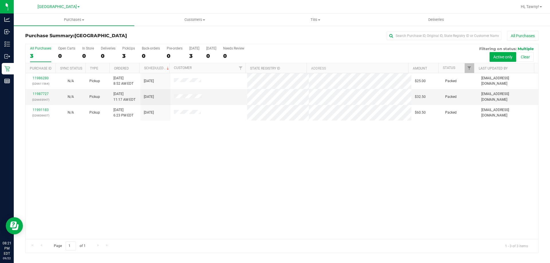
click at [215, 137] on div "11986280 (326611564) N/A Pickup 9/22/2025 8:52 AM EDT 9/22/2025 $25.00 Packed a…" at bounding box center [282, 156] width 513 height 166
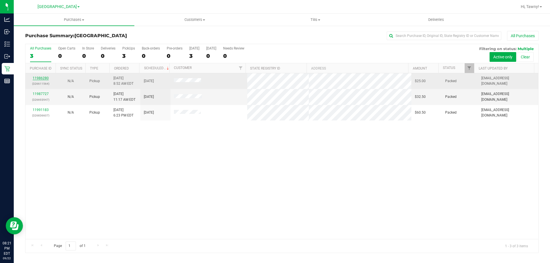
click at [45, 78] on link "11986280" at bounding box center [41, 78] width 16 height 4
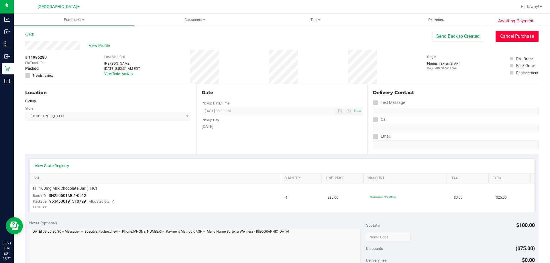
click at [524, 34] on button "Cancel Purchase" at bounding box center [517, 36] width 43 height 11
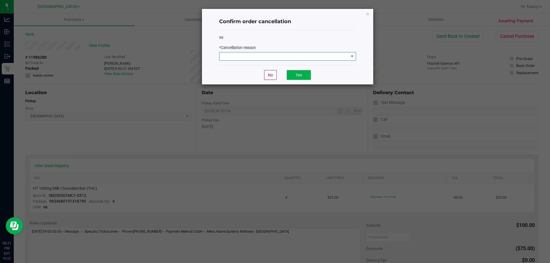
click at [347, 54] on span at bounding box center [284, 56] width 129 height 8
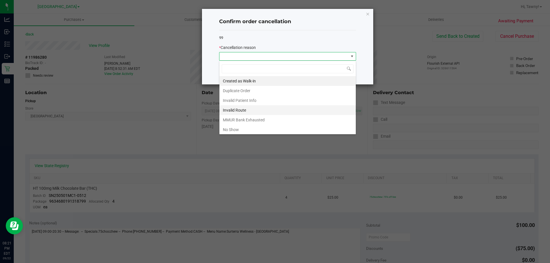
scroll to position [9, 137]
click at [254, 130] on li "No Show" at bounding box center [288, 130] width 136 height 10
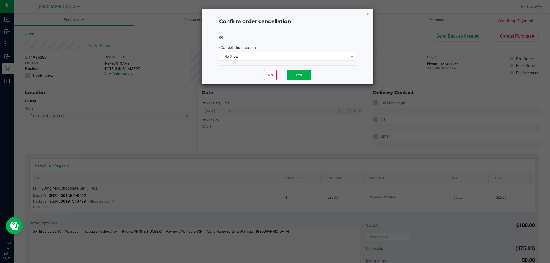
click at [298, 81] on div "No Yes" at bounding box center [287, 74] width 137 height 19
click at [297, 77] on button "Yes" at bounding box center [299, 75] width 24 height 10
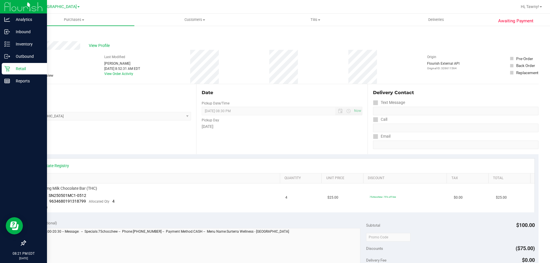
click at [19, 69] on p "Retail" at bounding box center [27, 68] width 34 height 7
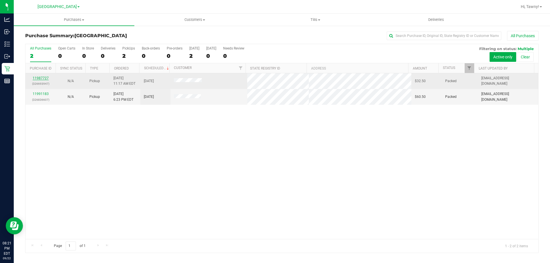
click at [45, 77] on link "11987727" at bounding box center [41, 78] width 16 height 4
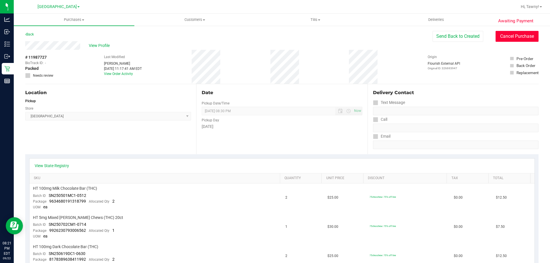
click at [517, 36] on button "Cancel Purchase" at bounding box center [517, 36] width 43 height 11
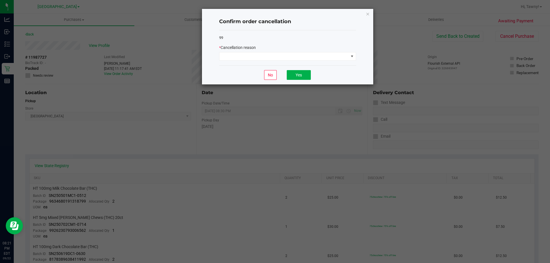
click at [333, 61] on div "99 * Cancellation reason" at bounding box center [287, 47] width 137 height 35
click at [336, 56] on span at bounding box center [284, 56] width 129 height 8
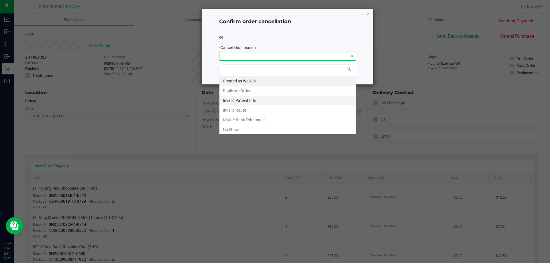
scroll to position [9, 137]
click at [233, 129] on li "No Show" at bounding box center [288, 130] width 136 height 10
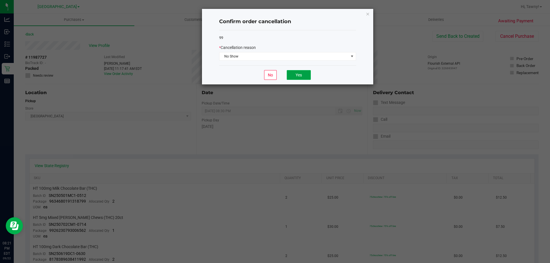
click at [296, 79] on button "Yes" at bounding box center [299, 75] width 24 height 10
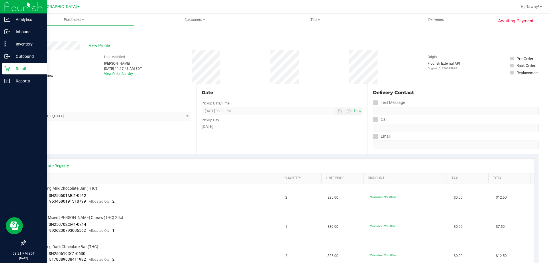
click at [13, 71] on p "Retail" at bounding box center [27, 68] width 34 height 7
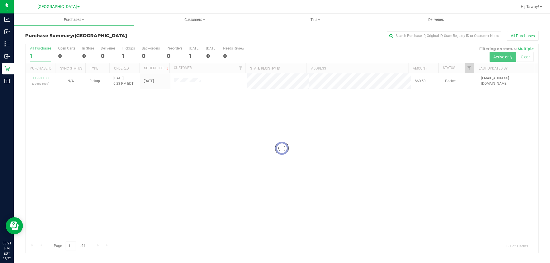
click at [42, 78] on div at bounding box center [282, 148] width 513 height 209
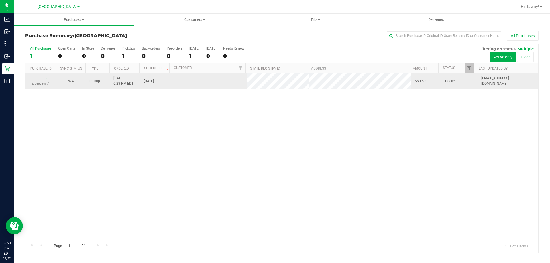
click at [40, 78] on link "11991183" at bounding box center [41, 78] width 16 height 4
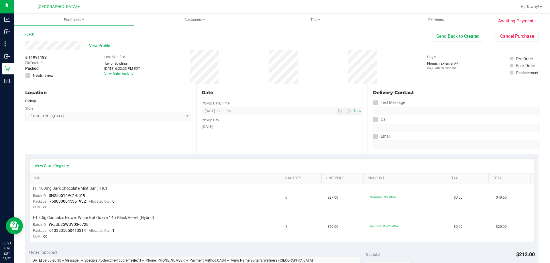
click at [120, 141] on div "Location Pickup Store North Palm Beach WC Select Store Bonita Springs WC Boynto…" at bounding box center [110, 119] width 171 height 70
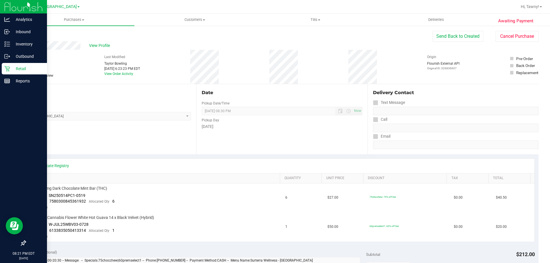
click at [7, 68] on icon at bounding box center [7, 69] width 6 height 6
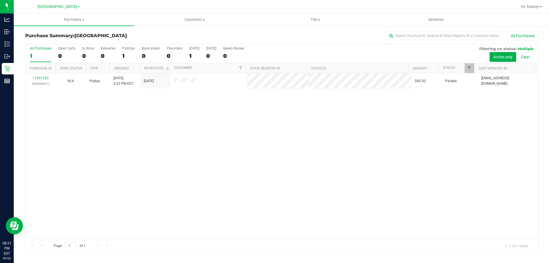
click at [155, 145] on div "11991183 (326836607) N/A Pickup 9/22/2025 6:23 PM EDT 9/22/2025 $60.50 Packed t…" at bounding box center [282, 156] width 513 height 166
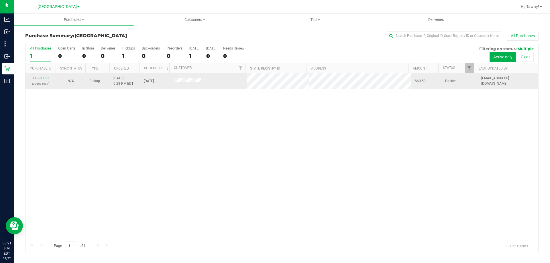
click at [44, 77] on link "11991183" at bounding box center [41, 78] width 16 height 4
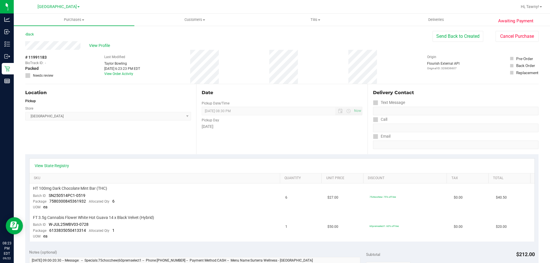
click at [121, 147] on div "Location Pickup Store North Palm Beach WC Select Store Bonita Springs WC Boynto…" at bounding box center [110, 119] width 171 height 70
click at [108, 123] on div "Location Pickup Store North Palm Beach WC Select Store Bonita Springs WC Boynto…" at bounding box center [110, 119] width 171 height 70
click at [128, 134] on div "Location Pickup Store North Palm Beach WC Select Store Bonita Springs WC Boynto…" at bounding box center [110, 119] width 171 height 70
click at [505, 38] on button "Cancel Purchase" at bounding box center [517, 36] width 43 height 11
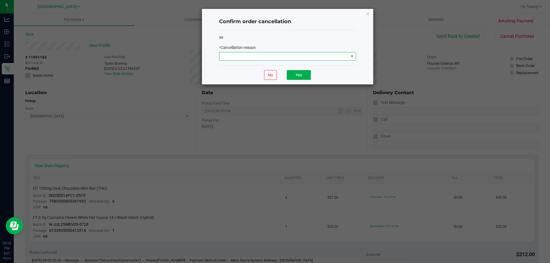
click at [272, 52] on span at bounding box center [284, 56] width 129 height 8
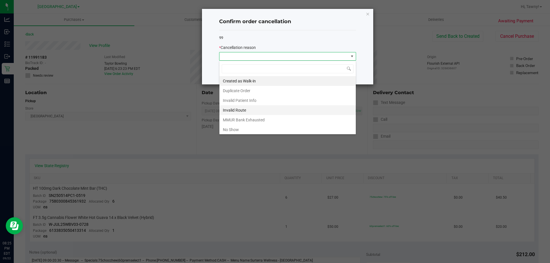
scroll to position [9, 137]
click at [260, 131] on li "No Show" at bounding box center [288, 130] width 136 height 10
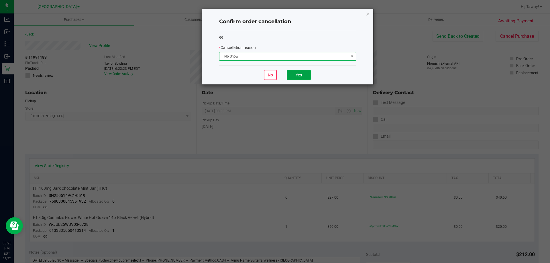
click at [297, 78] on button "Yes" at bounding box center [299, 75] width 24 height 10
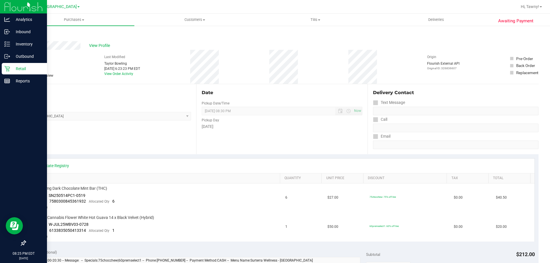
click at [3, 66] on div "Retail" at bounding box center [24, 68] width 45 height 11
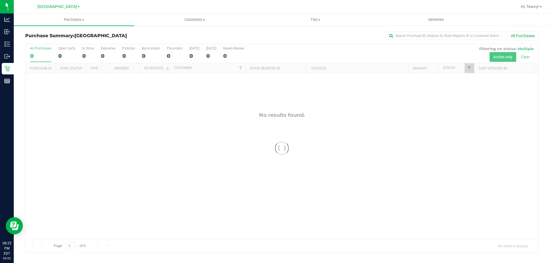
click at [138, 148] on div at bounding box center [282, 148] width 513 height 209
click at [173, 141] on div "No results found." at bounding box center [282, 175] width 513 height 205
click at [532, 4] on span "Hi, Tawny!" at bounding box center [530, 6] width 18 height 5
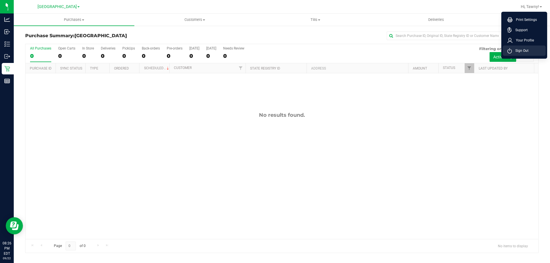
click at [520, 52] on span "Sign Out" at bounding box center [520, 51] width 17 height 6
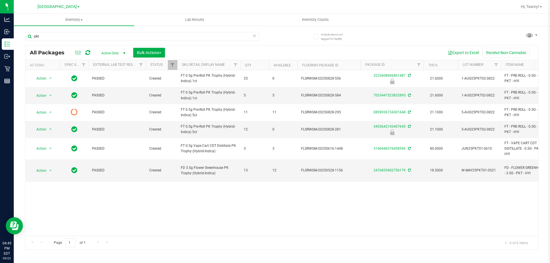
click at [110, 34] on input "pkt" at bounding box center [142, 36] width 234 height 9
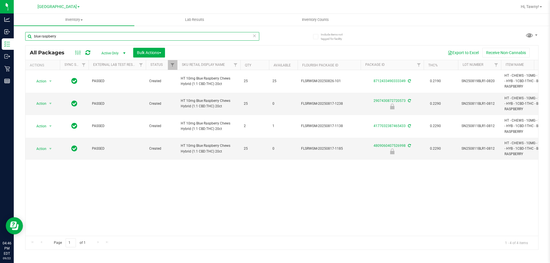
click at [85, 36] on input "blue raspberry" at bounding box center [142, 36] width 234 height 9
type input "oze"
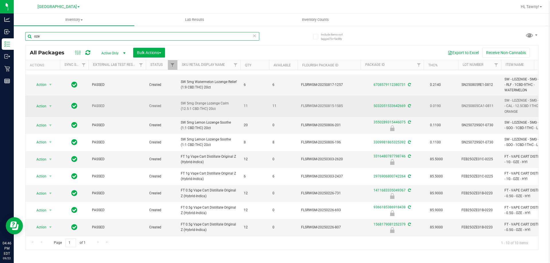
scroll to position [30, 0]
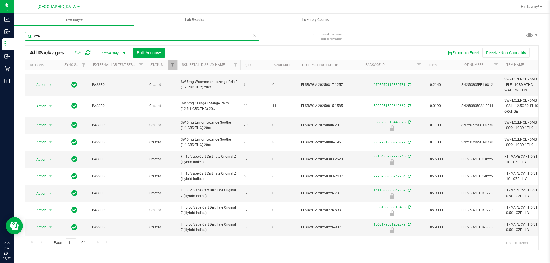
click at [53, 36] on input "oze" at bounding box center [142, 36] width 234 height 9
type input "ppu"
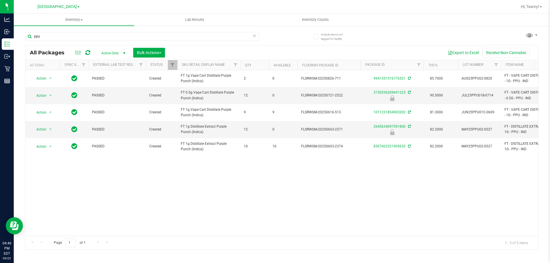
click at [285, 176] on div "Action Action Adjust qty Create package Edit attributes Global inventory Locate…" at bounding box center [282, 153] width 513 height 166
click at [271, 196] on div "Action Action Adjust qty Create package Edit attributes Global inventory Locate…" at bounding box center [282, 153] width 513 height 166
click at [233, 197] on div "Action Action Adjust qty Create package Edit attributes Global inventory Locate…" at bounding box center [282, 153] width 513 height 166
click at [64, 38] on input "ppu" at bounding box center [142, 36] width 234 height 9
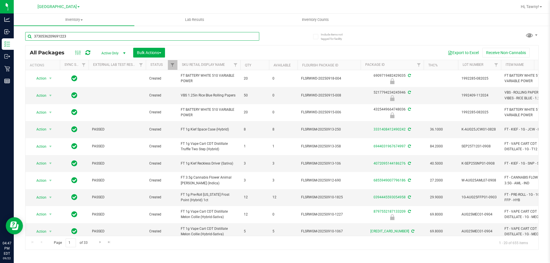
type input "3730536209691223"
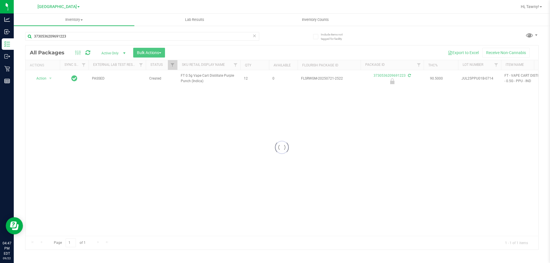
click at [47, 78] on div at bounding box center [282, 148] width 513 height 204
click at [49, 80] on span "select" at bounding box center [50, 78] width 5 height 5
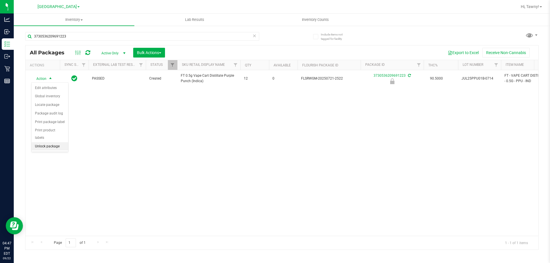
click at [57, 142] on li "Unlock package" at bounding box center [50, 146] width 37 height 9
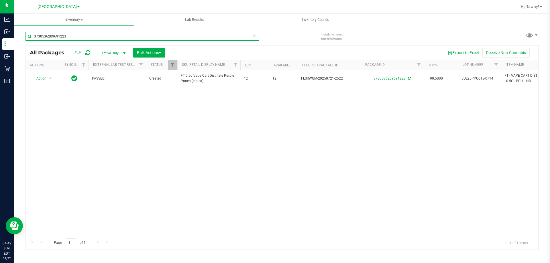
click at [76, 39] on input "3730536209691223" at bounding box center [142, 36] width 234 height 9
type input "cpz"
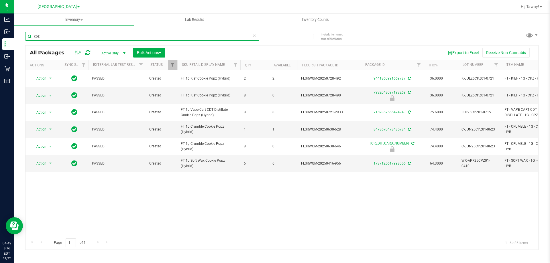
click at [92, 36] on input "cpz" at bounding box center [142, 36] width 234 height 9
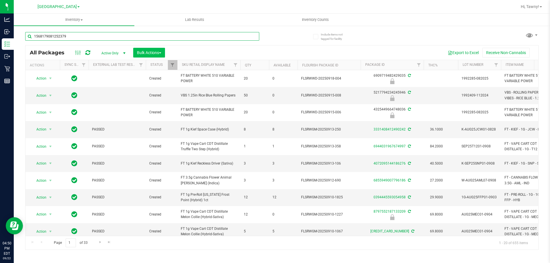
type input "1568179081252379"
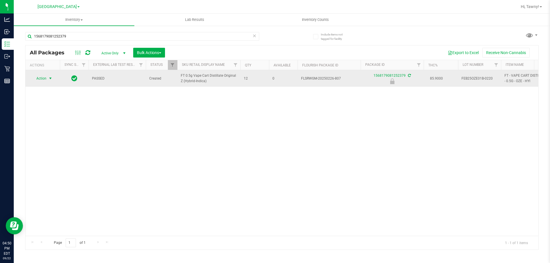
click at [44, 78] on span "Action" at bounding box center [38, 79] width 15 height 8
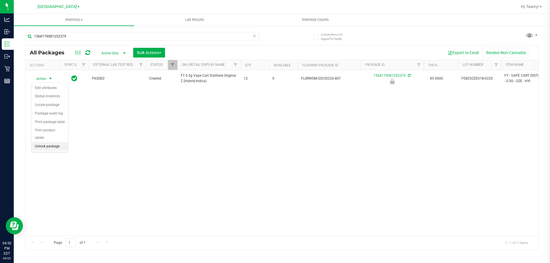
click at [52, 142] on li "Unlock package" at bounding box center [50, 146] width 37 height 9
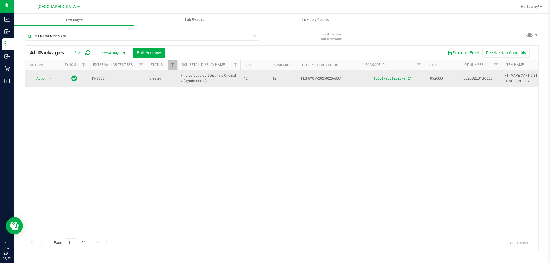
click at [489, 79] on span "FEB25OZE01B-0220" at bounding box center [480, 78] width 36 height 5
copy tr "FEB25OZE01B-0220"
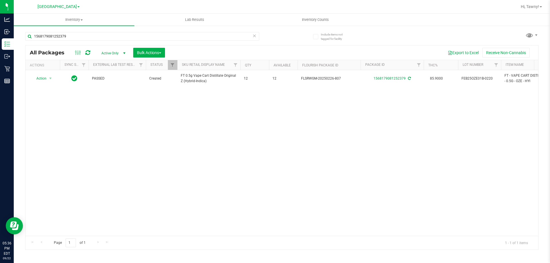
click at [216, 144] on div "Action Action Adjust qty Create package Edit attributes Global inventory Locate…" at bounding box center [282, 153] width 513 height 166
click at [143, 36] on input "1568179081252379" at bounding box center [142, 36] width 234 height 9
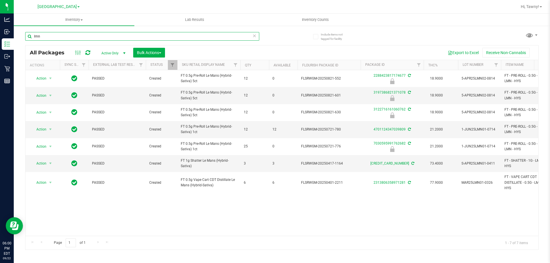
click at [97, 35] on input "lmn" at bounding box center [142, 36] width 234 height 9
type input "2288423817174677"
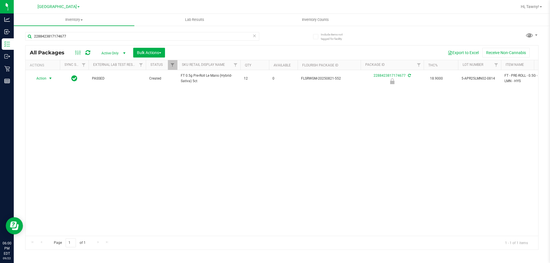
click at [47, 77] on span "select" at bounding box center [50, 79] width 7 height 8
click at [59, 142] on li "Unlock package" at bounding box center [50, 146] width 37 height 9
click at [125, 37] on input "2288423817174677" at bounding box center [142, 36] width 234 height 9
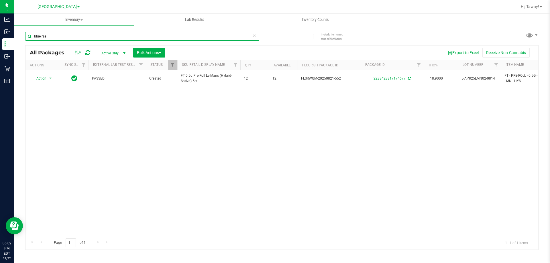
type input "blue ras"
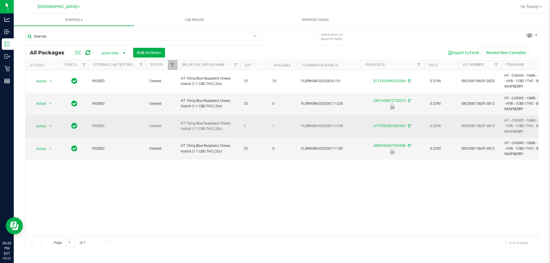
click at [38, 126] on span "Action" at bounding box center [38, 126] width 15 height 8
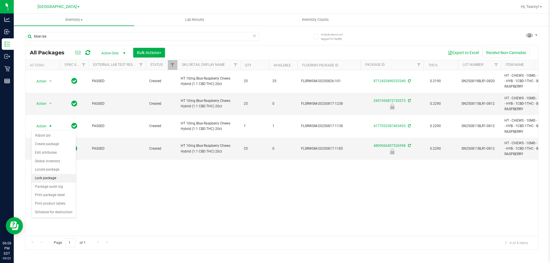
click at [54, 178] on li "Lock package" at bounding box center [54, 178] width 44 height 9
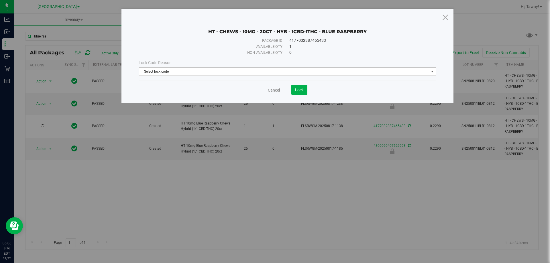
click at [222, 68] on span "Select lock code" at bounding box center [284, 72] width 290 height 8
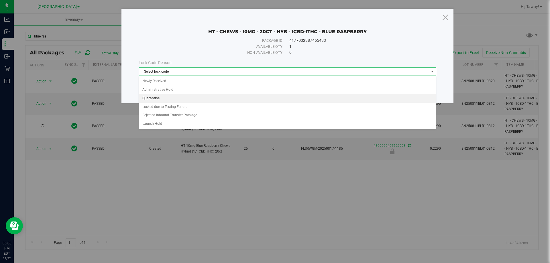
click at [172, 100] on li "Quarantine" at bounding box center [287, 98] width 297 height 9
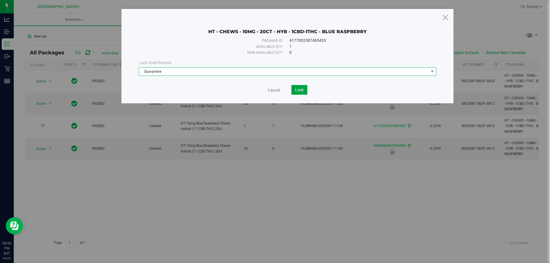
click at [301, 88] on span "Lock" at bounding box center [299, 90] width 9 height 5
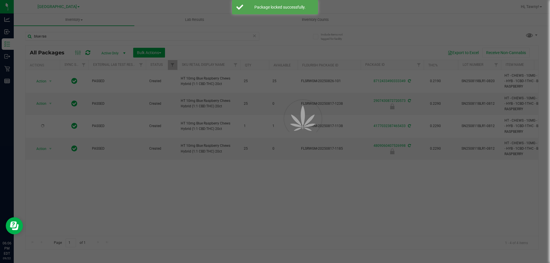
click at [328, 199] on div at bounding box center [275, 131] width 550 height 263
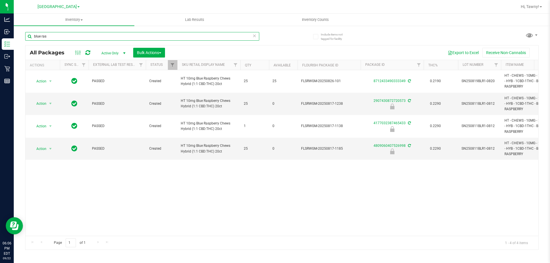
click at [135, 34] on input "blue ras" at bounding box center [142, 36] width 234 height 9
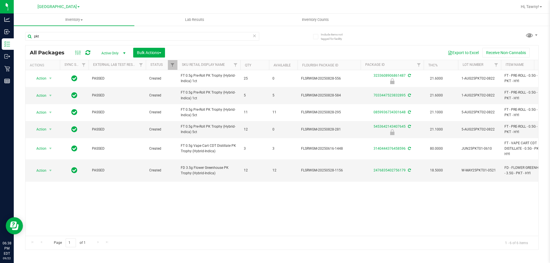
click at [201, 201] on div "Action Action Edit attributes Global inventory Locate package Package audit log…" at bounding box center [282, 153] width 513 height 166
click at [101, 35] on input "pkt" at bounding box center [142, 36] width 234 height 9
click at [101, 34] on input "pkt" at bounding box center [142, 36] width 234 height 9
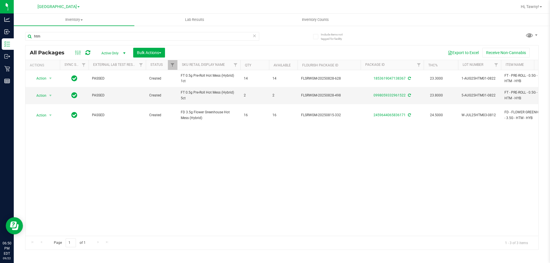
click at [200, 179] on div "Action Action Adjust qty Create package Edit attributes Global inventory Locate…" at bounding box center [282, 153] width 513 height 166
click at [130, 36] on input "htm" at bounding box center [142, 36] width 234 height 9
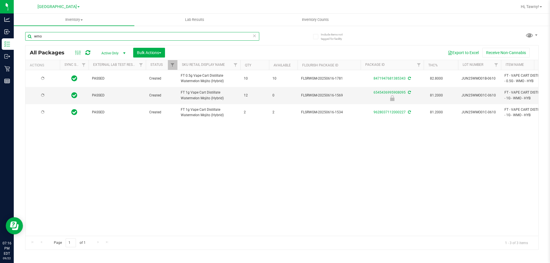
type input "wmo"
click at [175, 178] on div "Action Action Adjust qty Create package Edit attributes Global inventory Locate…" at bounding box center [282, 153] width 513 height 166
